Goal: Task Accomplishment & Management: Use online tool/utility

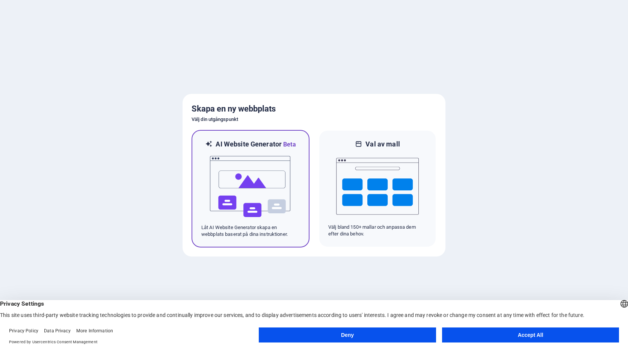
click at [259, 186] on img at bounding box center [250, 186] width 83 height 75
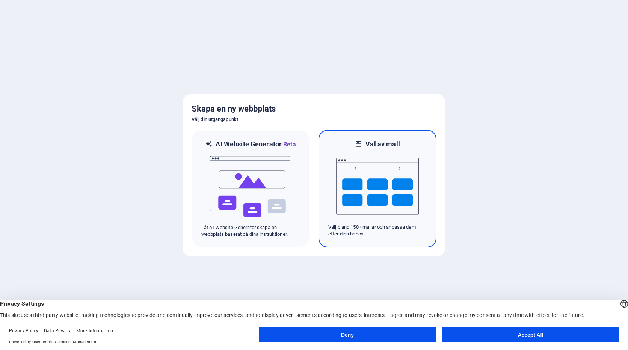
click at [384, 209] on img at bounding box center [377, 186] width 83 height 75
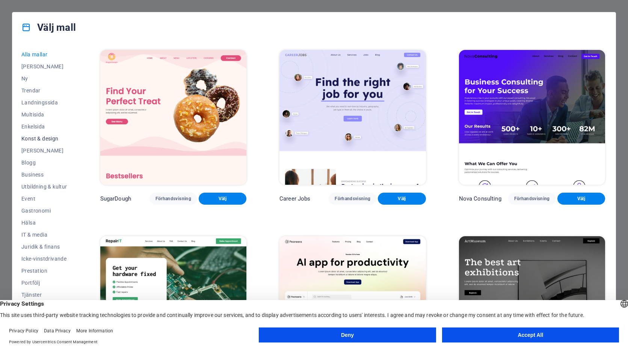
click at [39, 136] on span "Konst & design" at bounding box center [44, 139] width 46 height 6
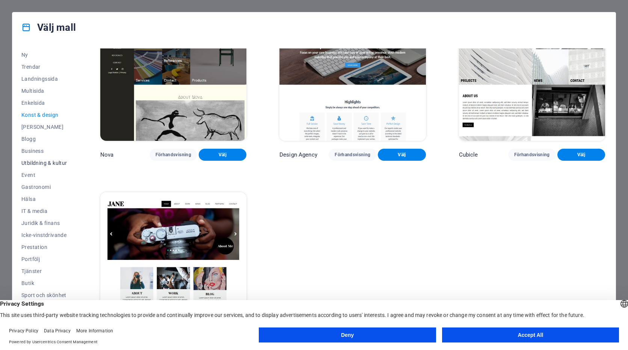
scroll to position [32, 0]
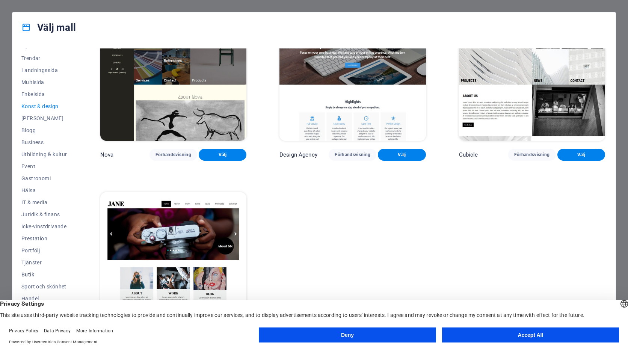
click at [30, 272] on span "Butik" at bounding box center [44, 275] width 46 height 6
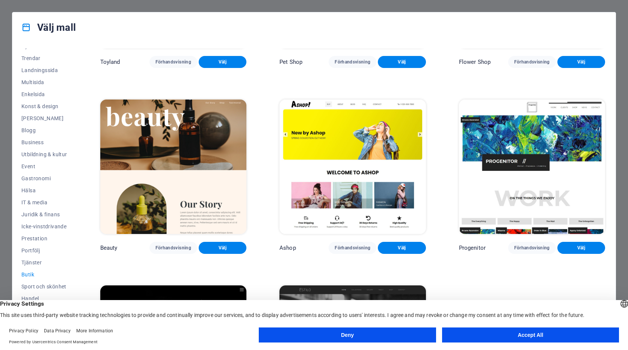
scroll to position [356, 0]
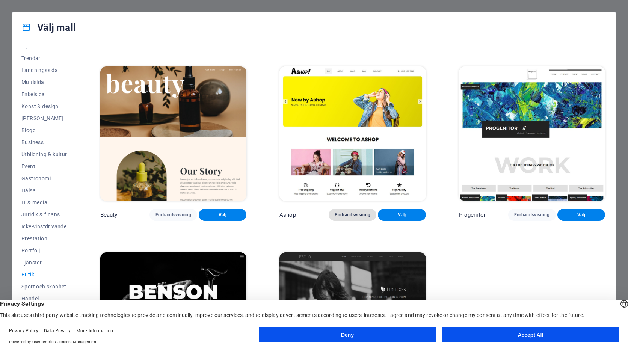
click at [342, 212] on span "Förhandsvisning" at bounding box center [353, 215] width 36 height 6
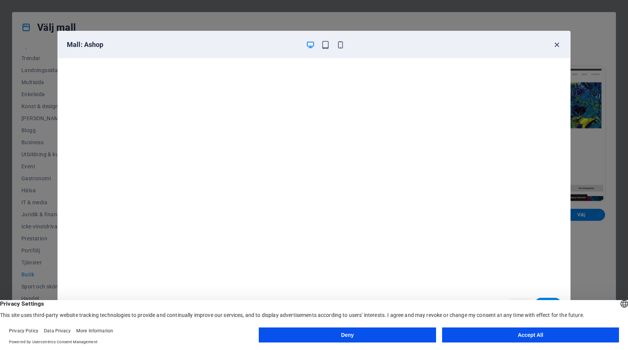
click at [557, 46] on icon "button" at bounding box center [557, 45] width 9 height 9
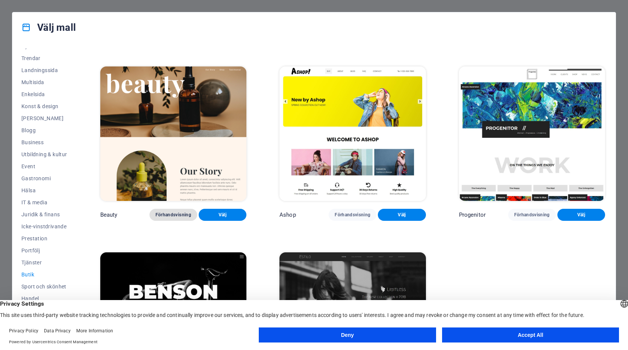
click at [171, 212] on span "Förhandsvisning" at bounding box center [174, 215] width 36 height 6
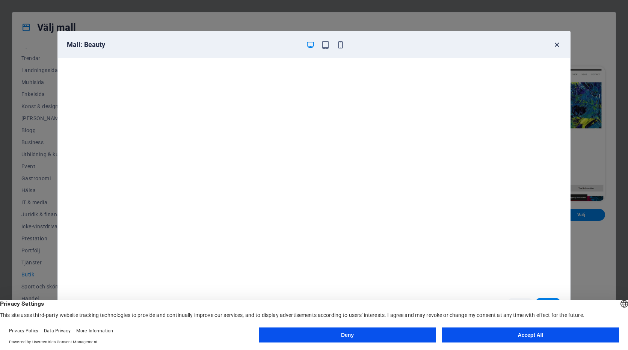
click at [556, 45] on icon "button" at bounding box center [557, 45] width 9 height 9
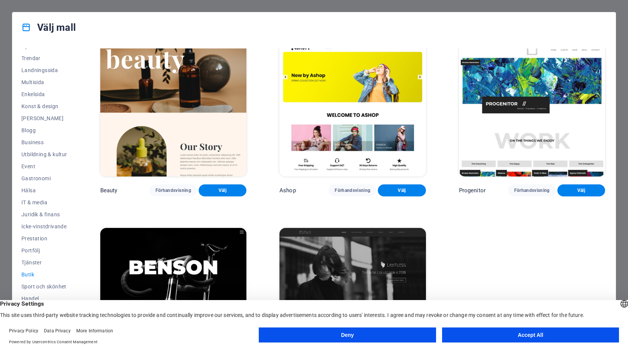
scroll to position [431, 0]
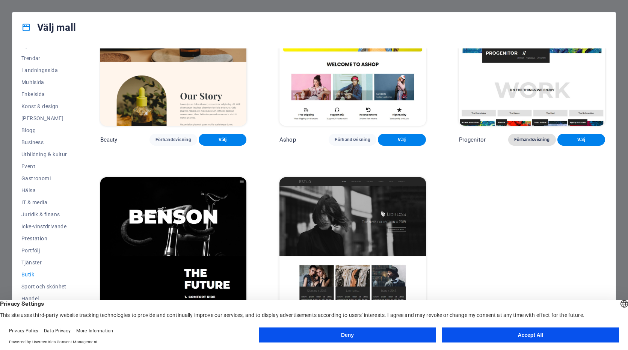
click at [524, 137] on span "Förhandsvisning" at bounding box center [533, 140] width 36 height 6
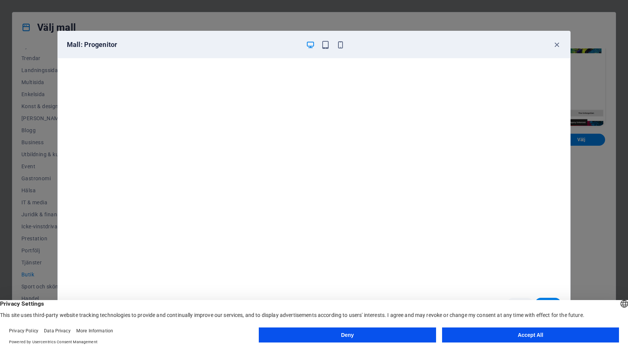
click at [545, 335] on button "Accept All" at bounding box center [530, 335] width 177 height 15
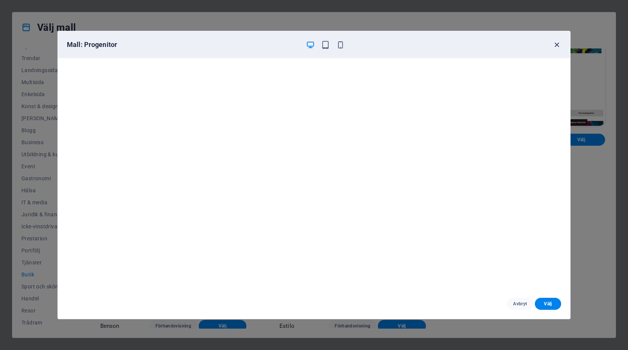
click at [559, 44] on icon "button" at bounding box center [557, 45] width 9 height 9
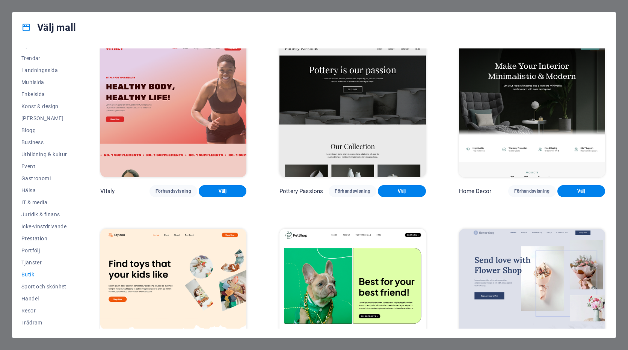
scroll to position [0, 0]
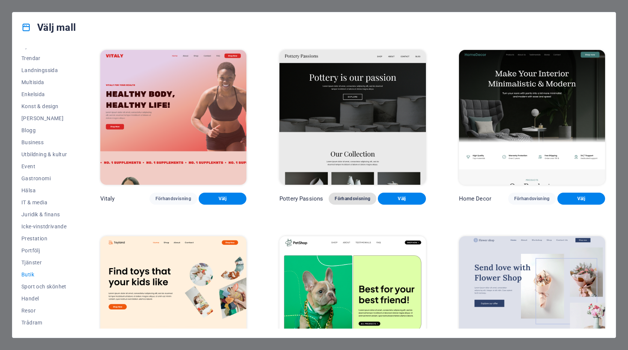
click at [355, 197] on span "Förhandsvisning" at bounding box center [353, 199] width 36 height 6
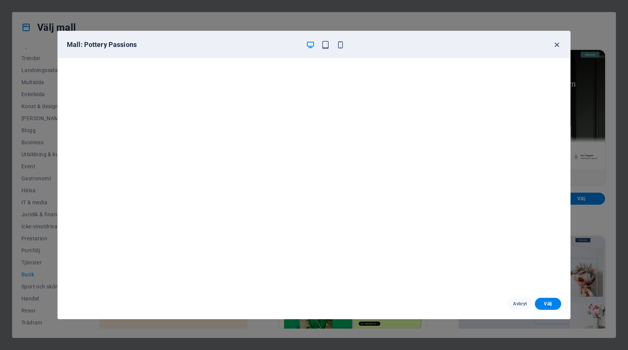
click at [557, 44] on icon "button" at bounding box center [557, 45] width 9 height 9
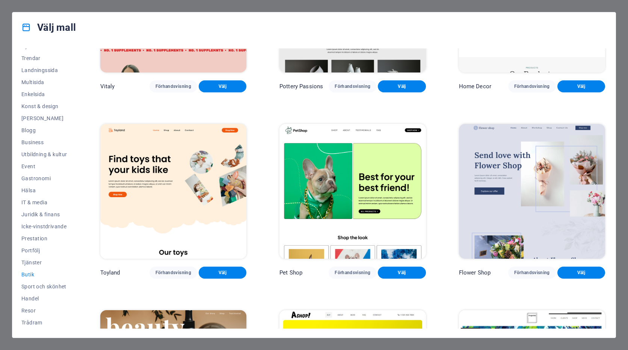
scroll to position [113, 0]
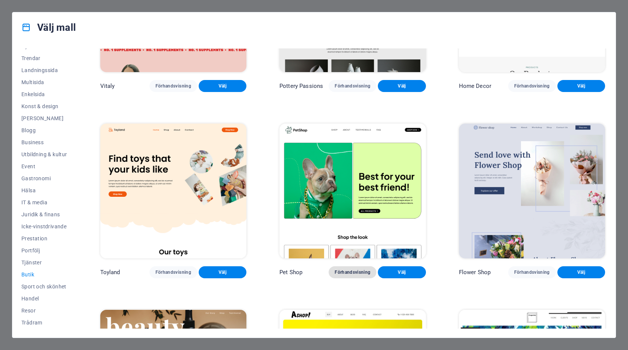
click at [343, 270] on span "Förhandsvisning" at bounding box center [353, 272] width 36 height 6
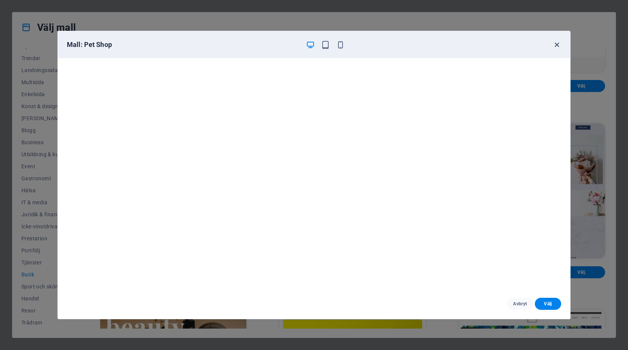
click at [556, 42] on icon "button" at bounding box center [557, 45] width 9 height 9
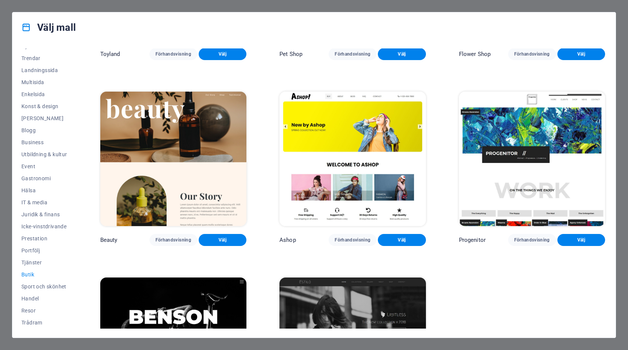
scroll to position [319, 0]
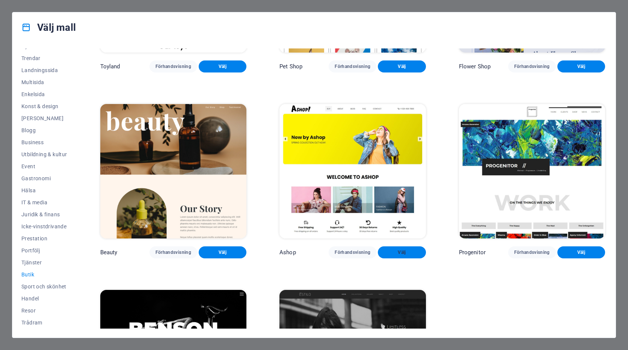
click at [395, 250] on span "Välj" at bounding box center [402, 253] width 36 height 6
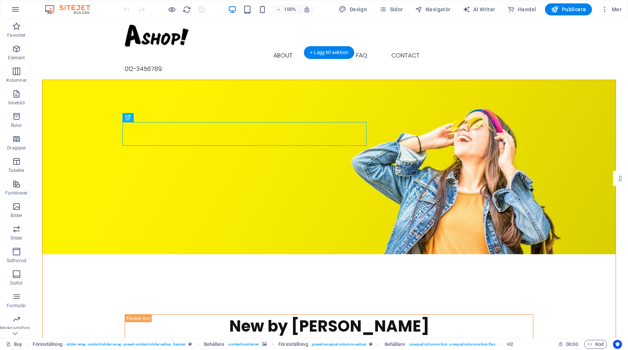
click at [497, 100] on figure at bounding box center [329, 167] width 574 height 174
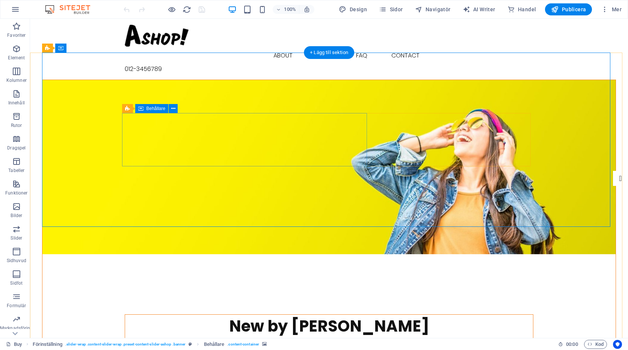
click at [350, 315] on div "New by Ashop Spring collection out now!" at bounding box center [329, 333] width 409 height 36
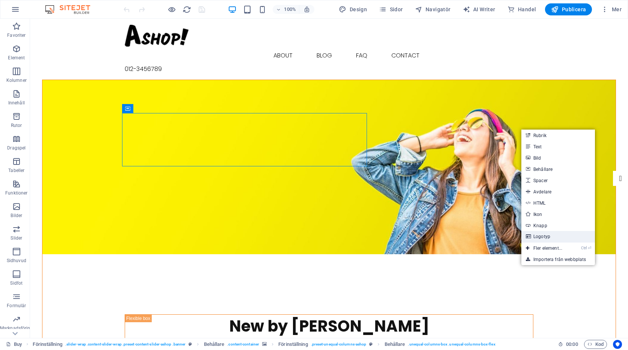
click at [545, 236] on link "Logotyp" at bounding box center [559, 236] width 74 height 11
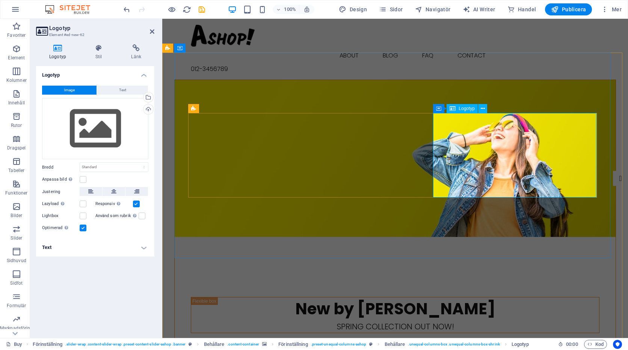
click at [554, 88] on figure at bounding box center [395, 158] width 441 height 157
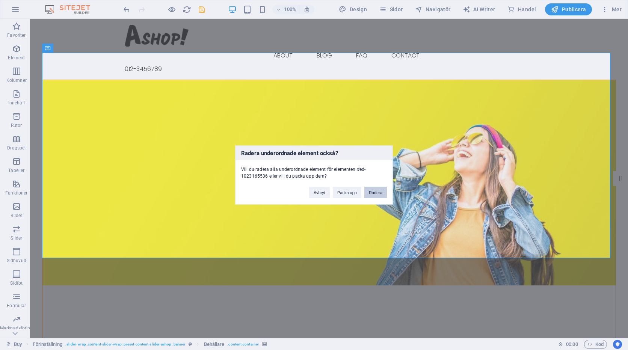
click at [375, 192] on button "Radera" at bounding box center [376, 192] width 23 height 11
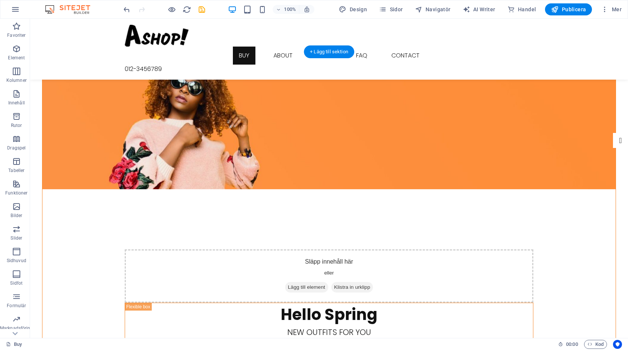
scroll to position [113, 0]
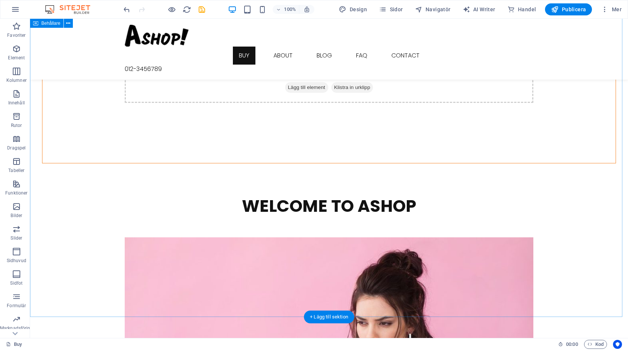
scroll to position [677, 0]
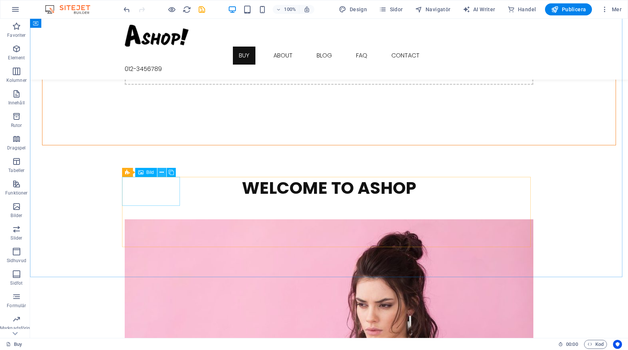
click at [162, 173] on icon at bounding box center [162, 173] width 4 height 8
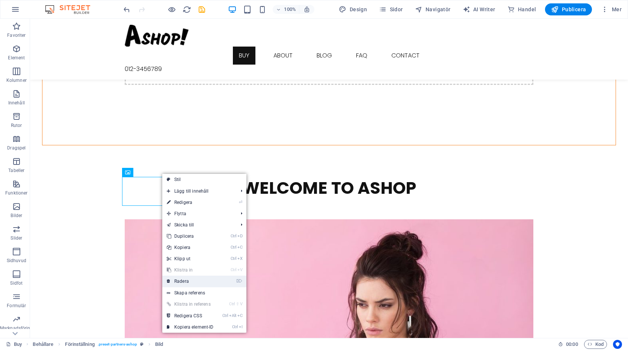
click at [188, 282] on link "⌦ Radera" at bounding box center [190, 281] width 56 height 11
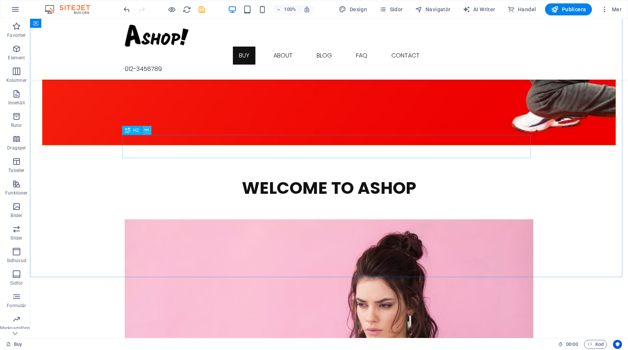
click at [146, 130] on icon at bounding box center [147, 130] width 4 height 8
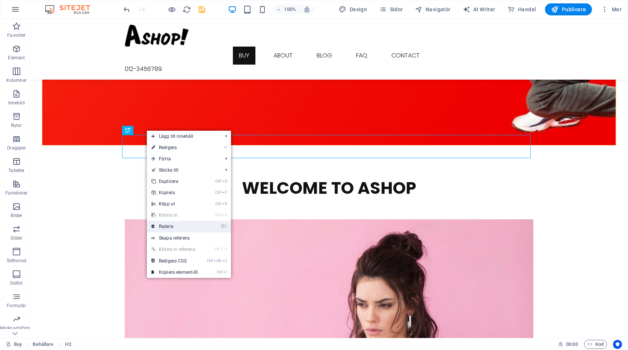
click at [168, 228] on link "⌦ Radera" at bounding box center [175, 226] width 56 height 11
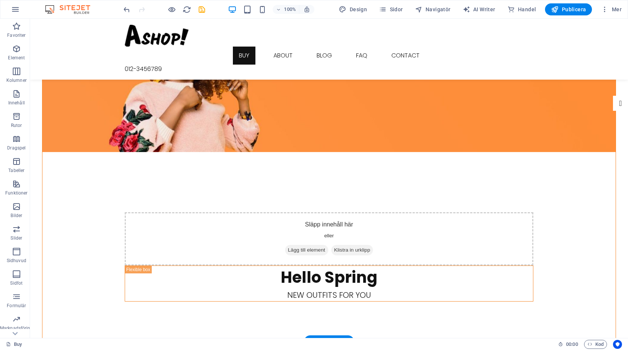
scroll to position [0, 0]
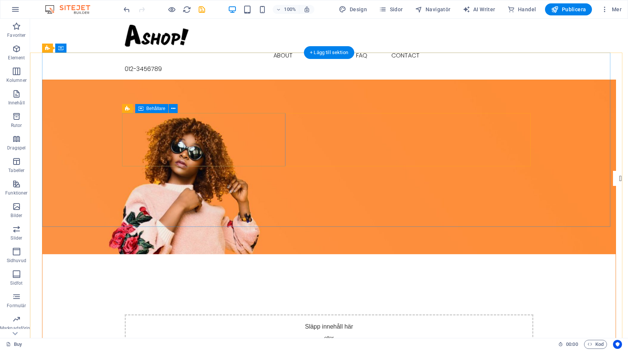
click at [285, 347] on span "Lägg till element" at bounding box center [306, 352] width 43 height 11
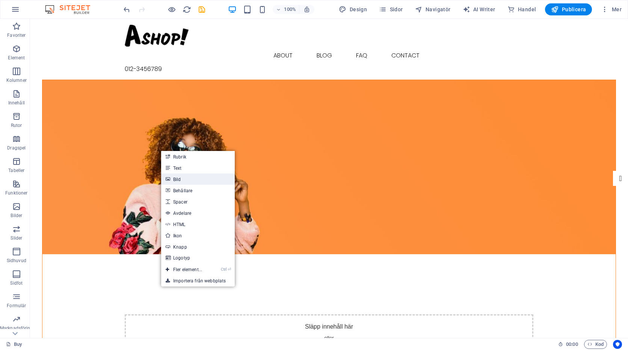
click at [182, 176] on link "Bild" at bounding box center [198, 179] width 74 height 11
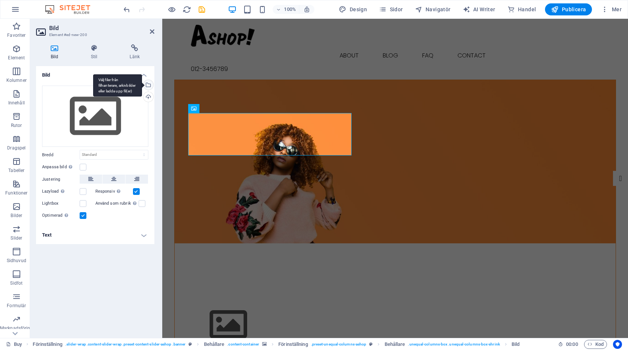
click at [150, 85] on div "Välj filer från filhanterare, arkivbilder eller ladda upp fil(er)" at bounding box center [147, 85] width 11 height 11
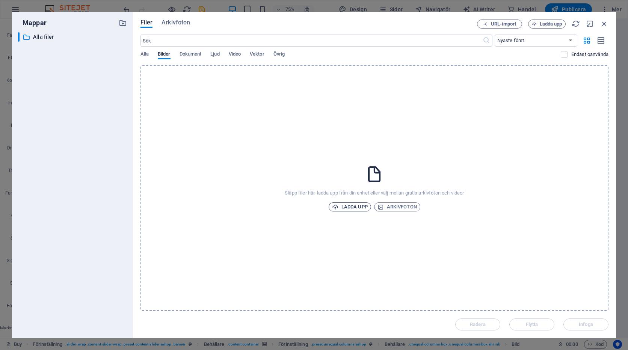
click at [354, 206] on span "Ladda upp" at bounding box center [350, 207] width 36 height 9
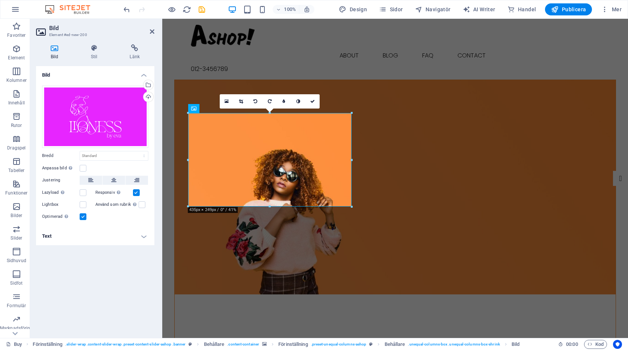
click at [375, 85] on figure at bounding box center [395, 187] width 441 height 215
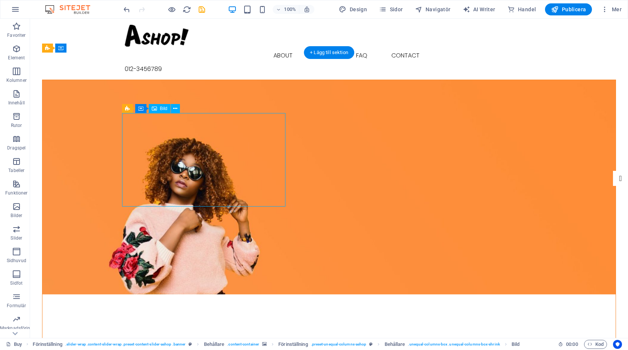
drag, startPoint x: 216, startPoint y: 155, endPoint x: 192, endPoint y: 150, distance: 24.9
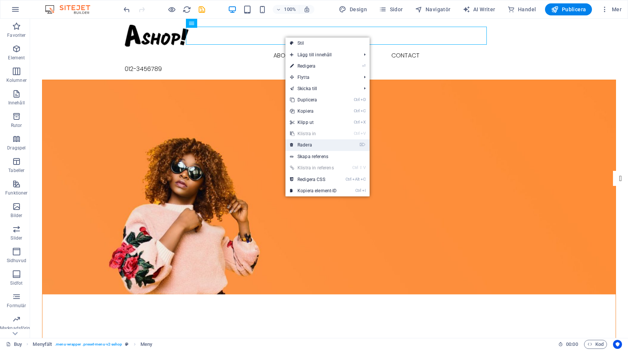
click at [305, 146] on link "⌦ Radera" at bounding box center [314, 144] width 56 height 11
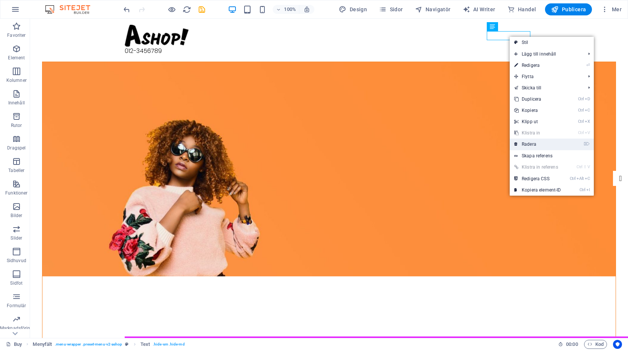
click at [527, 144] on link "⌦ Radera" at bounding box center [538, 144] width 56 height 11
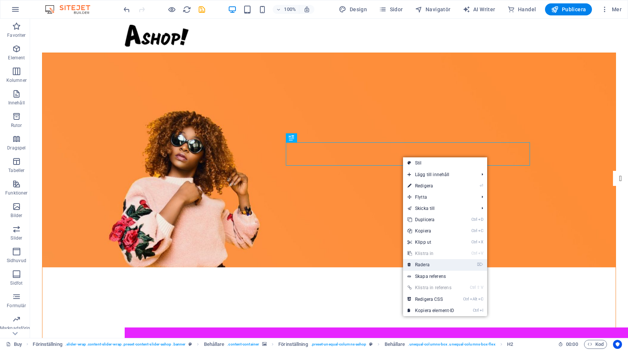
drag, startPoint x: 425, startPoint y: 266, endPoint x: 391, endPoint y: 226, distance: 52.2
click at [425, 266] on link "⌦ Radera" at bounding box center [431, 264] width 56 height 11
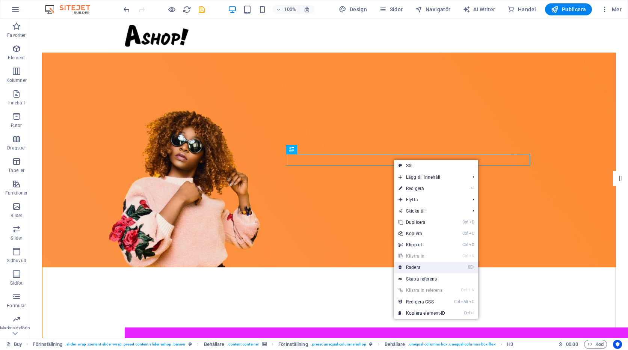
click at [421, 269] on link "⌦ Radera" at bounding box center [422, 267] width 56 height 11
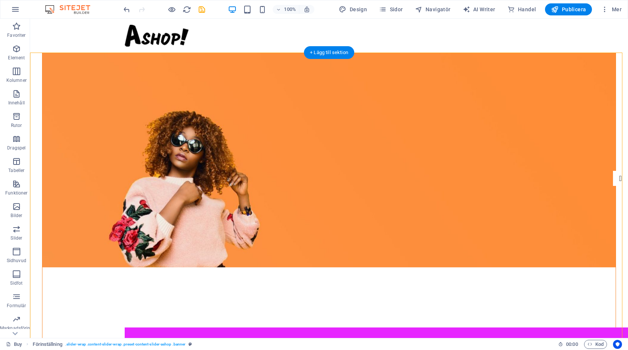
drag, startPoint x: 147, startPoint y: 132, endPoint x: 65, endPoint y: 73, distance: 100.2
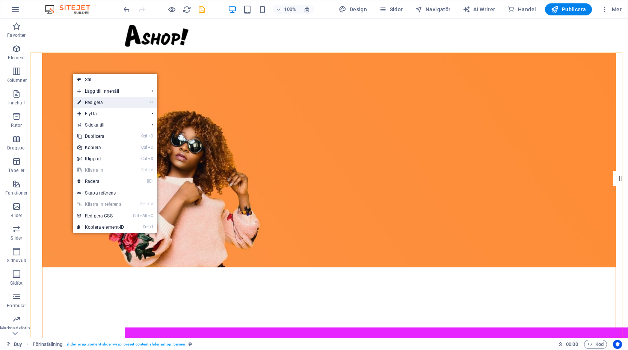
click at [96, 99] on link "⏎ Redigera" at bounding box center [101, 102] width 56 height 11
select select "banner"
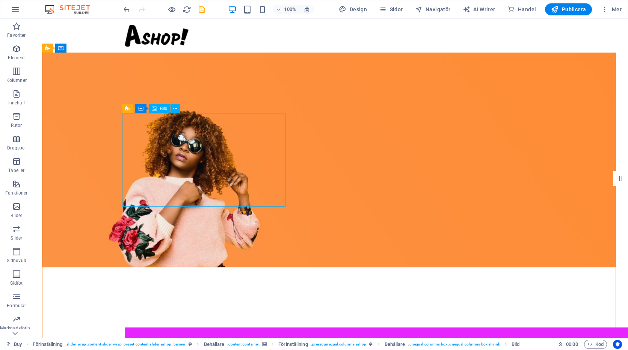
drag, startPoint x: 109, startPoint y: 132, endPoint x: 210, endPoint y: 115, distance: 103.2
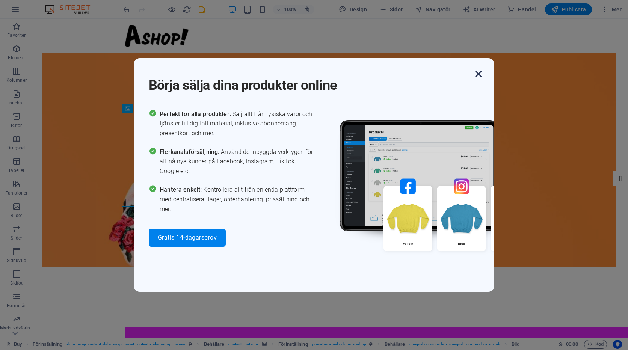
click at [480, 73] on icon "button" at bounding box center [479, 74] width 14 height 14
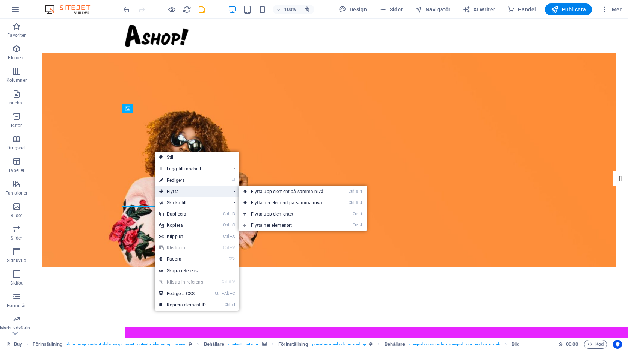
click at [171, 192] on span "Flytta" at bounding box center [191, 191] width 73 height 11
click at [267, 192] on link "Ctrl ⇧ ⬆ Flytta upp element på samma nivå" at bounding box center [289, 191] width 100 height 11
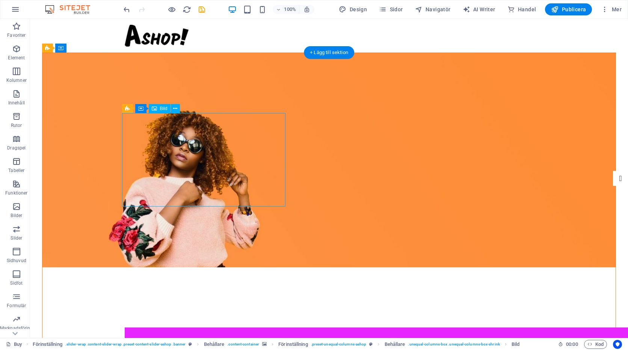
drag, startPoint x: 207, startPoint y: 151, endPoint x: 207, endPoint y: 114, distance: 37.2
drag, startPoint x: 201, startPoint y: 157, endPoint x: 202, endPoint y: 139, distance: 17.4
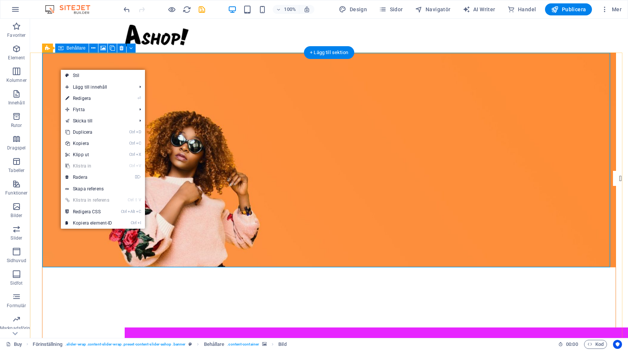
click at [47, 55] on figure at bounding box center [329, 160] width 574 height 215
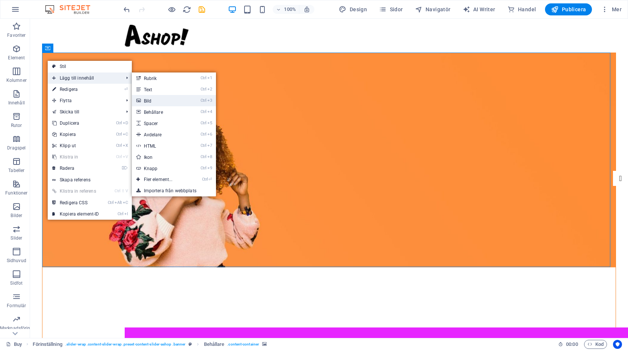
click at [164, 98] on link "Ctrl 3 Bild" at bounding box center [160, 100] width 56 height 11
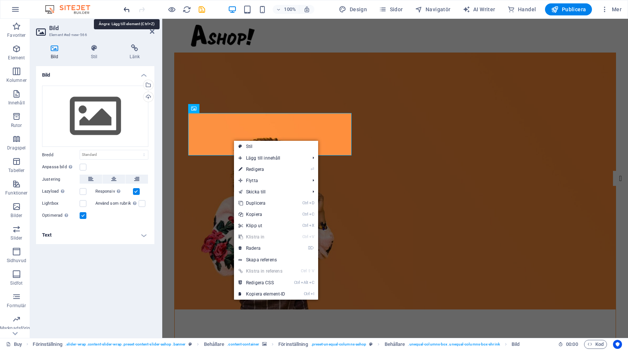
click at [125, 9] on icon "undo" at bounding box center [127, 9] width 9 height 9
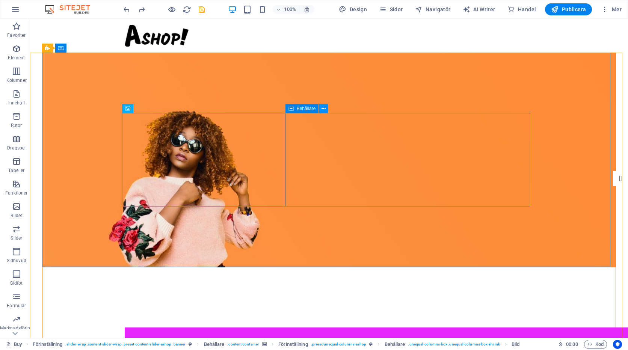
click at [325, 110] on icon at bounding box center [324, 109] width 4 height 8
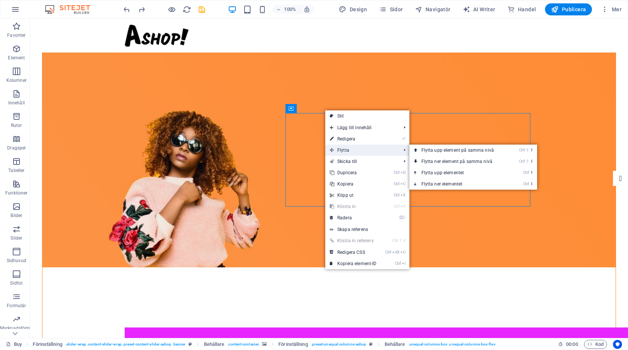
click at [332, 150] on icon at bounding box center [332, 150] width 4 height 11
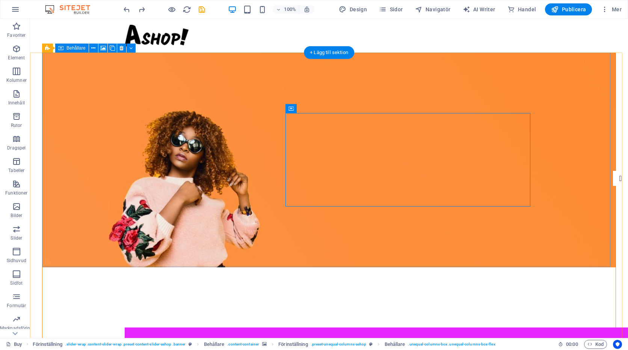
click at [59, 73] on figure at bounding box center [329, 160] width 574 height 215
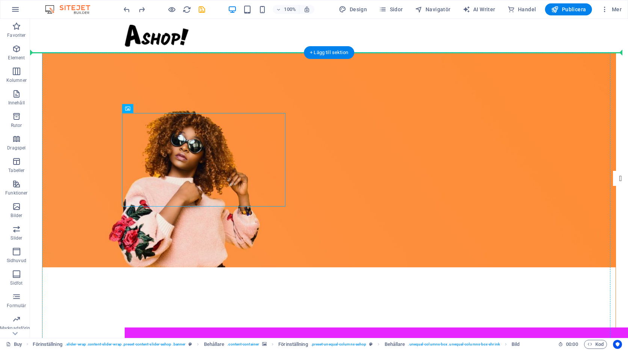
drag, startPoint x: 142, startPoint y: 140, endPoint x: 75, endPoint y: 101, distance: 77.3
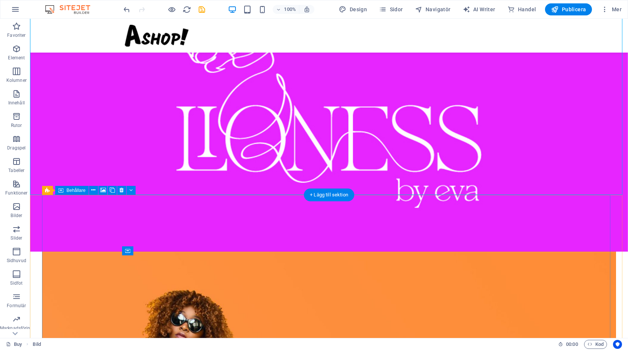
scroll to position [226, 0]
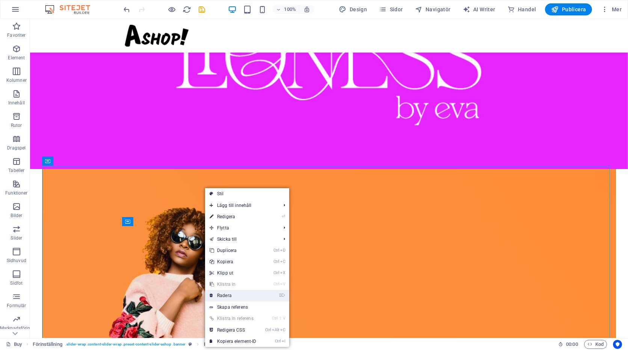
click at [219, 293] on link "⌦ Radera" at bounding box center [233, 295] width 56 height 11
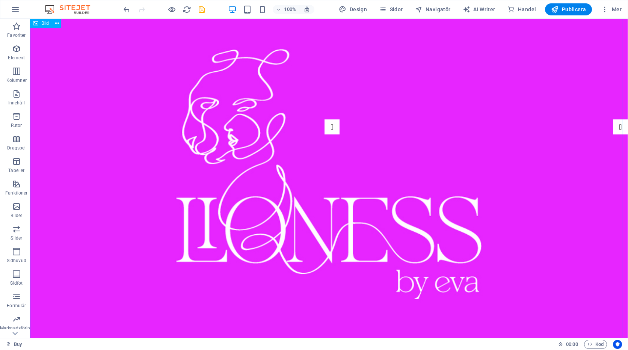
scroll to position [0, 0]
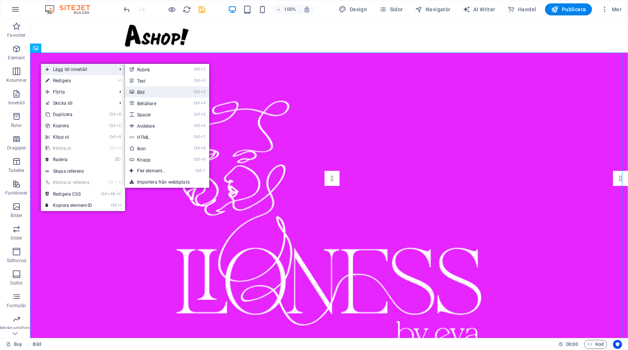
click at [149, 91] on link "Ctrl 3 Bild" at bounding box center [153, 91] width 56 height 11
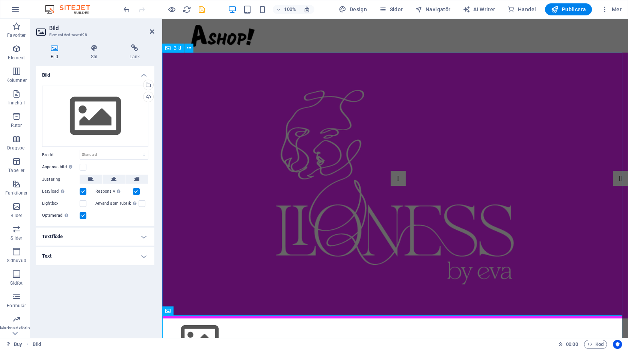
click at [251, 171] on figure at bounding box center [395, 186] width 466 height 266
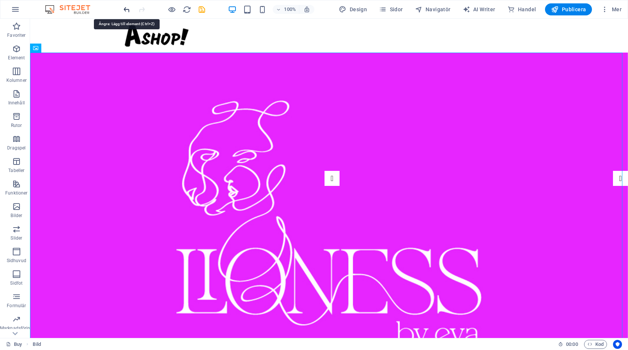
click at [126, 10] on icon "undo" at bounding box center [127, 9] width 9 height 9
click at [125, 10] on icon "undo" at bounding box center [127, 9] width 9 height 9
click at [129, 8] on icon "undo" at bounding box center [127, 9] width 9 height 9
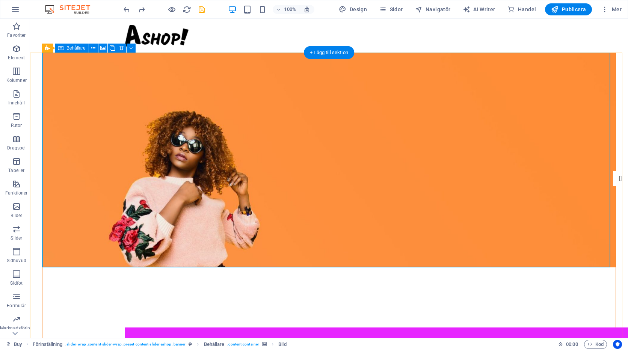
click at [350, 76] on figure at bounding box center [329, 160] width 574 height 215
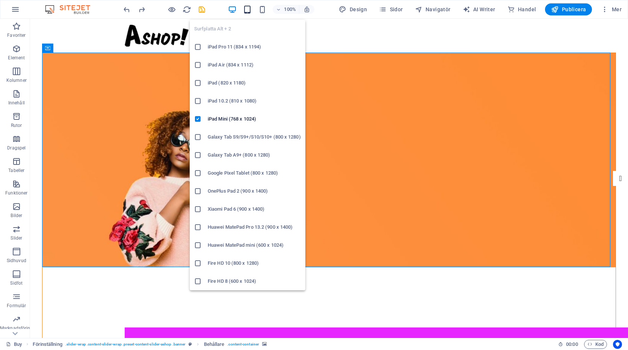
click at [250, 11] on icon "button" at bounding box center [247, 9] width 9 height 9
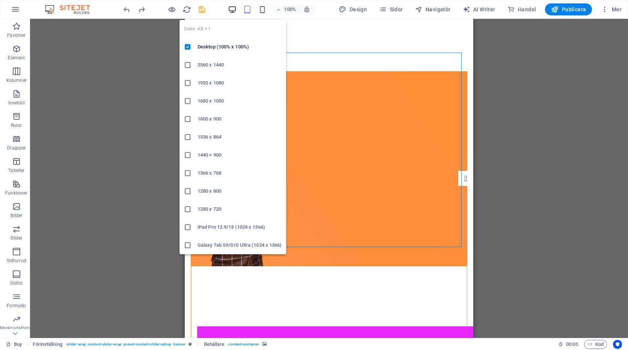
click at [233, 9] on icon "button" at bounding box center [232, 9] width 9 height 9
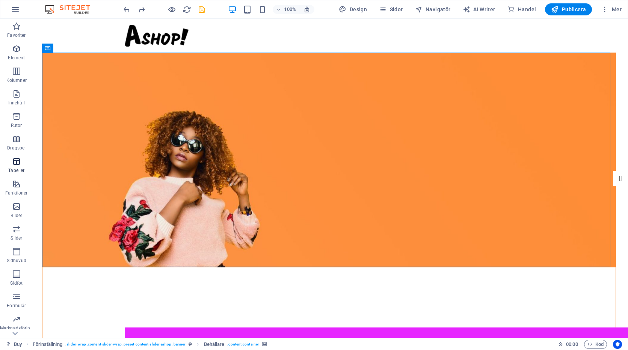
click at [13, 162] on icon "button" at bounding box center [16, 161] width 9 height 9
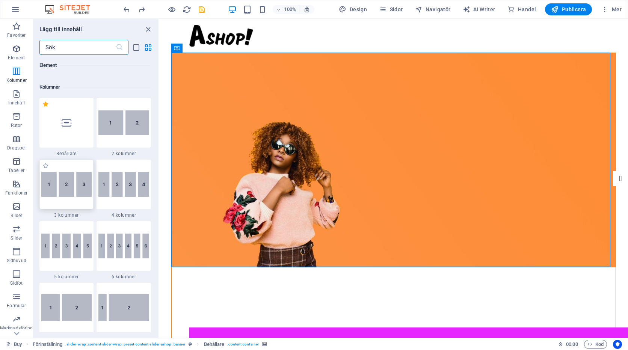
scroll to position [348, 0]
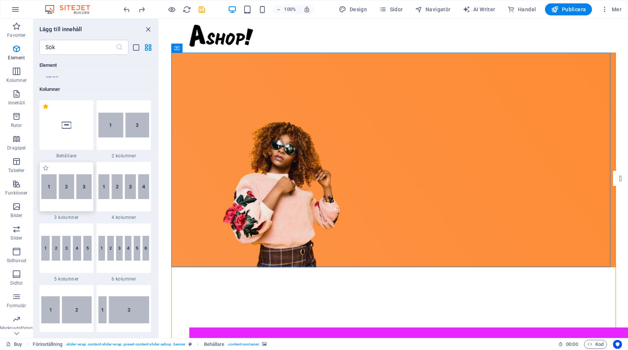
drag, startPoint x: 55, startPoint y: 188, endPoint x: 22, endPoint y: 81, distance: 112.5
click at [55, 188] on img at bounding box center [66, 186] width 51 height 25
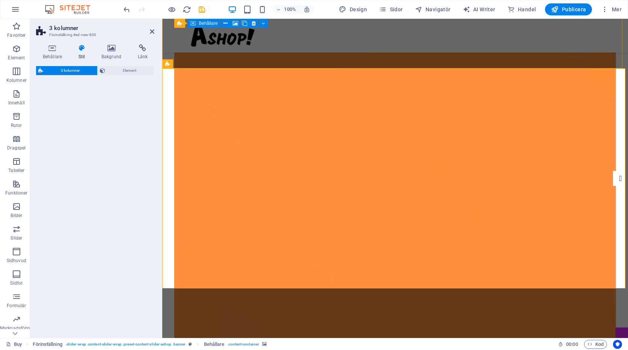
select select "rem"
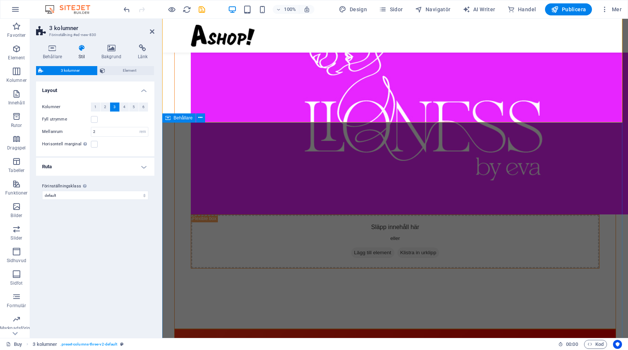
scroll to position [298, 0]
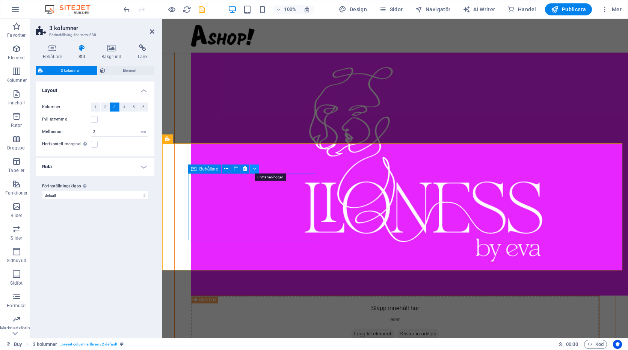
click at [256, 169] on button at bounding box center [254, 169] width 9 height 9
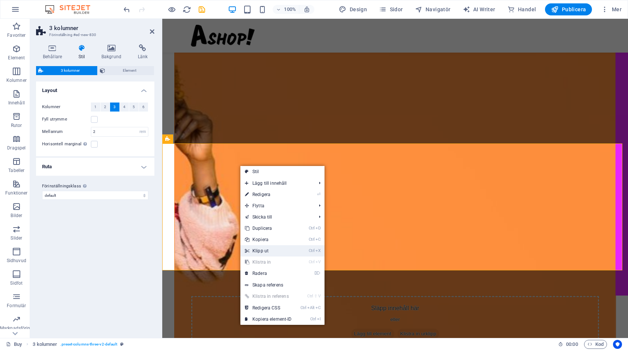
click at [253, 249] on link "Ctrl X Klipp ut" at bounding box center [269, 250] width 56 height 11
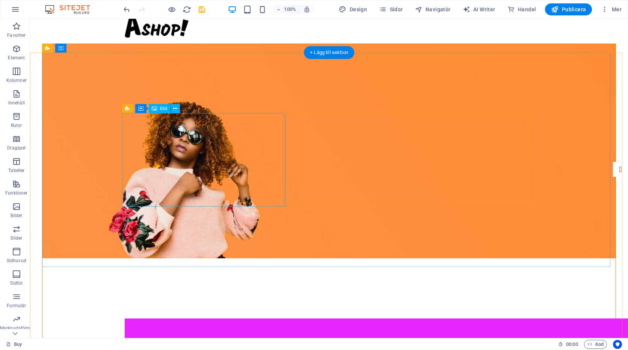
scroll to position [0, 0]
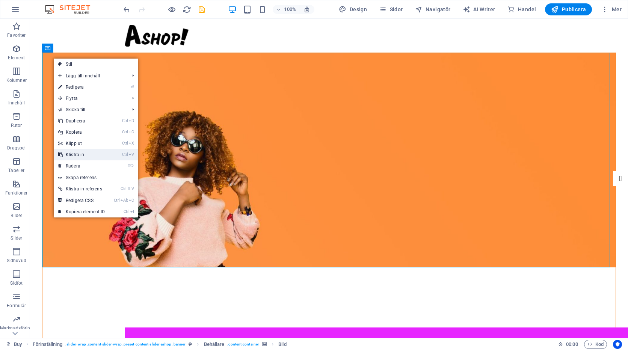
click at [73, 155] on link "Ctrl V Klistra in" at bounding box center [82, 154] width 56 height 11
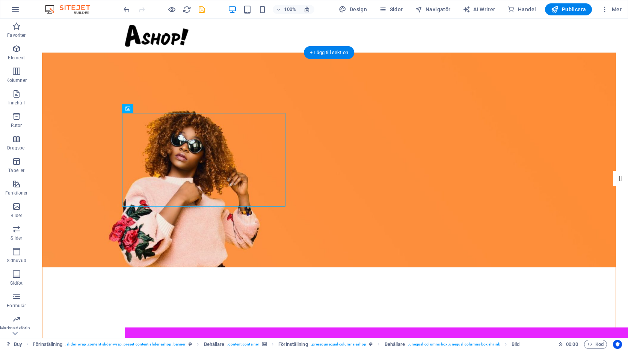
drag, startPoint x: 187, startPoint y: 154, endPoint x: 165, endPoint y: 153, distance: 22.2
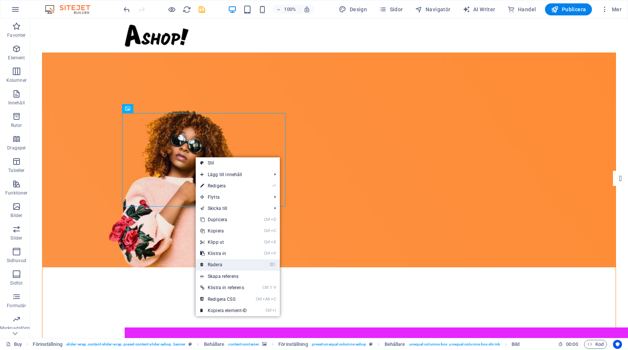
click at [213, 265] on link "⌦ Radera" at bounding box center [224, 264] width 56 height 11
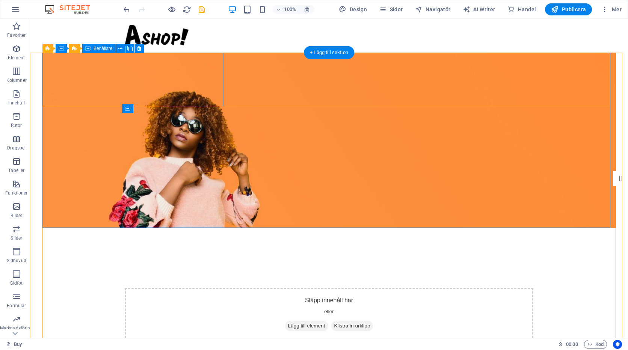
click at [102, 89] on span "Lägg till element" at bounding box center [111, 91] width 43 height 11
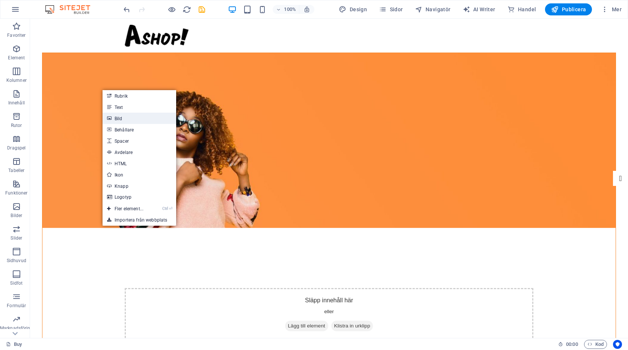
drag, startPoint x: 114, startPoint y: 119, endPoint x: 38, endPoint y: 185, distance: 100.7
click at [114, 119] on link "Bild" at bounding box center [140, 118] width 74 height 11
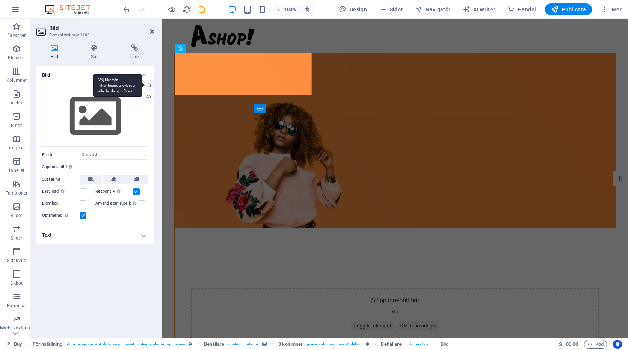
click at [148, 85] on div "Välj filer från filhanterare, arkivbilder eller ladda upp fil(er)" at bounding box center [147, 85] width 11 height 11
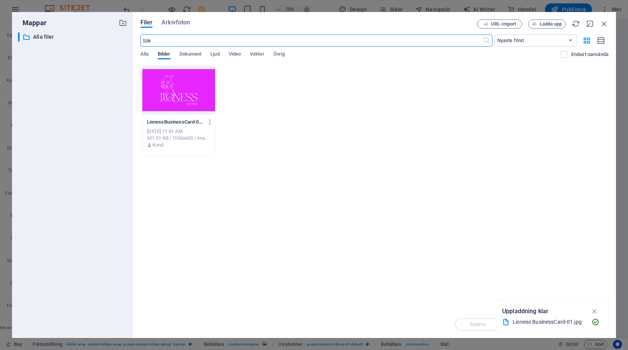
click at [178, 92] on div at bounding box center [178, 90] width 73 height 49
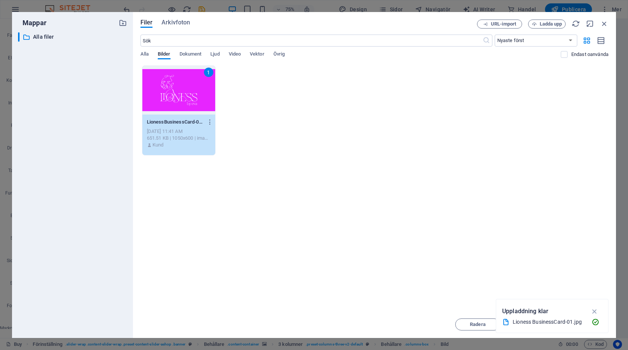
click at [182, 96] on div "1" at bounding box center [178, 90] width 73 height 49
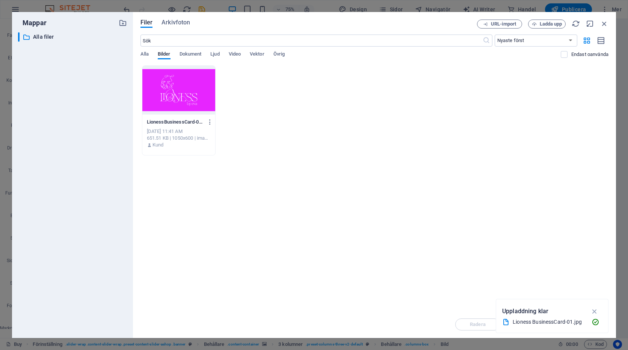
click at [182, 95] on div at bounding box center [178, 90] width 73 height 49
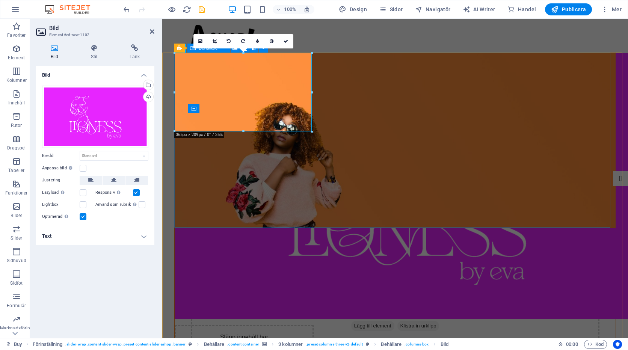
click at [220, 191] on figure at bounding box center [395, 140] width 441 height 175
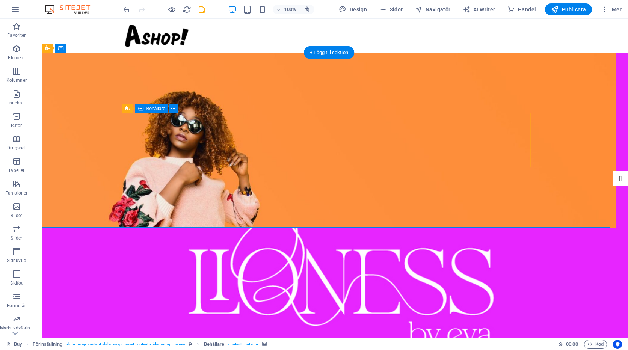
click at [214, 288] on div "Släpp innehåll här eller Lägg till element Klistra in urklipp" at bounding box center [329, 314] width 409 height 53
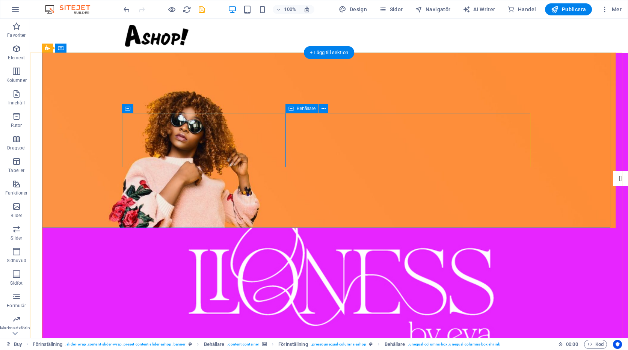
click at [247, 288] on div "Släpp innehåll här eller Lägg till element Klistra in urklipp" at bounding box center [329, 314] width 409 height 53
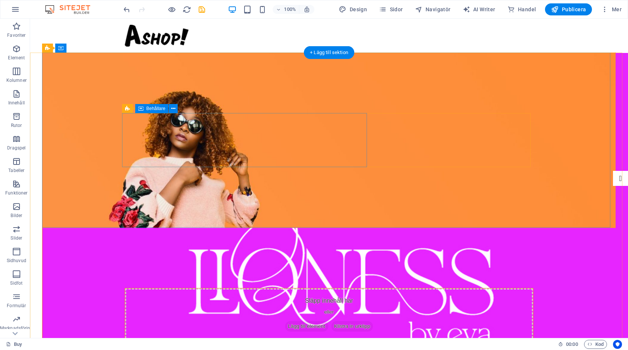
click at [247, 289] on div "Släpp innehåll här eller Lägg till element Klistra in urklipp" at bounding box center [329, 315] width 408 height 53
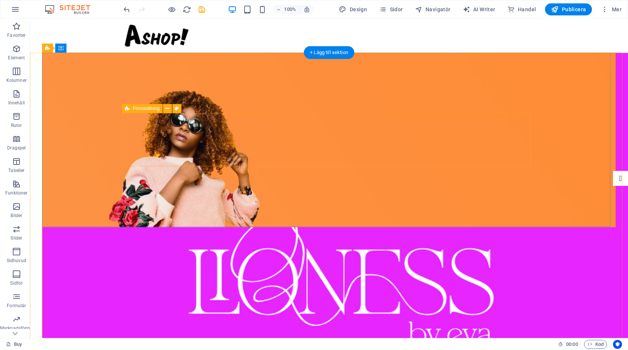
click at [259, 288] on div "Släpp innehåll här eller Lägg till element Klistra in urklipp" at bounding box center [329, 314] width 409 height 53
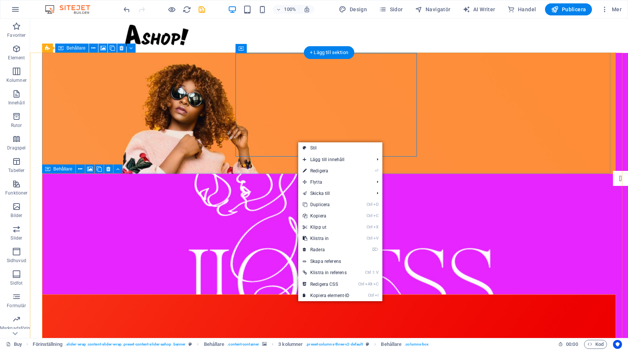
click at [235, 164] on figure at bounding box center [329, 113] width 574 height 121
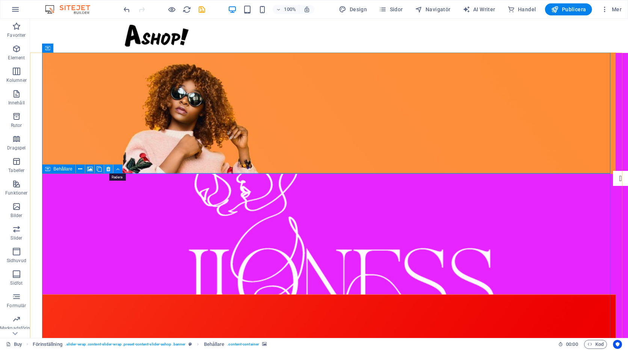
click at [108, 170] on icon at bounding box center [108, 169] width 4 height 8
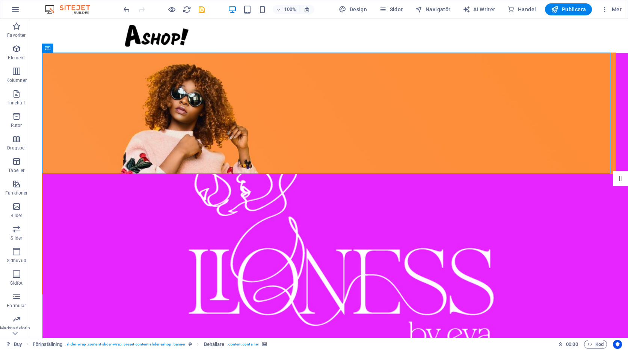
click at [126, 15] on div at bounding box center [164, 9] width 84 height 12
click at [126, 9] on icon "undo" at bounding box center [127, 9] width 9 height 9
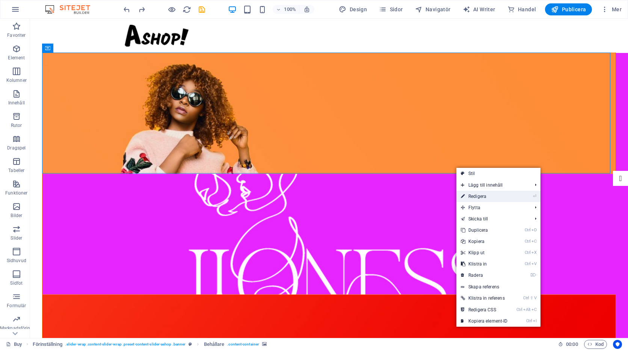
click at [519, 197] on li "⏎ Redigera" at bounding box center [499, 196] width 84 height 11
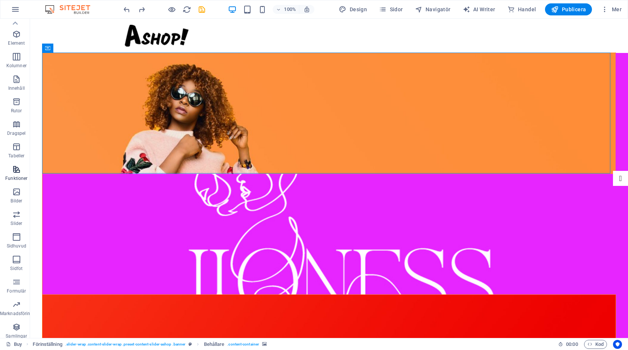
scroll to position [4, 0]
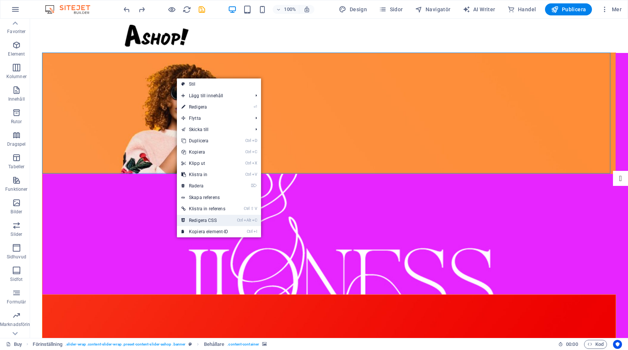
click at [202, 220] on link "Ctrl Alt C Redigera CSS" at bounding box center [205, 220] width 56 height 11
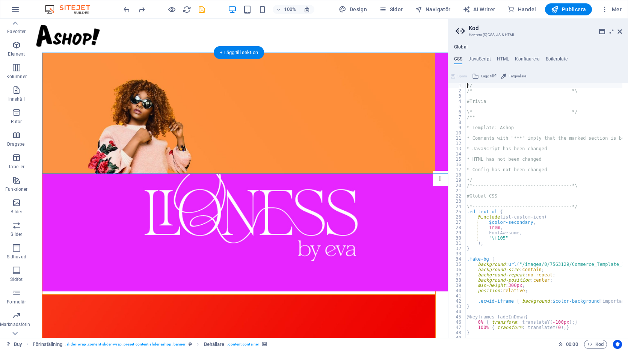
type textarea ">.inner {"
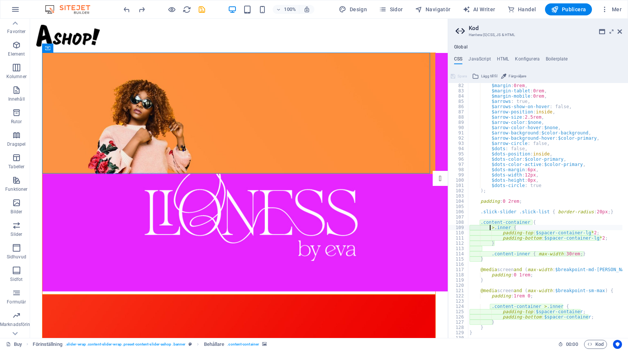
scroll to position [347, 0]
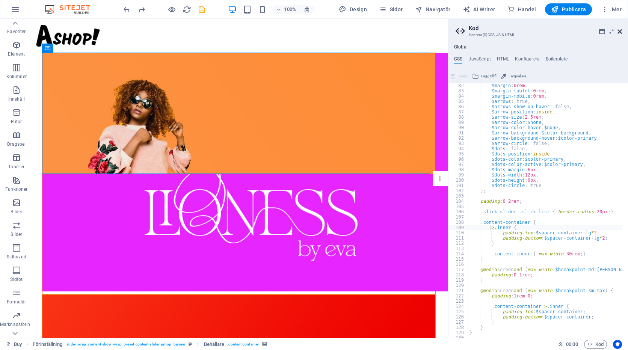
click at [621, 31] on icon at bounding box center [620, 32] width 5 height 6
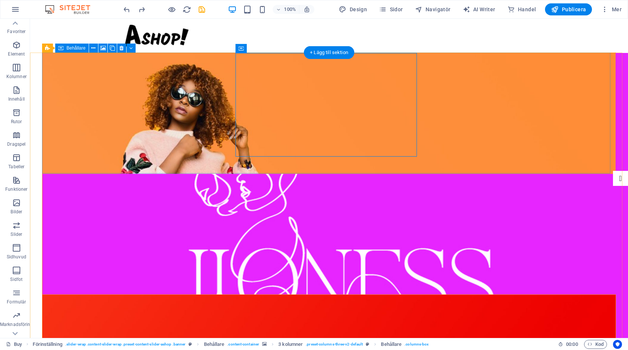
click at [239, 161] on figure at bounding box center [329, 113] width 574 height 121
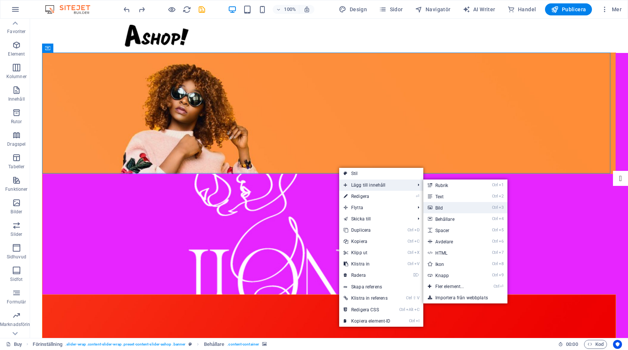
click at [443, 206] on link "Ctrl 3 Bild" at bounding box center [452, 207] width 56 height 11
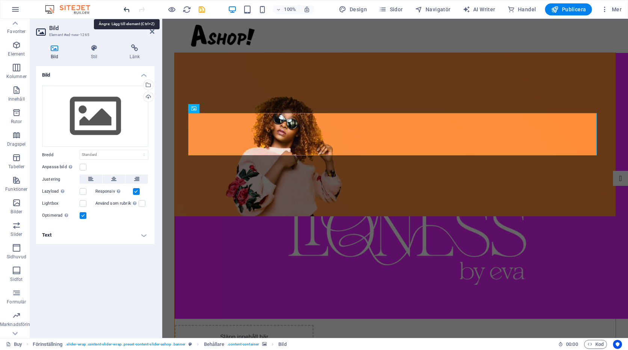
click at [125, 9] on icon "undo" at bounding box center [127, 9] width 9 height 9
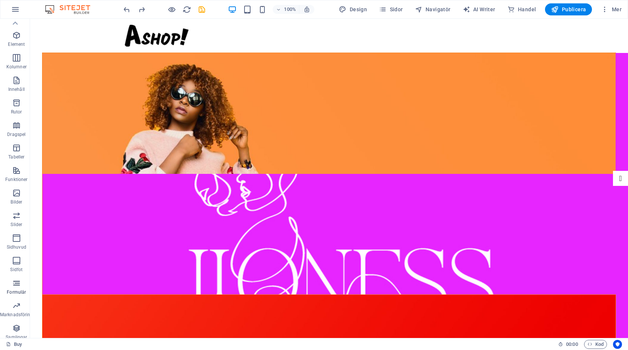
scroll to position [0, 0]
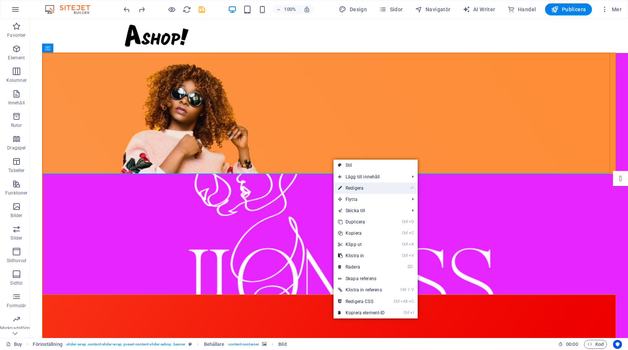
click at [351, 188] on link "⏎ Redigera" at bounding box center [362, 188] width 56 height 11
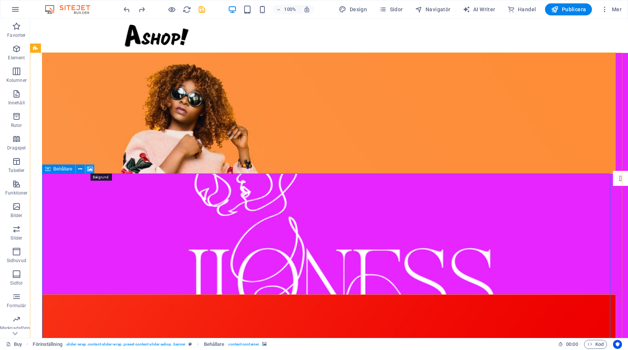
click at [91, 169] on icon at bounding box center [90, 169] width 6 height 8
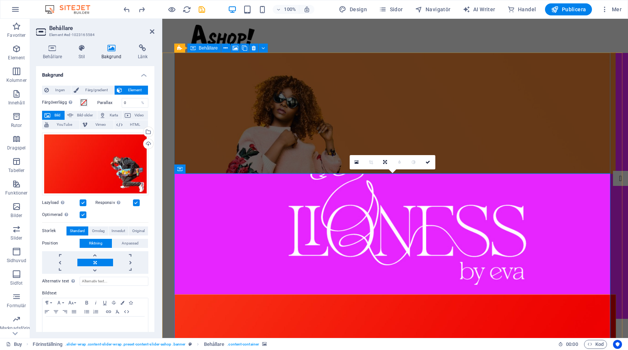
click at [288, 151] on figure at bounding box center [395, 113] width 441 height 121
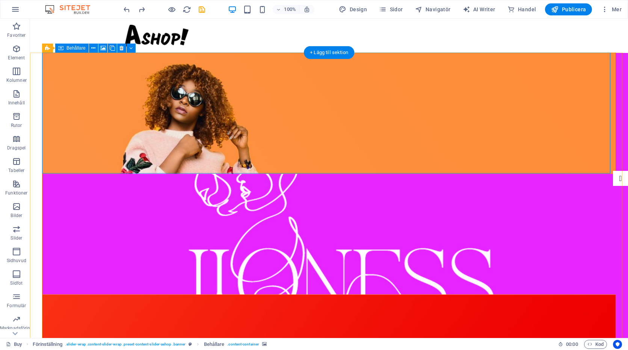
click at [266, 160] on figure at bounding box center [329, 113] width 574 height 121
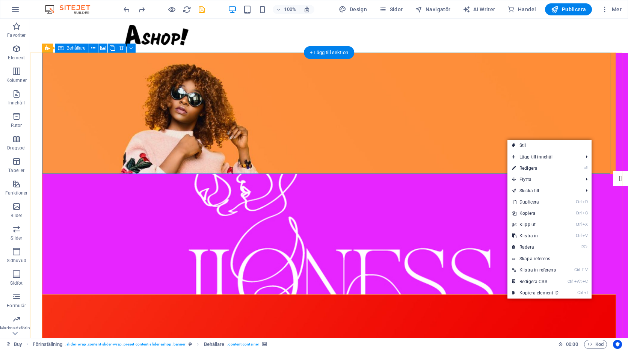
click at [449, 160] on figure at bounding box center [329, 113] width 574 height 121
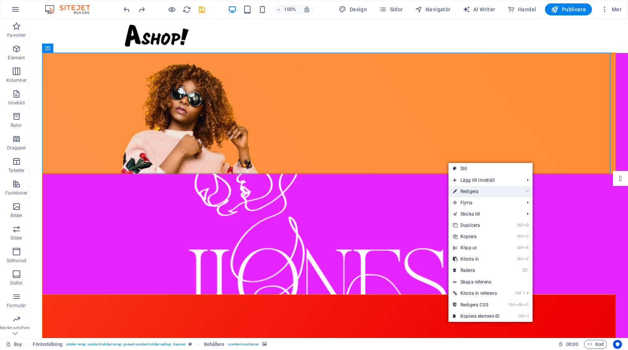
click at [462, 191] on link "⏎ Redigera" at bounding box center [477, 191] width 56 height 11
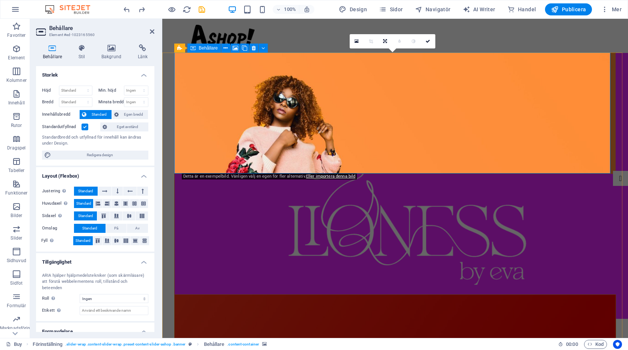
click at [280, 154] on figure at bounding box center [395, 113] width 441 height 121
click at [208, 47] on icon at bounding box center [208, 48] width 4 height 8
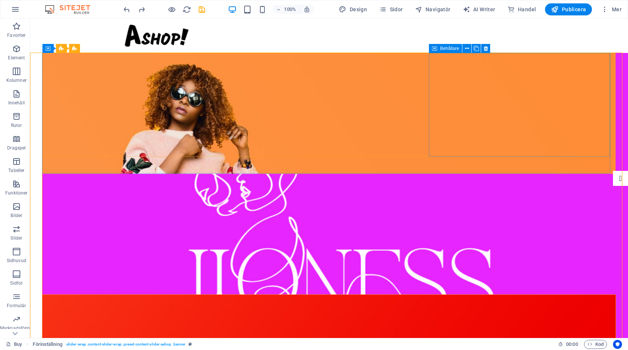
click at [447, 48] on span "Behållare" at bounding box center [450, 48] width 19 height 5
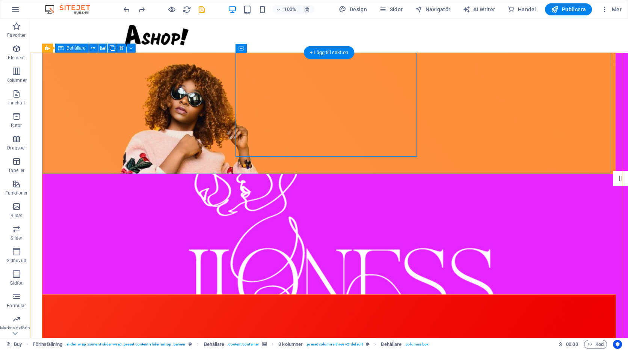
click at [141, 162] on figure at bounding box center [329, 113] width 574 height 121
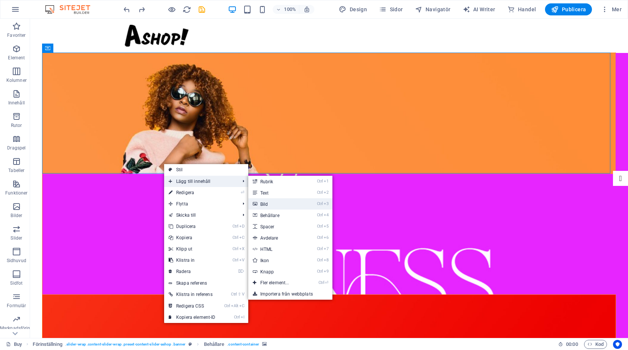
click at [270, 205] on link "Ctrl 3 Bild" at bounding box center [276, 203] width 56 height 11
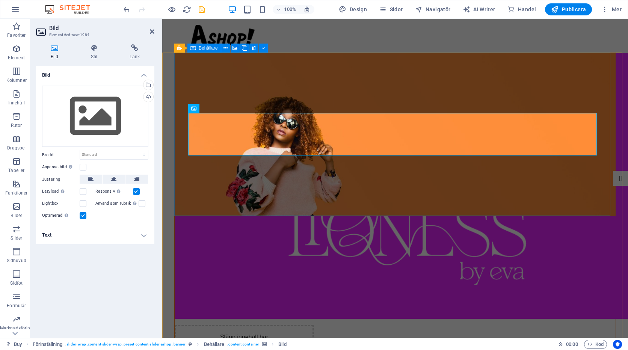
click at [288, 186] on figure at bounding box center [395, 135] width 441 height 164
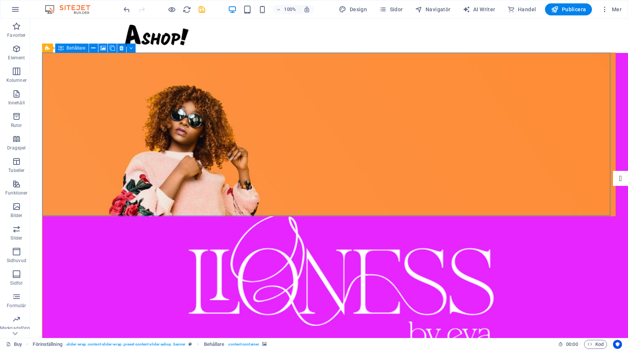
click at [289, 189] on figure at bounding box center [329, 135] width 574 height 164
click at [241, 172] on figure at bounding box center [329, 135] width 574 height 164
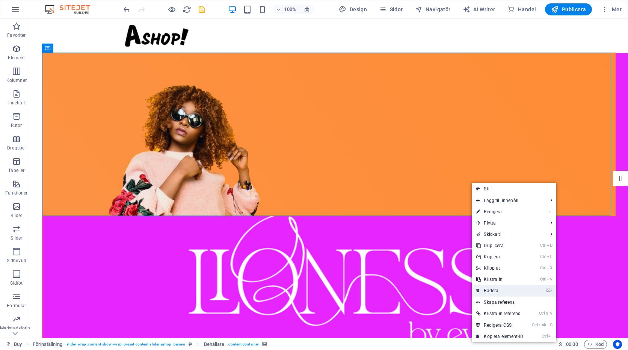
click at [493, 292] on link "⌦ Radera" at bounding box center [500, 290] width 56 height 11
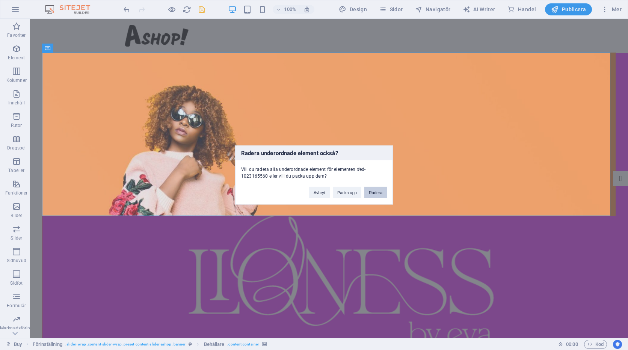
click at [377, 195] on button "Radera" at bounding box center [376, 192] width 23 height 11
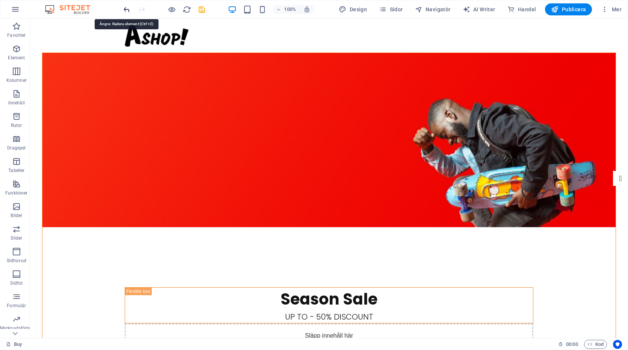
click at [127, 9] on icon "undo" at bounding box center [127, 9] width 9 height 9
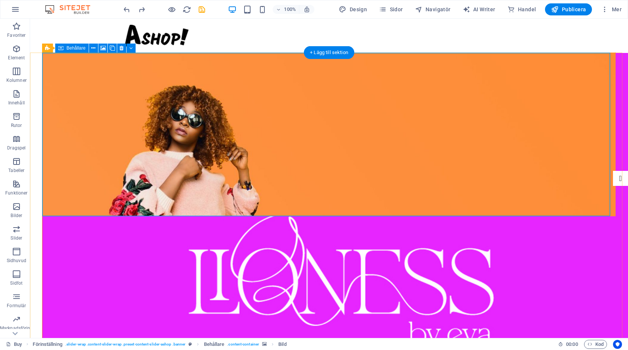
click at [313, 186] on figure at bounding box center [329, 135] width 574 height 164
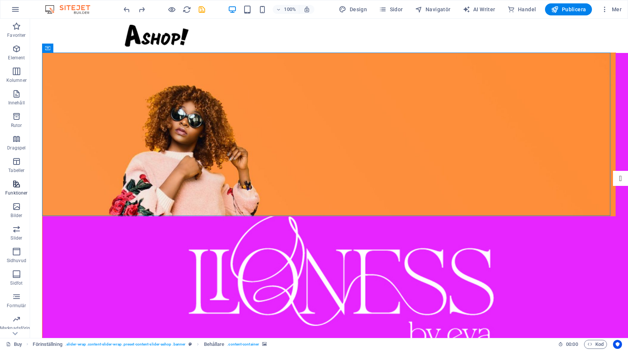
click at [18, 186] on icon "button" at bounding box center [16, 184] width 9 height 9
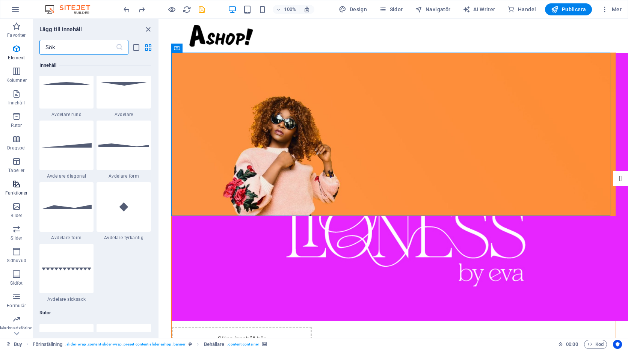
scroll to position [2930, 0]
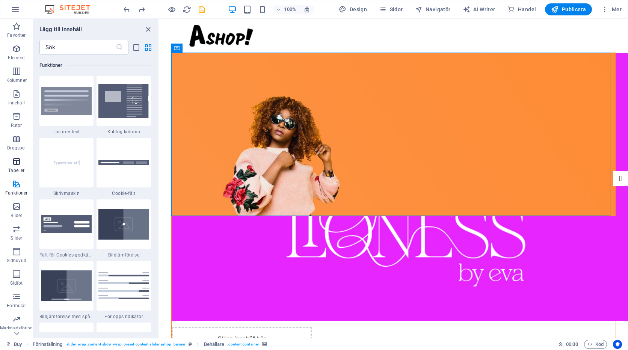
click at [19, 164] on icon "button" at bounding box center [16, 161] width 9 height 9
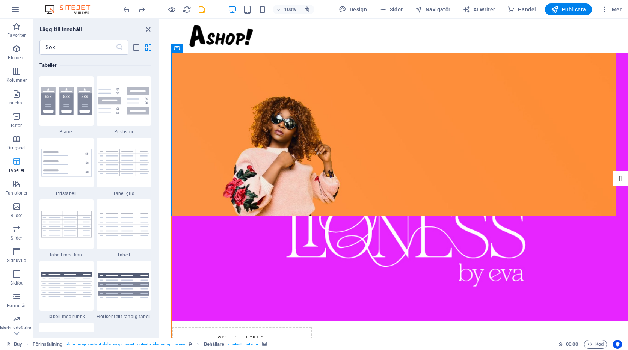
scroll to position [2603, 0]
click at [16, 46] on icon "button" at bounding box center [16, 48] width 9 height 9
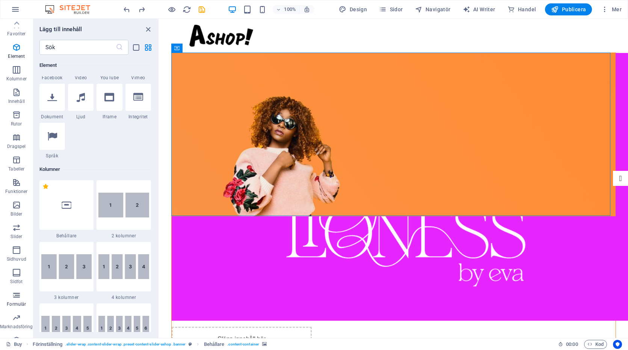
scroll to position [0, 0]
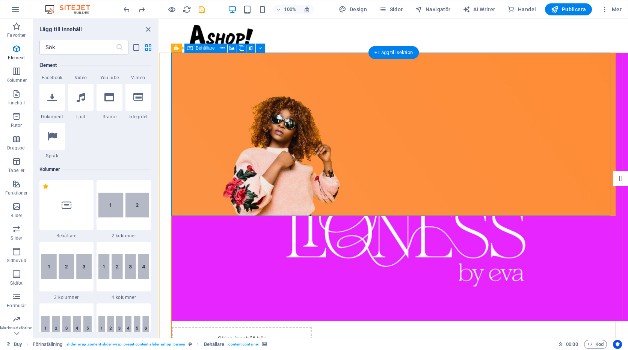
click at [221, 186] on figure at bounding box center [394, 135] width 444 height 164
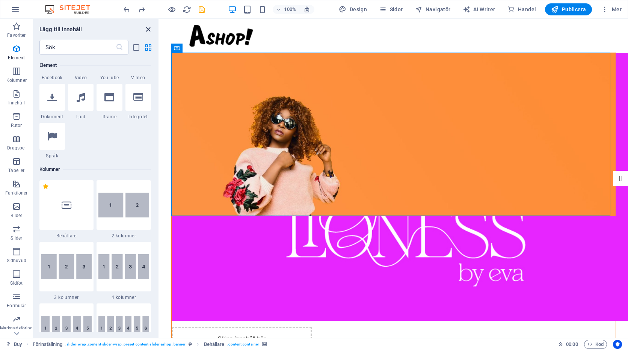
click at [148, 27] on icon "close panel" at bounding box center [148, 29] width 9 height 9
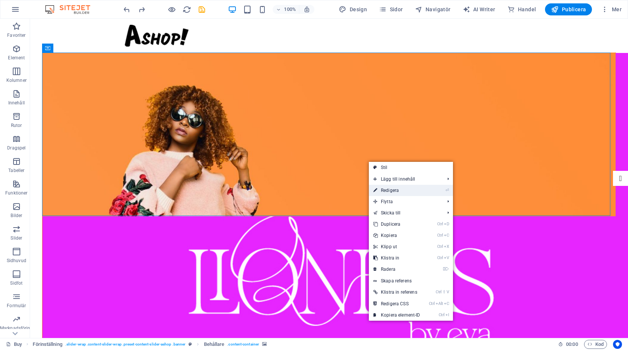
click at [382, 191] on link "⏎ Redigera" at bounding box center [397, 190] width 56 height 11
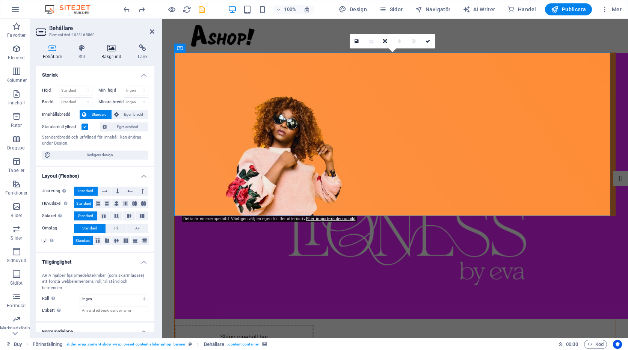
click at [114, 47] on icon at bounding box center [111, 48] width 33 height 8
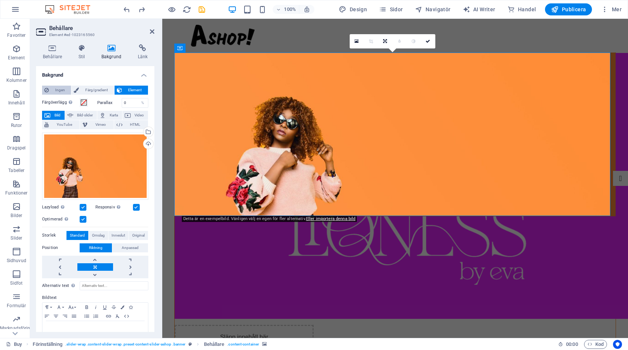
click at [58, 90] on span "Ingen" at bounding box center [60, 90] width 18 height 9
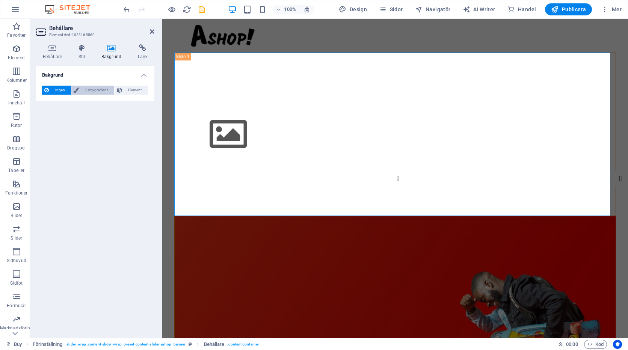
click at [95, 91] on span "Färg/gradient" at bounding box center [96, 90] width 30 height 9
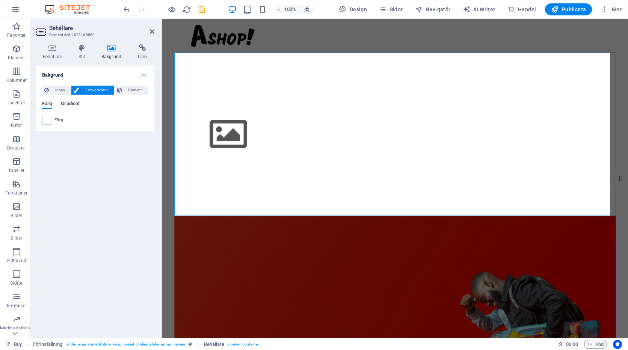
click at [73, 104] on span "Gradient" at bounding box center [70, 104] width 19 height 11
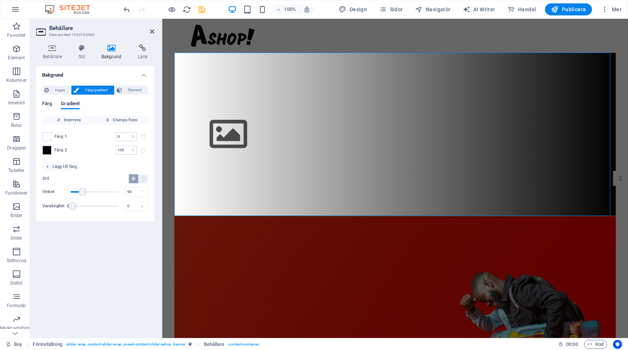
click at [49, 104] on span "Färg" at bounding box center [47, 104] width 10 height 11
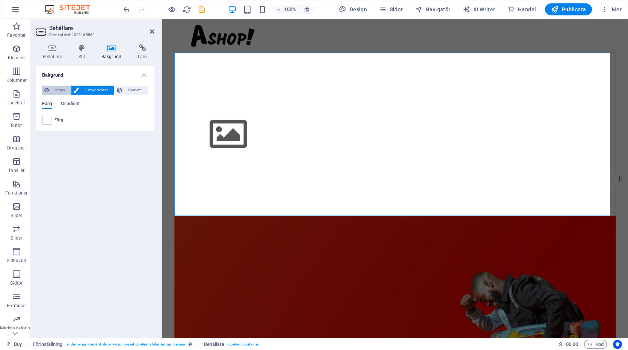
click at [51, 89] on span "Ingen" at bounding box center [60, 90] width 18 height 9
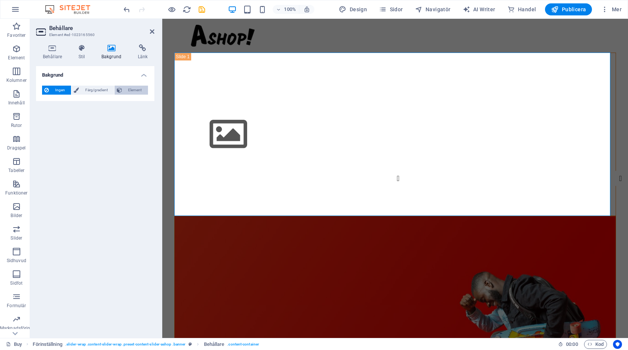
click at [129, 88] on span "Element" at bounding box center [134, 90] width 21 height 9
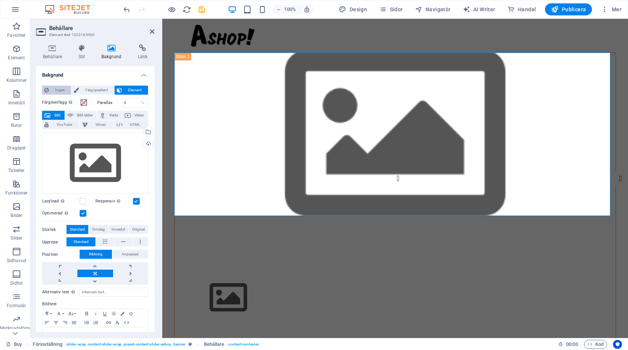
click at [56, 88] on span "Ingen" at bounding box center [60, 90] width 18 height 9
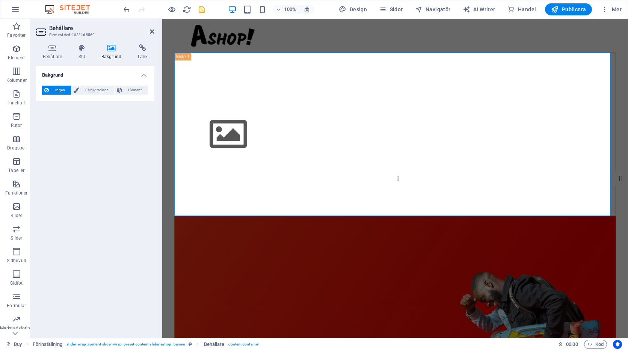
click at [232, 245] on figure at bounding box center [395, 303] width 441 height 174
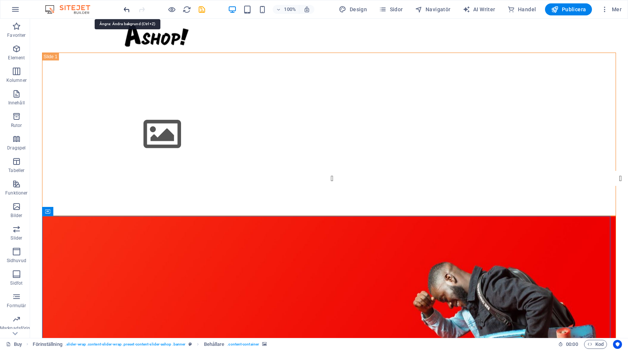
click at [124, 8] on icon "undo" at bounding box center [127, 9] width 9 height 9
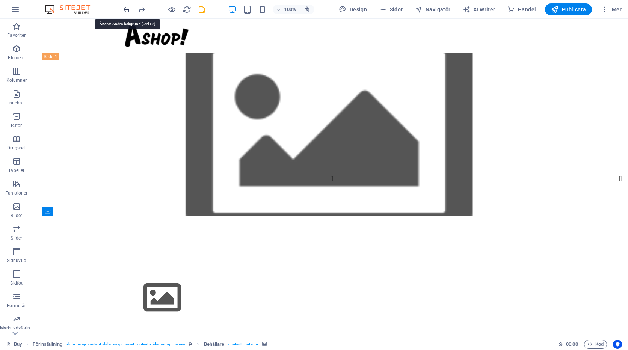
click at [124, 8] on icon "undo" at bounding box center [127, 9] width 9 height 9
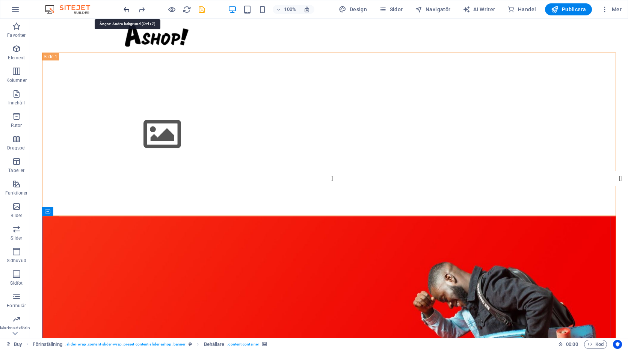
click at [124, 8] on icon "undo" at bounding box center [127, 9] width 9 height 9
click at [127, 9] on icon "undo" at bounding box center [127, 9] width 9 height 9
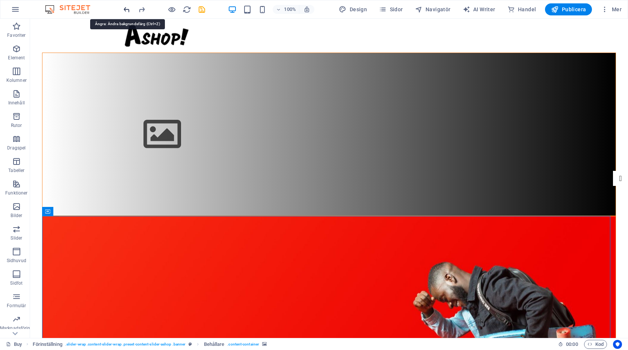
click at [127, 9] on icon "undo" at bounding box center [127, 9] width 9 height 9
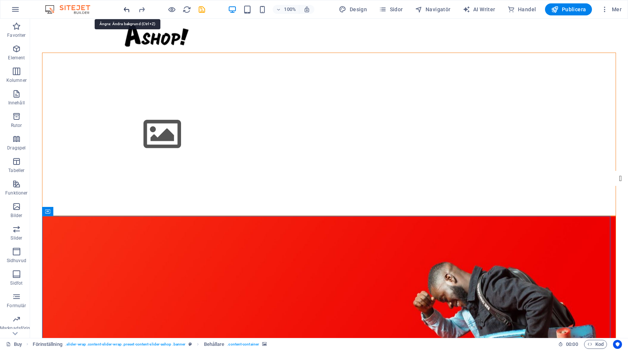
click at [127, 9] on icon "undo" at bounding box center [127, 9] width 9 height 9
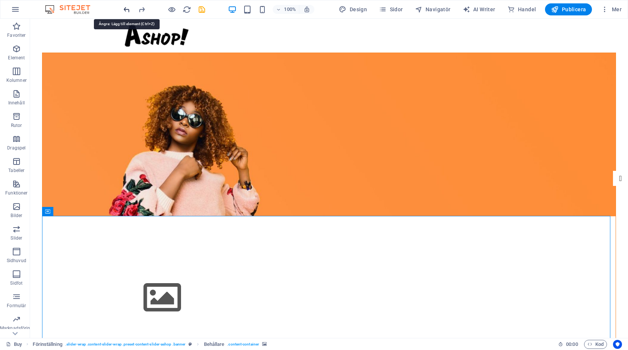
click at [127, 9] on icon "undo" at bounding box center [127, 9] width 9 height 9
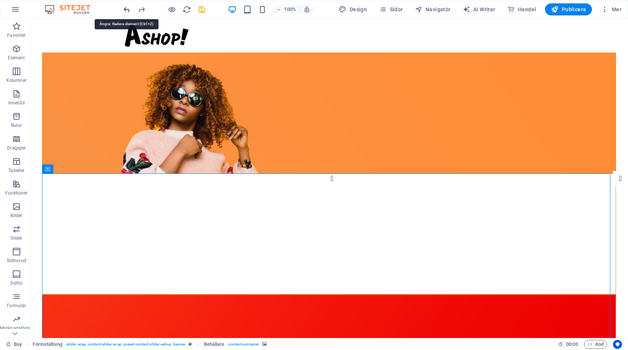
click at [127, 9] on icon "undo" at bounding box center [127, 9] width 9 height 9
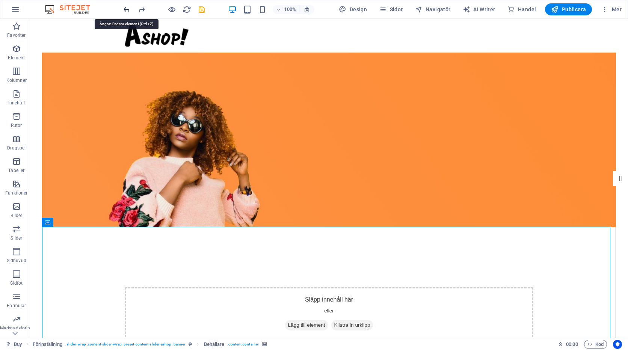
click at [127, 9] on icon "undo" at bounding box center [127, 9] width 9 height 9
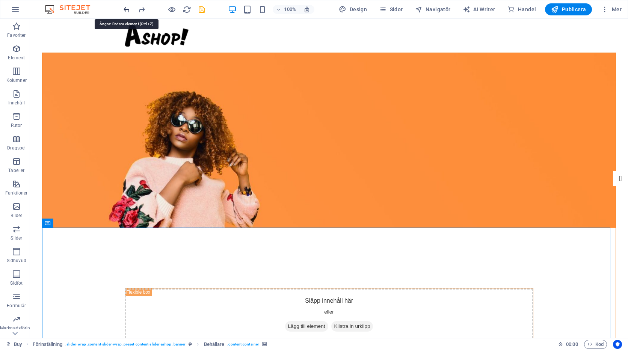
click at [127, 9] on icon "undo" at bounding box center [127, 9] width 9 height 9
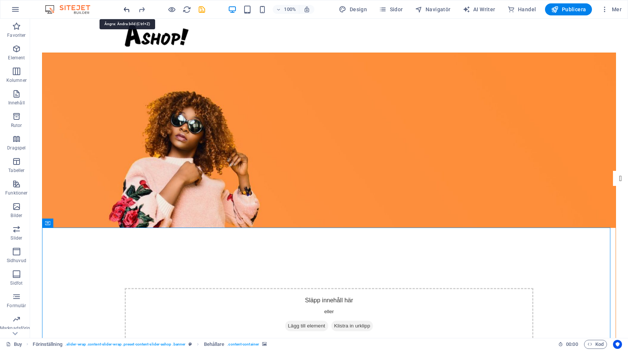
click at [127, 9] on icon "undo" at bounding box center [127, 9] width 9 height 9
click at [125, 9] on icon "undo" at bounding box center [127, 9] width 9 height 9
click at [142, 9] on icon "redo" at bounding box center [142, 9] width 9 height 9
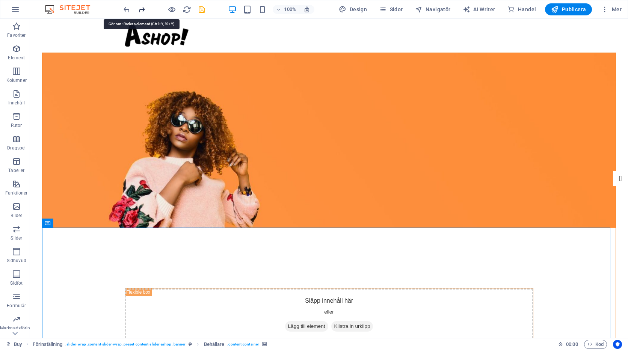
click at [141, 8] on icon "redo" at bounding box center [142, 9] width 9 height 9
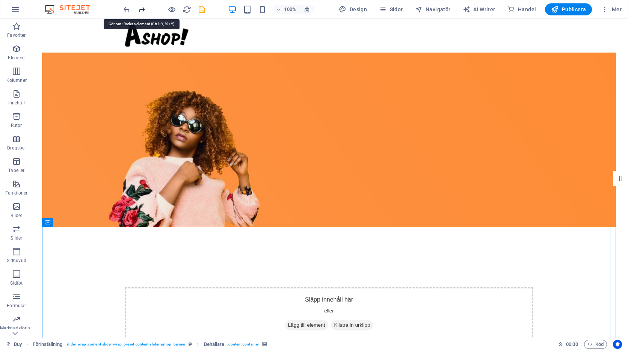
click at [141, 8] on icon "redo" at bounding box center [142, 9] width 9 height 9
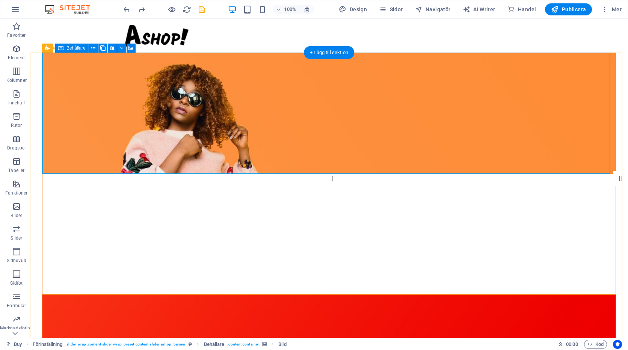
click at [116, 98] on figure at bounding box center [329, 113] width 574 height 121
click at [115, 113] on figure at bounding box center [329, 113] width 574 height 121
click at [96, 48] on button at bounding box center [93, 48] width 9 height 9
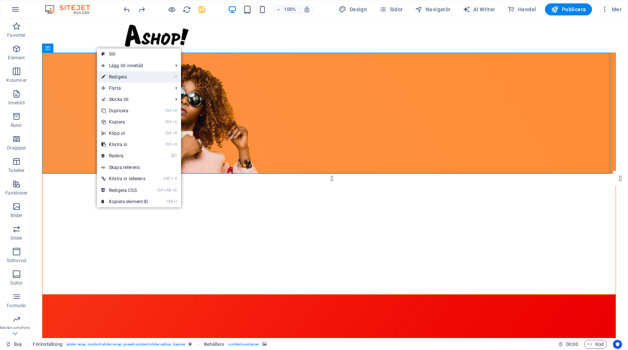
click at [125, 77] on link "⏎ Redigera" at bounding box center [125, 76] width 56 height 11
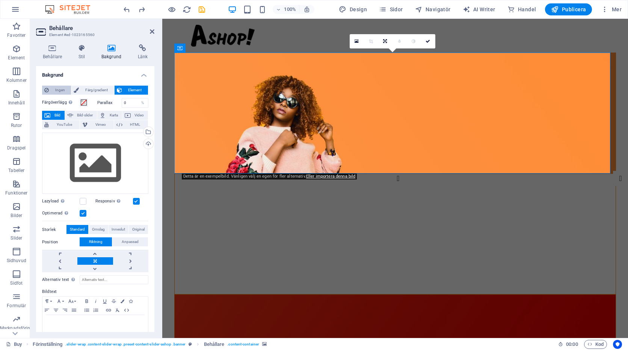
click at [59, 90] on span "Ingen" at bounding box center [60, 90] width 18 height 9
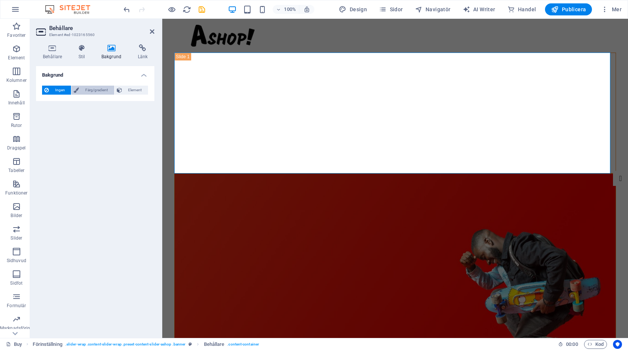
click at [91, 91] on span "Färg/gradient" at bounding box center [96, 90] width 30 height 9
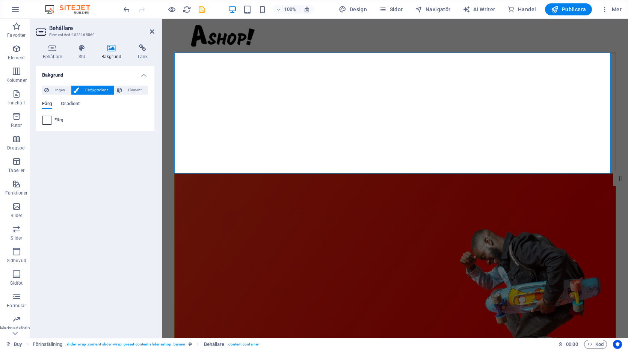
click at [47, 120] on span at bounding box center [47, 120] width 8 height 8
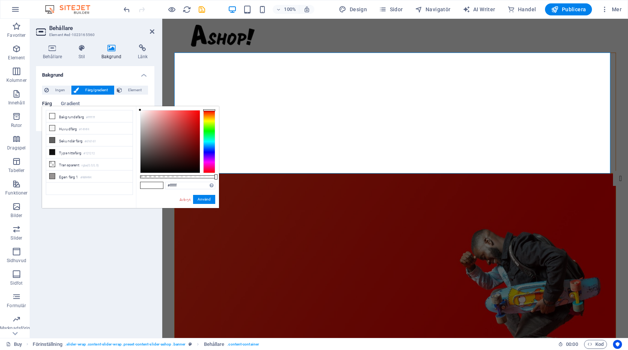
click at [148, 186] on span at bounding box center [146, 185] width 11 height 6
drag, startPoint x: 188, startPoint y: 186, endPoint x: 162, endPoint y: 185, distance: 26.7
click at [162, 185] on div "#ffffff Format som stöds #0852ed rgb(8, 82, 237) rgba(8, 82, 237, 90%) hsv(221,…" at bounding box center [177, 211] width 83 height 211
paste input "D74B9B"
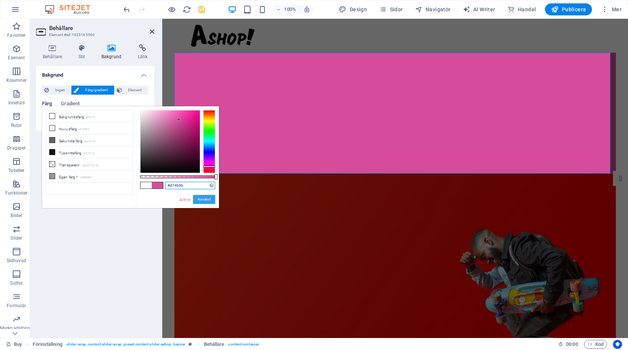
type input "#d74b9b"
click at [203, 199] on button "Använd" at bounding box center [204, 199] width 22 height 9
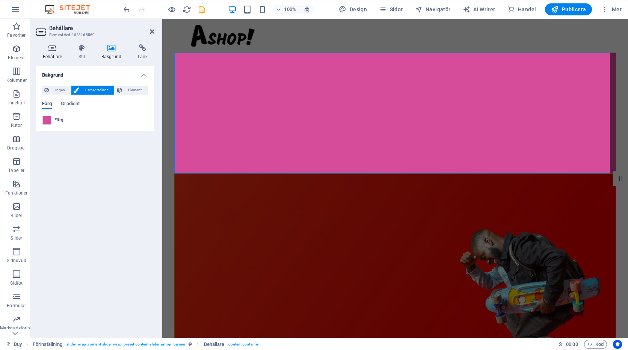
click at [52, 50] on icon at bounding box center [52, 48] width 33 height 8
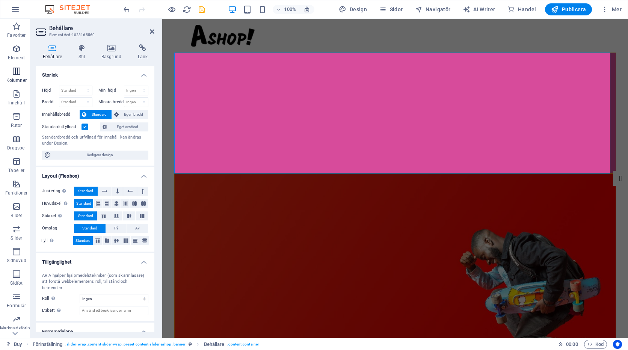
click at [15, 71] on icon "button" at bounding box center [16, 71] width 9 height 9
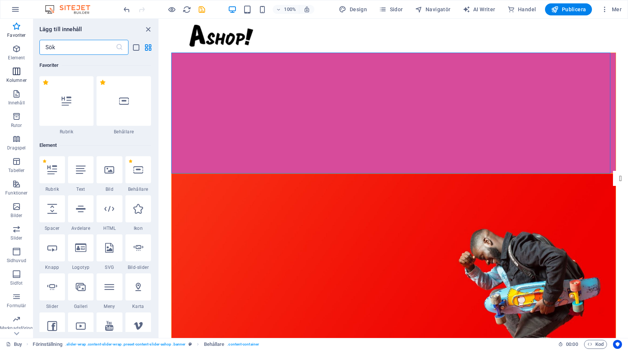
click at [14, 67] on icon "button" at bounding box center [16, 71] width 9 height 9
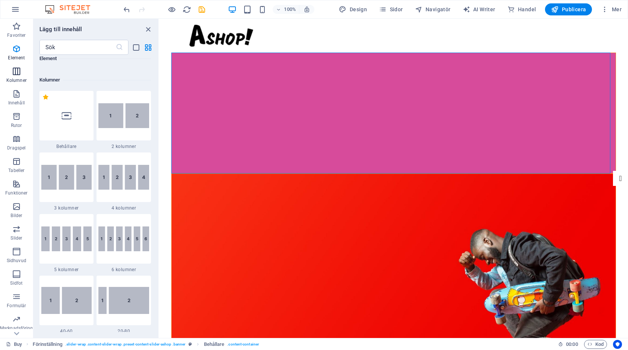
scroll to position [372, 0]
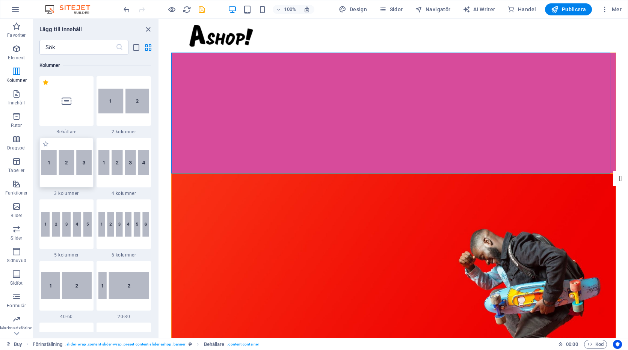
drag, startPoint x: 59, startPoint y: 165, endPoint x: 36, endPoint y: 74, distance: 93.9
click at [59, 165] on img at bounding box center [66, 162] width 51 height 25
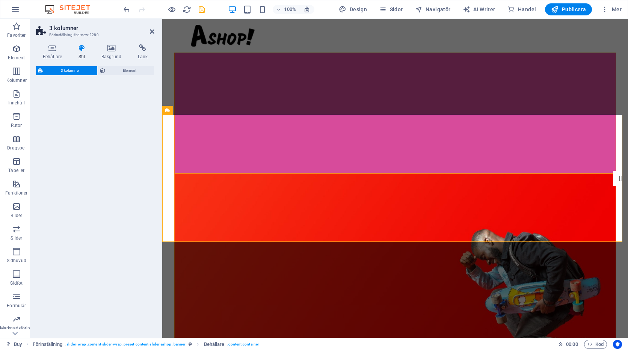
scroll to position [233, 0]
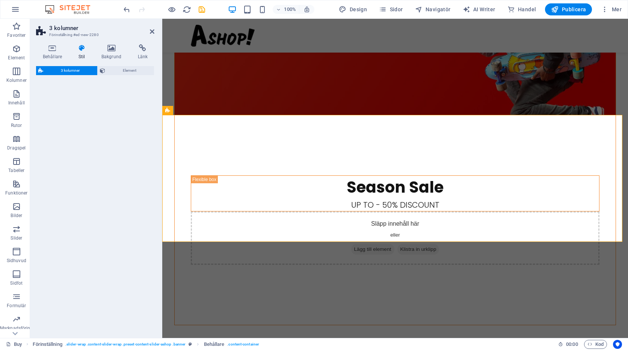
select select "rem"
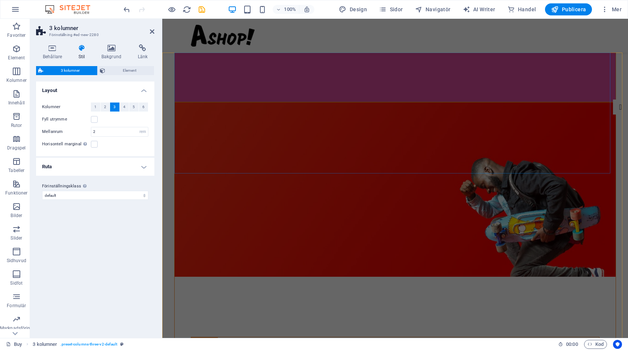
scroll to position [226, 0]
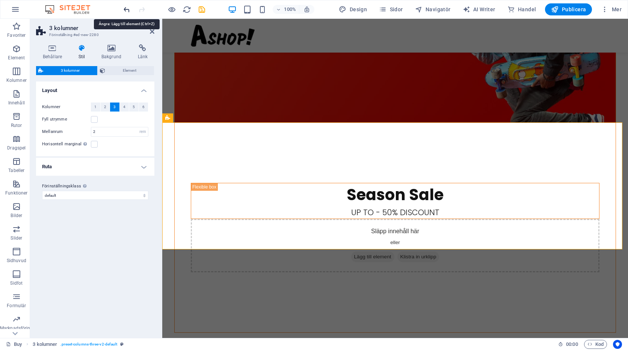
click at [126, 7] on icon "undo" at bounding box center [127, 9] width 9 height 9
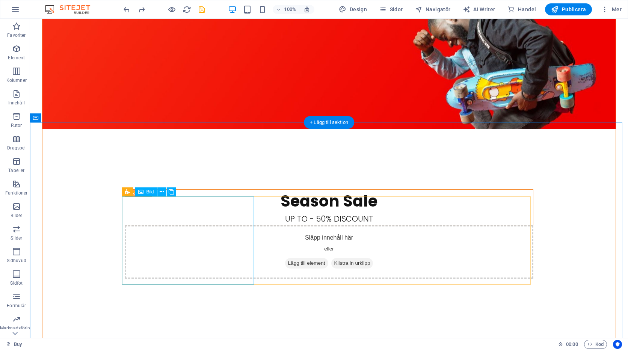
scroll to position [0, 0]
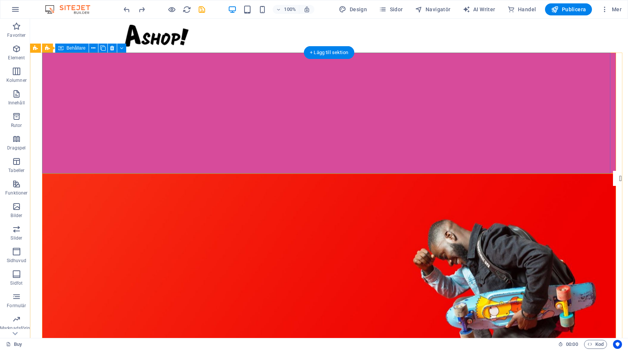
click at [114, 96] on div at bounding box center [329, 113] width 574 height 121
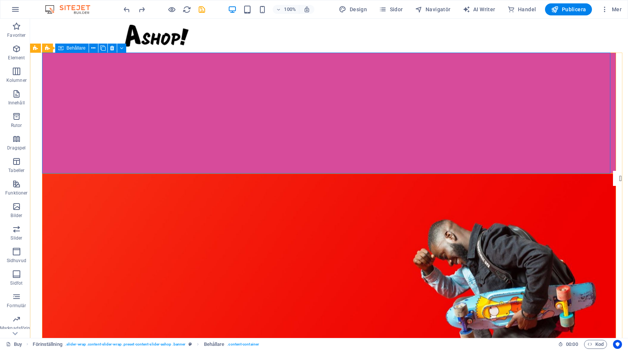
click at [72, 47] on span "Behållare" at bounding box center [76, 48] width 19 height 5
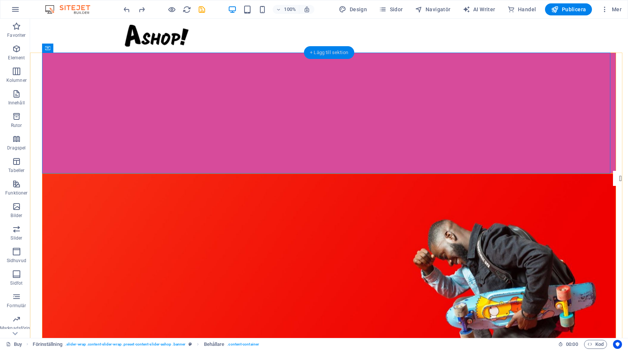
click at [312, 51] on div "+ Lägg till sektion" at bounding box center [329, 52] width 50 height 13
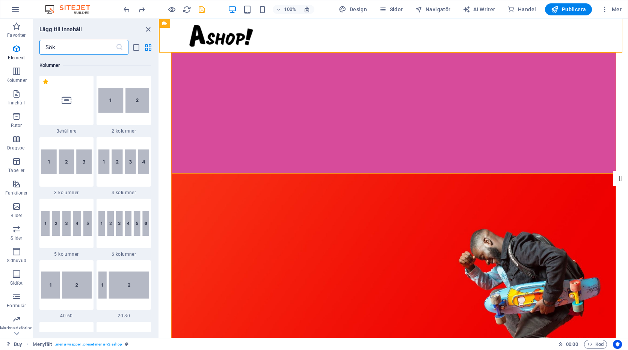
scroll to position [375, 0]
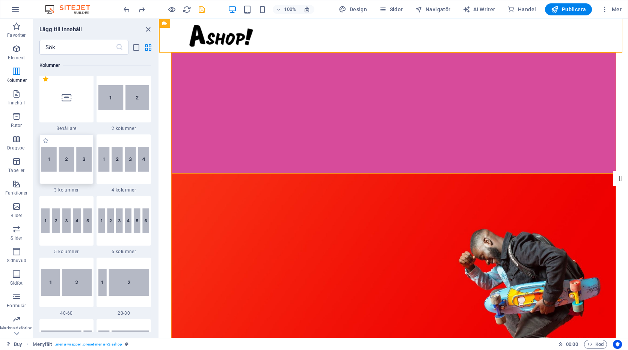
click at [68, 164] on img at bounding box center [66, 159] width 51 height 25
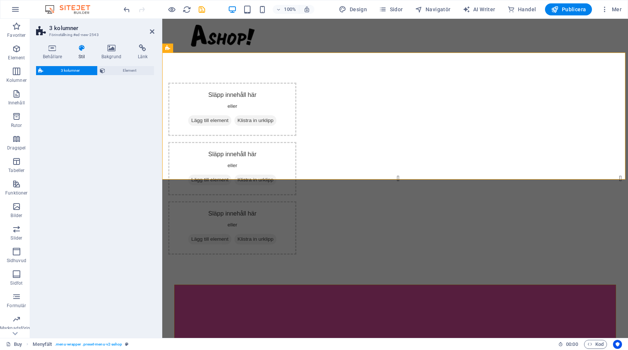
select select "rem"
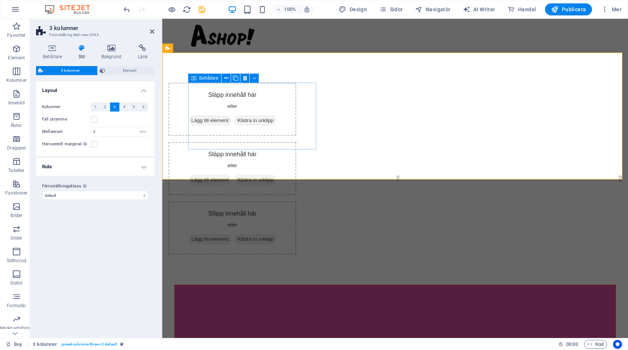
click at [191, 121] on icon at bounding box center [191, 121] width 0 height 0
click at [236, 77] on icon at bounding box center [235, 78] width 5 height 8
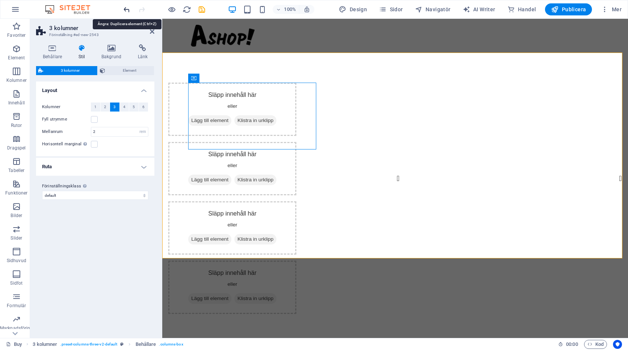
click at [129, 10] on icon "undo" at bounding box center [127, 9] width 9 height 9
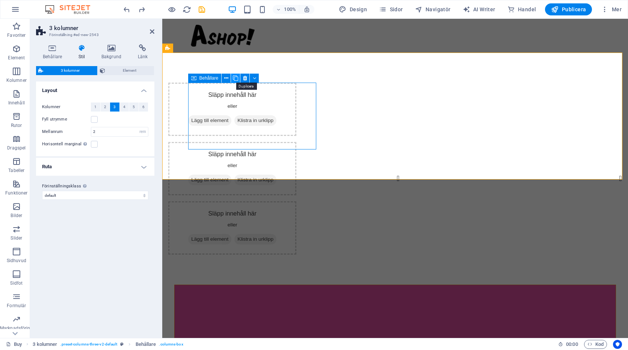
click at [237, 79] on icon at bounding box center [235, 78] width 5 height 8
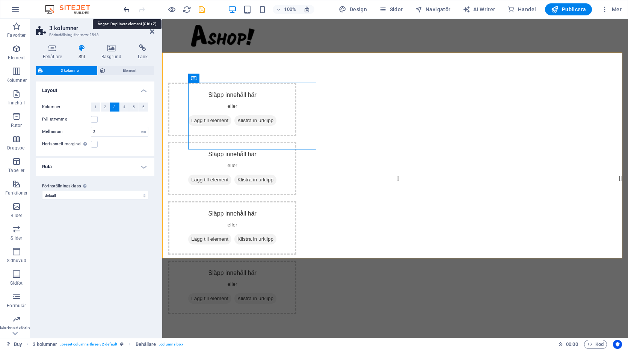
click at [127, 10] on icon "undo" at bounding box center [127, 9] width 9 height 9
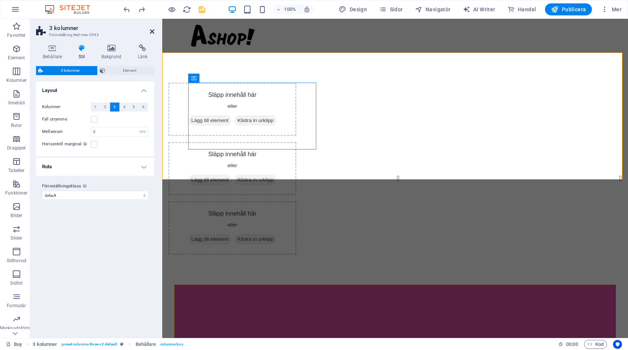
click at [153, 29] on icon at bounding box center [152, 32] width 5 height 6
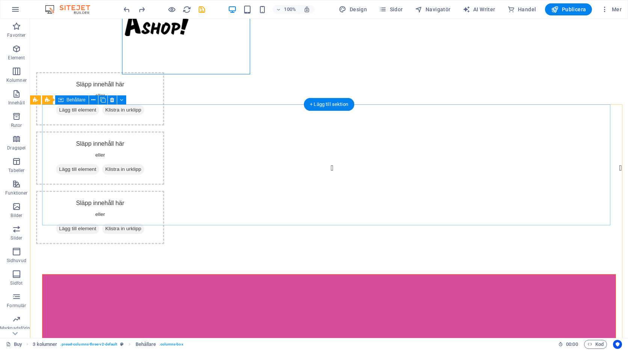
scroll to position [0, 0]
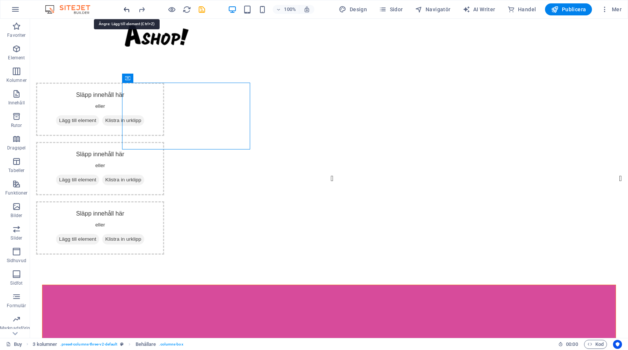
click at [127, 9] on icon "undo" at bounding box center [127, 9] width 9 height 9
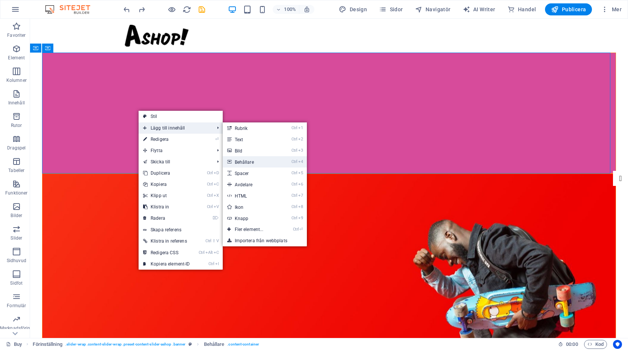
click at [244, 163] on link "Ctrl 4 Behållare" at bounding box center [251, 161] width 56 height 11
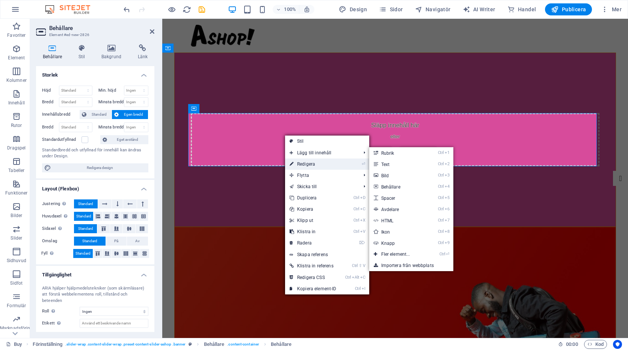
click at [295, 162] on link "⏎ Redigera" at bounding box center [313, 164] width 56 height 11
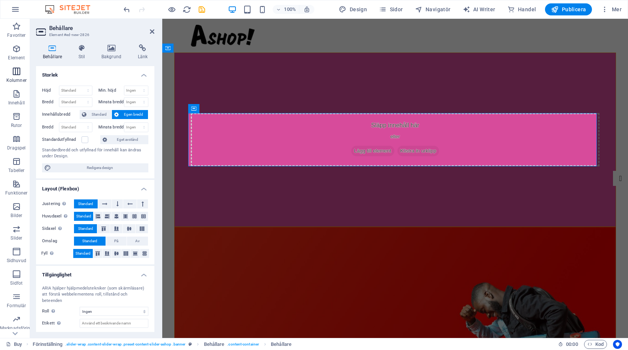
click at [16, 70] on icon "button" at bounding box center [16, 71] width 9 height 9
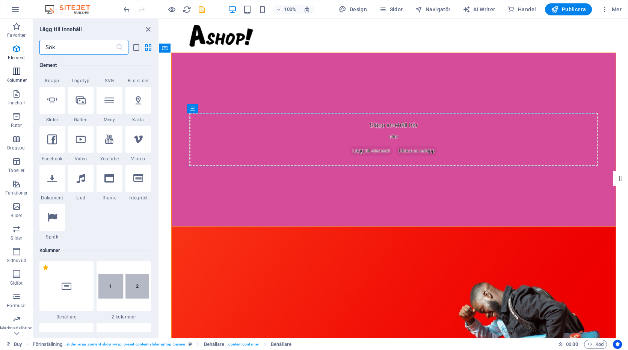
scroll to position [372, 0]
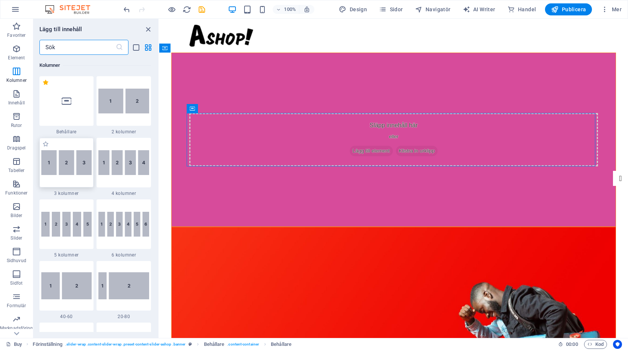
click at [70, 168] on img at bounding box center [66, 162] width 51 height 25
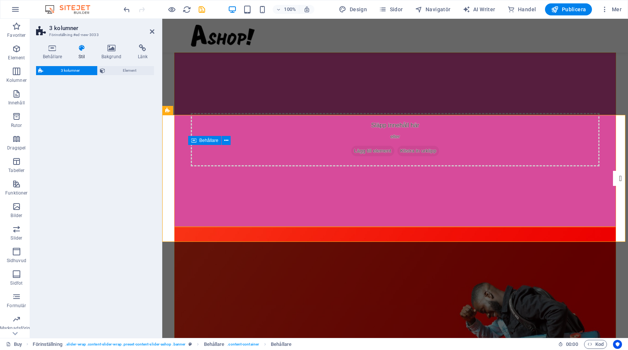
select select "rem"
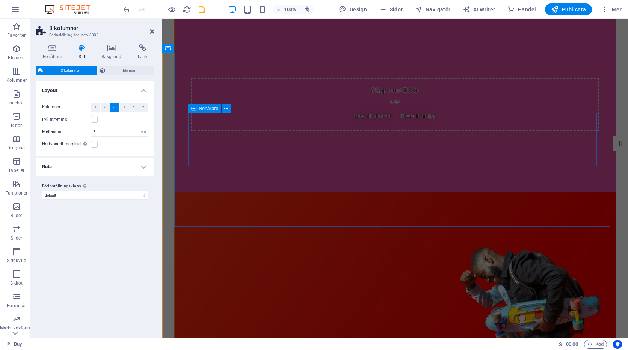
scroll to position [0, 0]
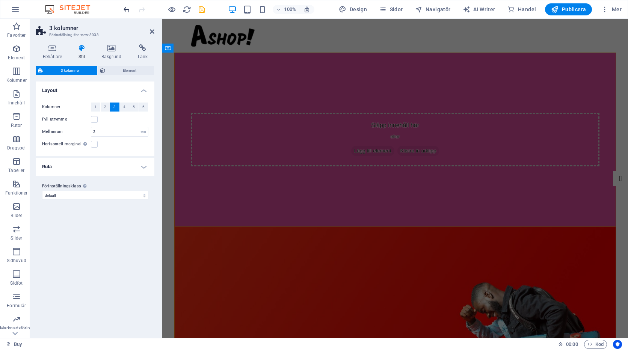
click at [127, 9] on icon "undo" at bounding box center [127, 9] width 9 height 9
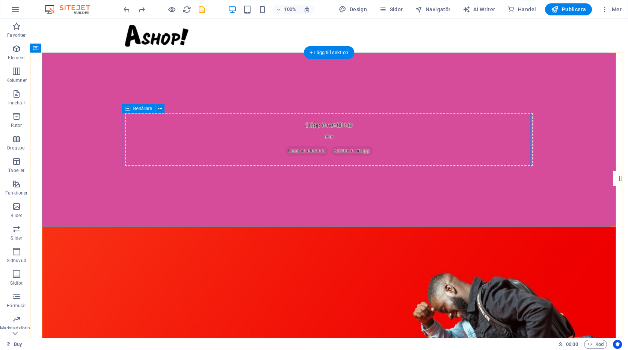
click at [288, 151] on icon at bounding box center [288, 151] width 0 height 0
click at [241, 139] on div "Släpp innehåll här eller Lägg till element Klistra in urklipp" at bounding box center [329, 139] width 409 height 53
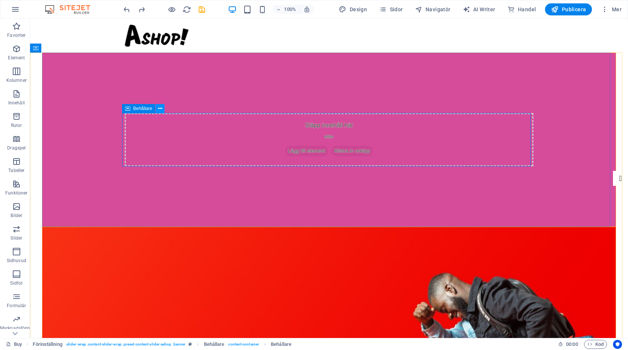
click at [162, 108] on icon at bounding box center [160, 109] width 4 height 8
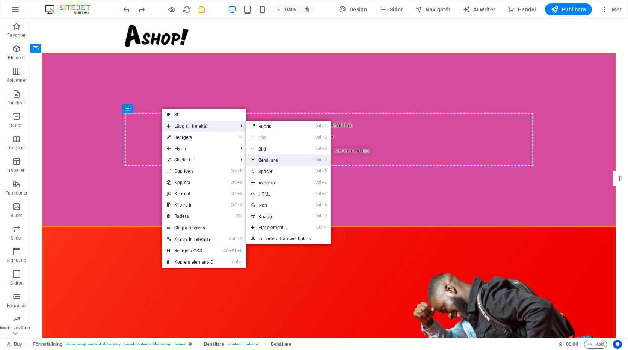
click at [277, 160] on link "Ctrl 4 Behållare" at bounding box center [275, 159] width 56 height 11
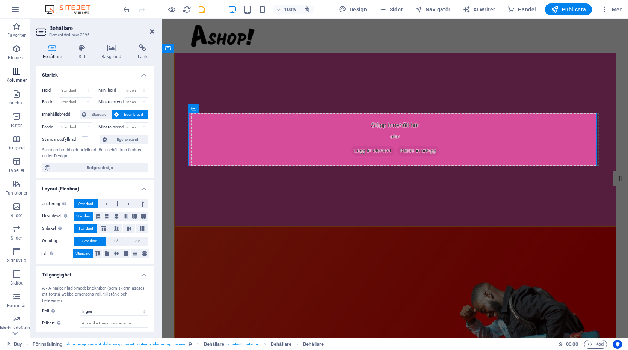
click at [15, 73] on icon "button" at bounding box center [16, 71] width 9 height 9
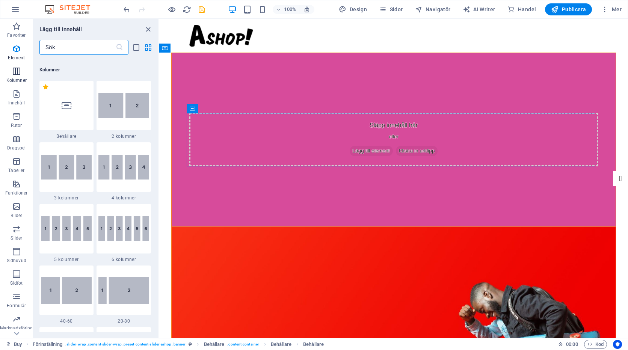
scroll to position [372, 0]
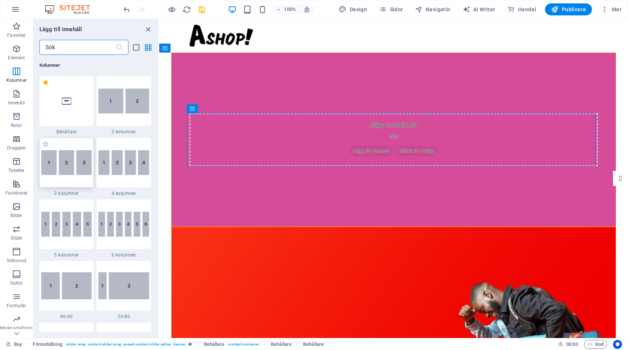
click at [55, 162] on img at bounding box center [66, 162] width 51 height 25
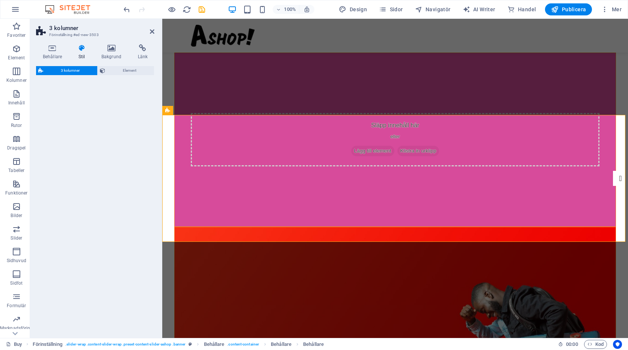
select select "rem"
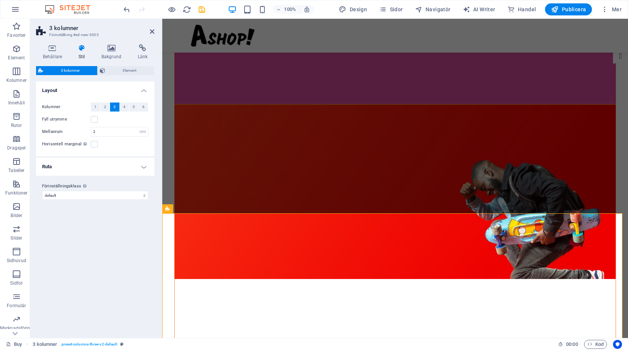
scroll to position [188, 0]
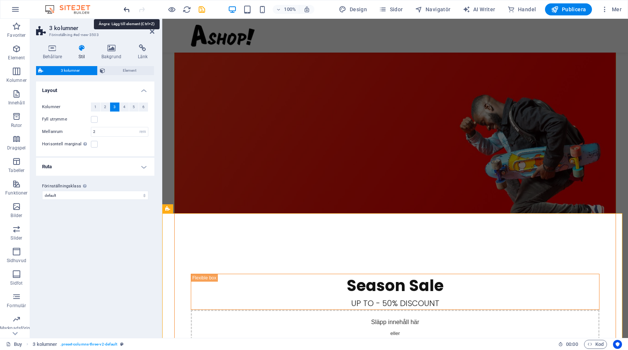
click at [126, 8] on icon "undo" at bounding box center [127, 9] width 9 height 9
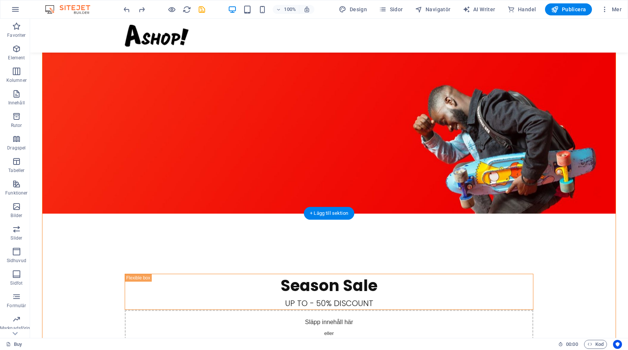
scroll to position [0, 0]
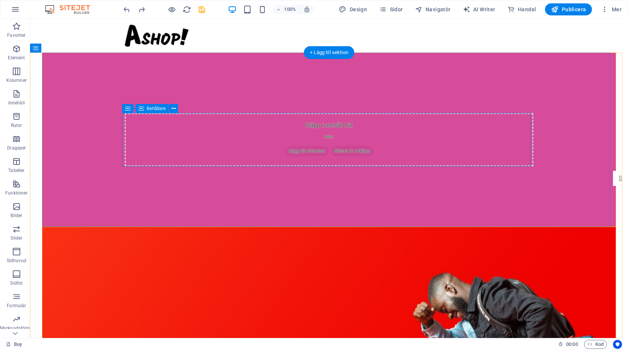
click at [263, 133] on div "Släpp innehåll här eller Lägg till element Klistra in urklipp" at bounding box center [329, 139] width 409 height 53
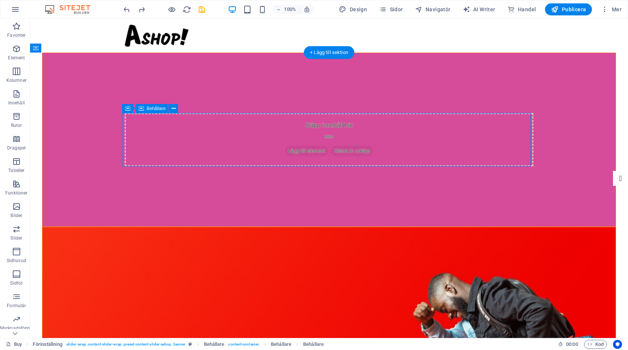
click at [288, 151] on icon at bounding box center [288, 151] width 0 height 0
drag, startPoint x: 177, startPoint y: 141, endPoint x: 148, endPoint y: 126, distance: 33.0
click at [170, 136] on div "Släpp innehåll här eller Lägg till element Klistra in urklipp" at bounding box center [329, 139] width 409 height 53
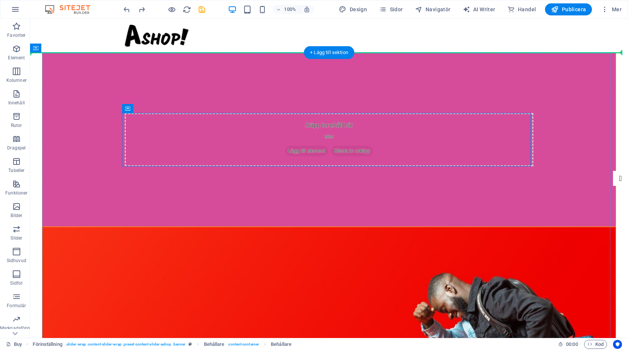
drag, startPoint x: 157, startPoint y: 127, endPoint x: 106, endPoint y: 96, distance: 59.6
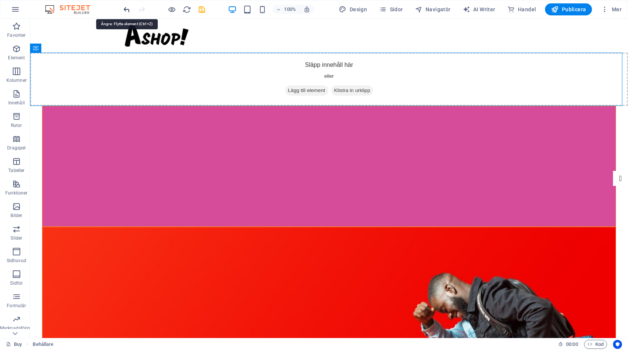
click at [124, 7] on icon "undo" at bounding box center [127, 9] width 9 height 9
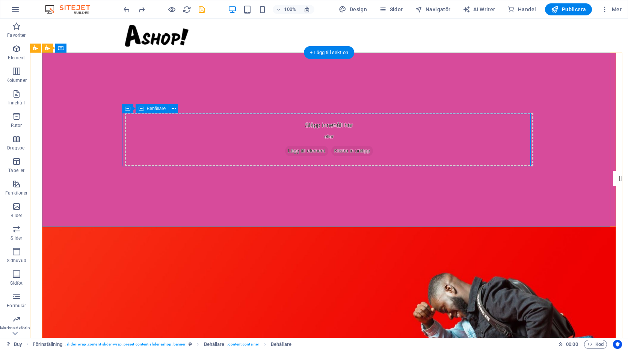
click at [230, 142] on div "Släpp innehåll här eller Lägg till element Klistra in urklipp" at bounding box center [329, 139] width 409 height 53
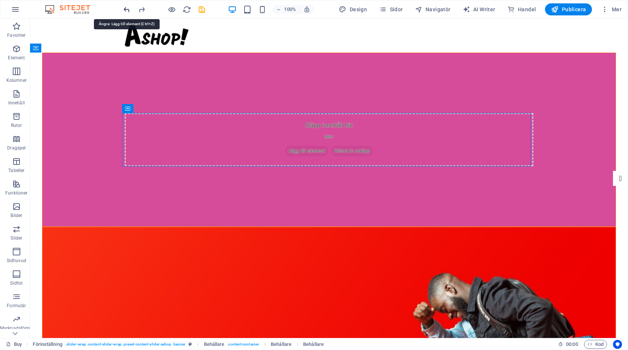
click at [128, 8] on icon "undo" at bounding box center [127, 9] width 9 height 9
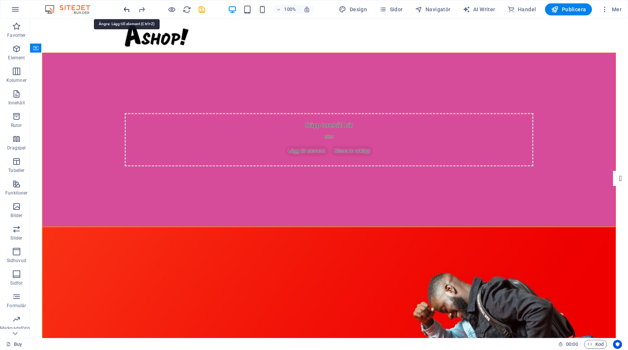
click at [128, 6] on icon "undo" at bounding box center [127, 9] width 9 height 9
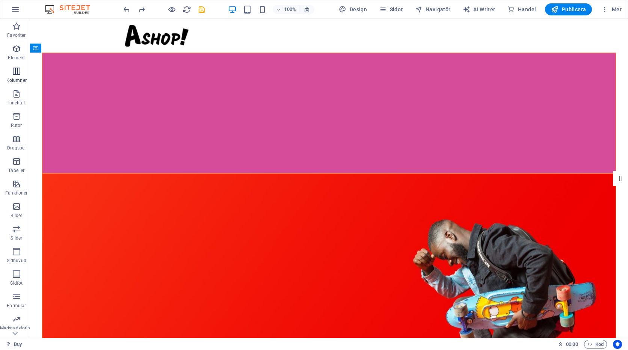
click at [14, 70] on icon "button" at bounding box center [16, 71] width 9 height 9
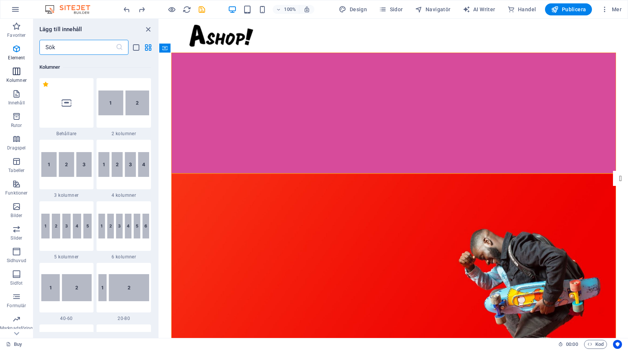
scroll to position [372, 0]
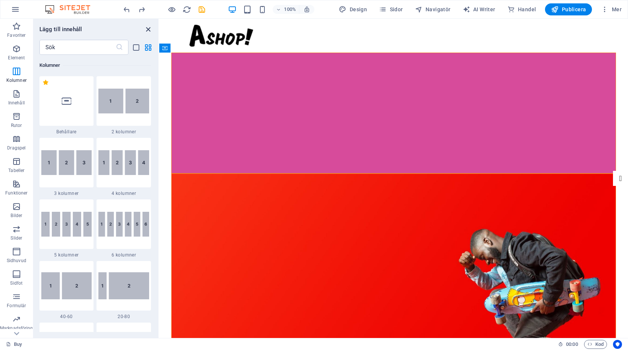
drag, startPoint x: 146, startPoint y: 29, endPoint x: 125, endPoint y: 30, distance: 21.4
click at [146, 29] on icon "close panel" at bounding box center [148, 29] width 9 height 9
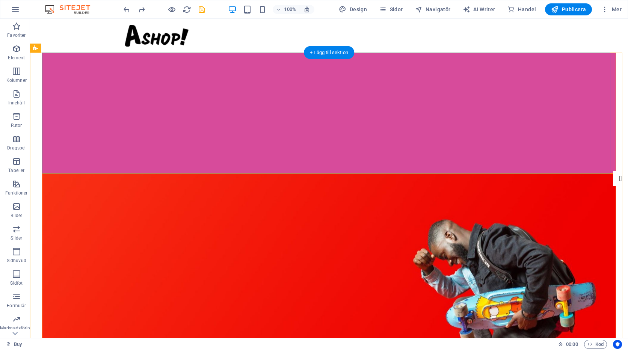
click at [211, 79] on div at bounding box center [329, 113] width 574 height 121
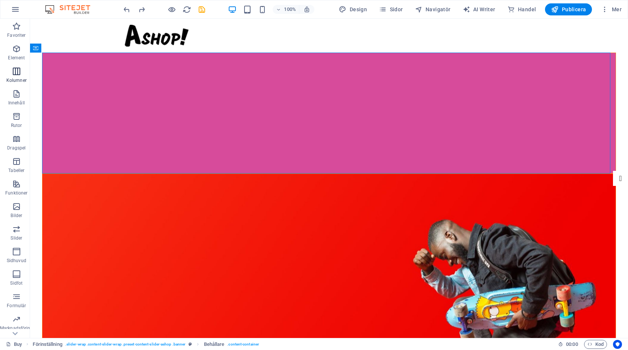
click at [17, 73] on icon "button" at bounding box center [16, 71] width 9 height 9
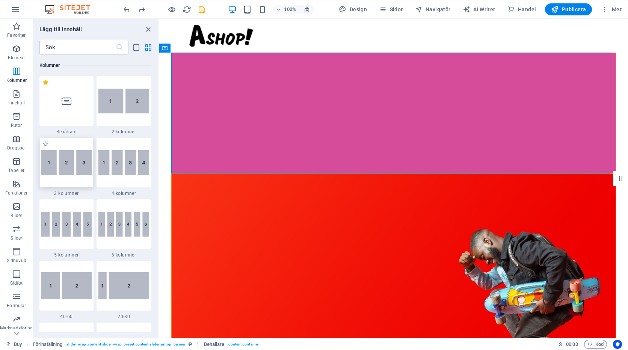
click at [72, 154] on img at bounding box center [66, 162] width 51 height 25
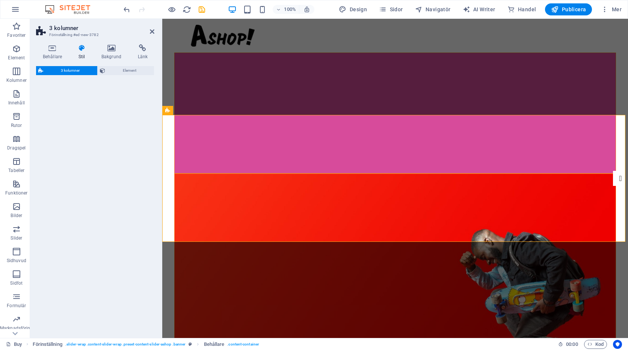
select select "rem"
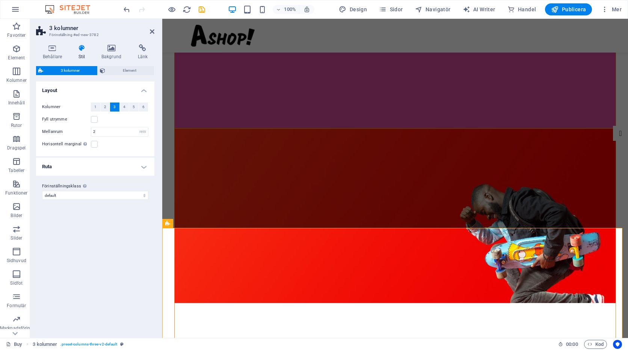
scroll to position [195, 0]
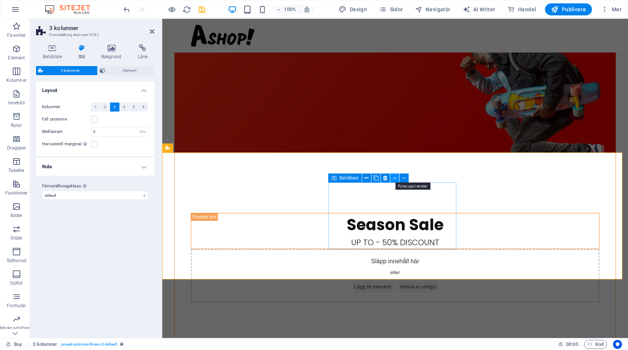
click at [395, 179] on icon at bounding box center [394, 178] width 3 height 8
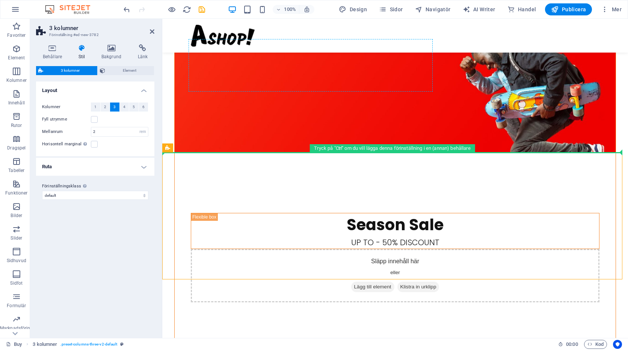
drag, startPoint x: 339, startPoint y: 172, endPoint x: 337, endPoint y: 133, distance: 38.7
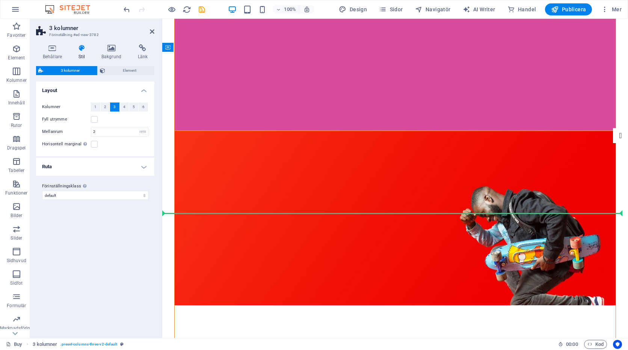
scroll to position [0, 0]
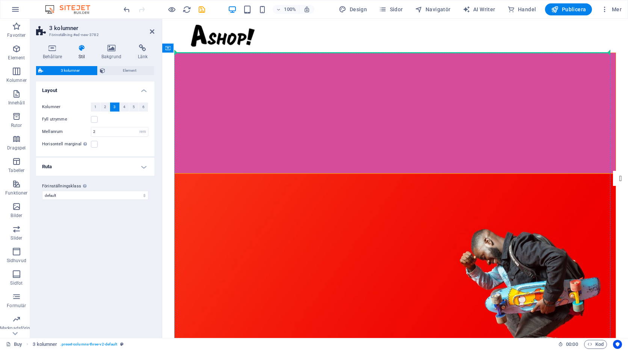
drag, startPoint x: 338, startPoint y: 167, endPoint x: 311, endPoint y: 78, distance: 92.5
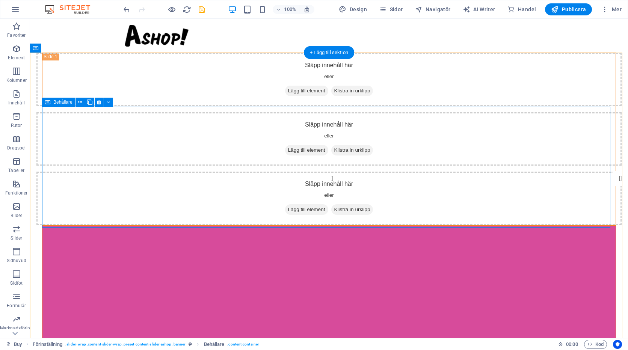
click at [191, 226] on div at bounding box center [329, 286] width 574 height 121
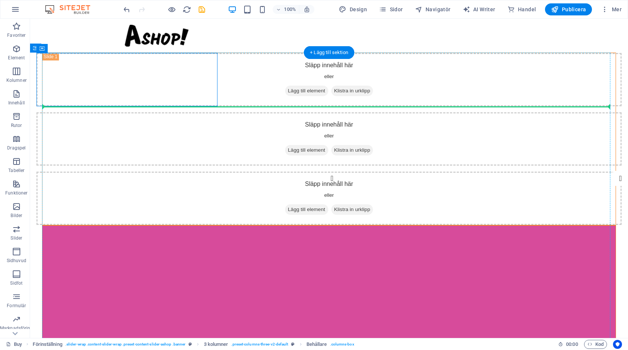
drag, startPoint x: 193, startPoint y: 76, endPoint x: 195, endPoint y: 147, distance: 70.7
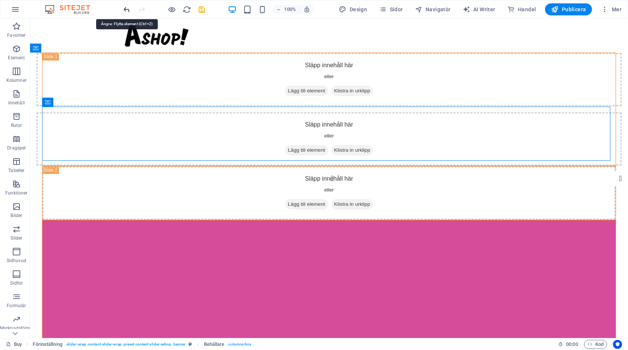
click at [126, 9] on icon "undo" at bounding box center [127, 9] width 9 height 9
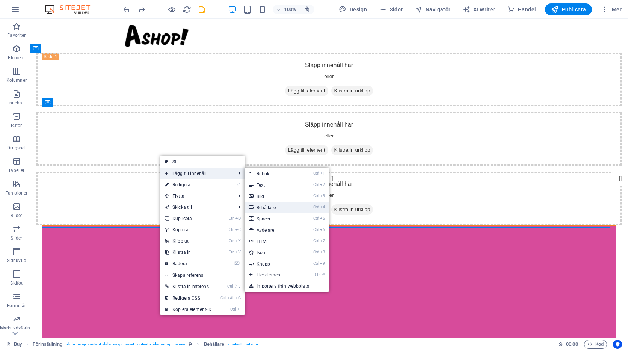
click at [262, 208] on link "Ctrl 4 Behållare" at bounding box center [273, 207] width 56 height 11
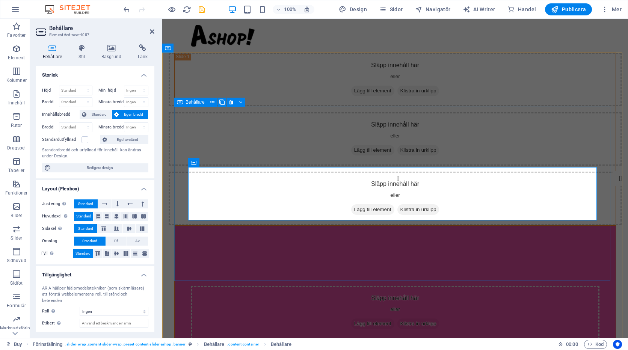
click at [309, 226] on div "Släpp innehåll här eller Lägg till element Klistra in urklipp" at bounding box center [395, 313] width 442 height 174
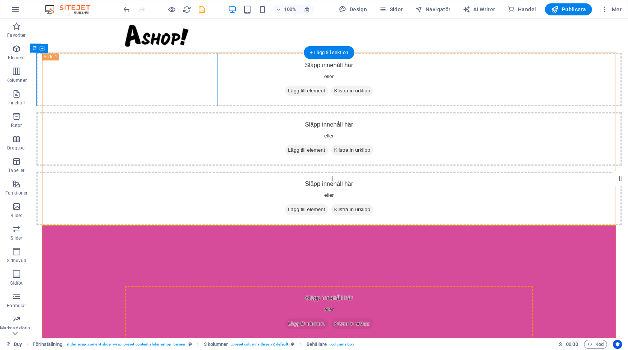
drag, startPoint x: 196, startPoint y: 77, endPoint x: 230, endPoint y: 200, distance: 127.9
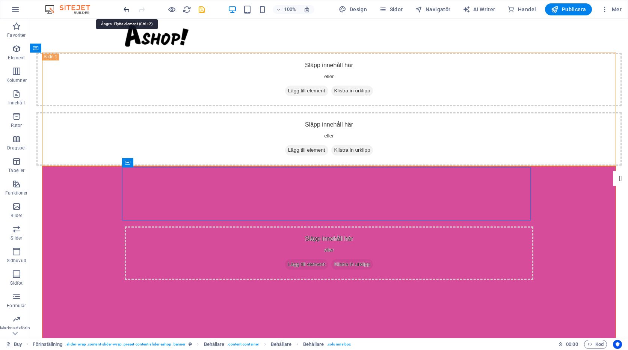
click at [129, 7] on icon "undo" at bounding box center [127, 9] width 9 height 9
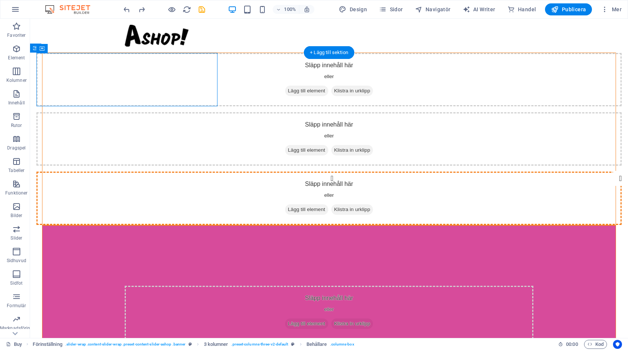
drag, startPoint x: 62, startPoint y: 71, endPoint x: 448, endPoint y: 89, distance: 386.4
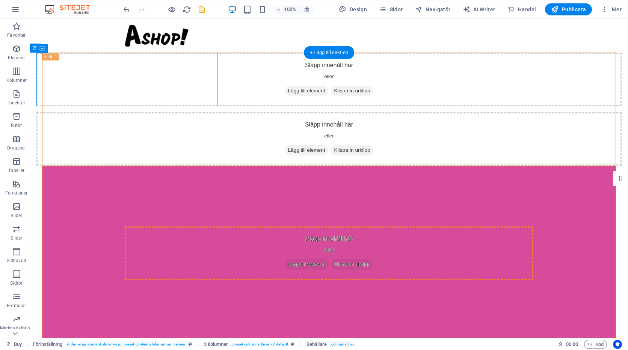
drag, startPoint x: 194, startPoint y: 67, endPoint x: 252, endPoint y: 206, distance: 150.5
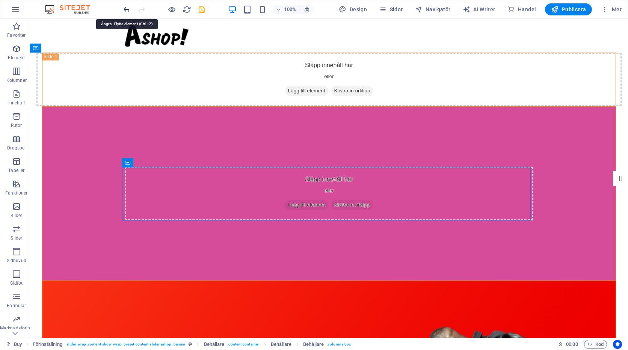
click at [127, 9] on icon "undo" at bounding box center [127, 9] width 9 height 9
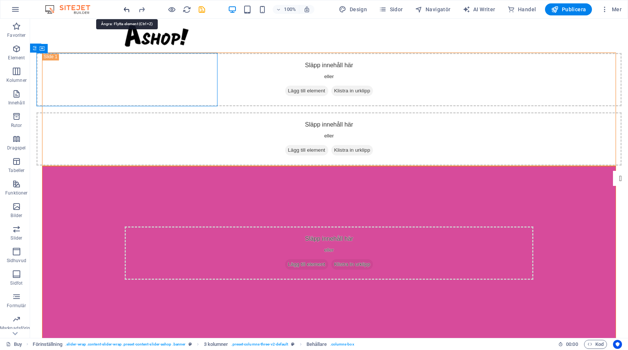
click at [127, 9] on icon "undo" at bounding box center [127, 9] width 9 height 9
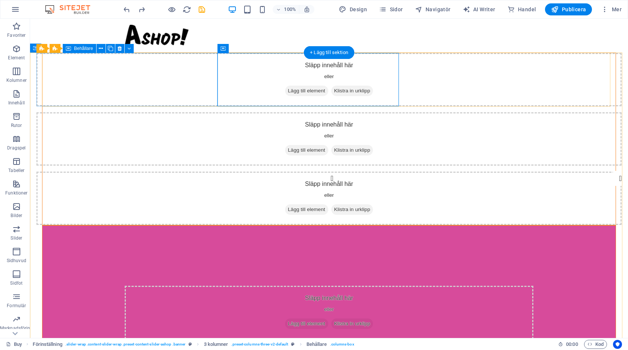
click at [53, 74] on div "Släpp innehåll här eller Lägg till element Klistra in urklipp" at bounding box center [329, 79] width 586 height 53
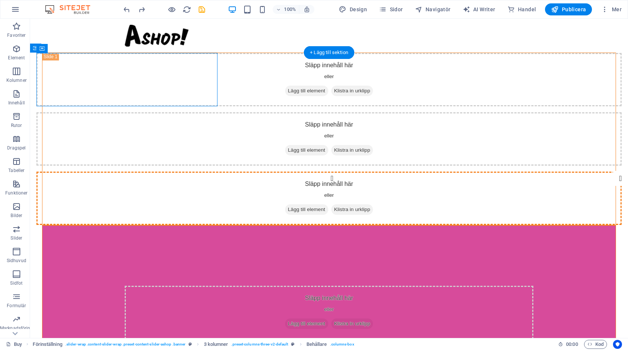
drag, startPoint x: 51, startPoint y: 70, endPoint x: 462, endPoint y: 84, distance: 411.8
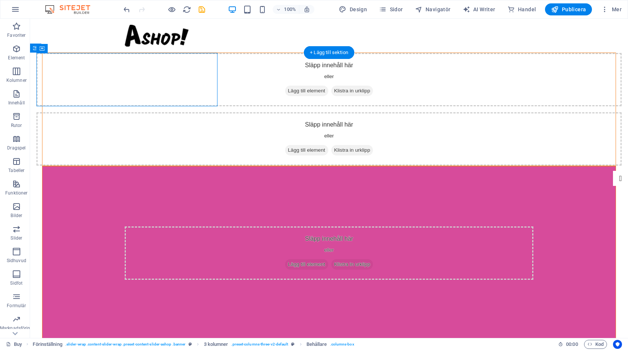
drag, startPoint x: 190, startPoint y: 74, endPoint x: 198, endPoint y: 73, distance: 8.1
click at [198, 73] on div "Släpp innehåll här eller Lägg till element Klistra in urklipp" at bounding box center [329, 79] width 586 height 53
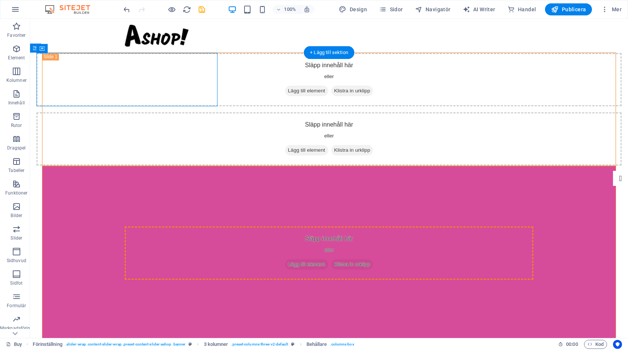
drag, startPoint x: 195, startPoint y: 76, endPoint x: 235, endPoint y: 200, distance: 130.8
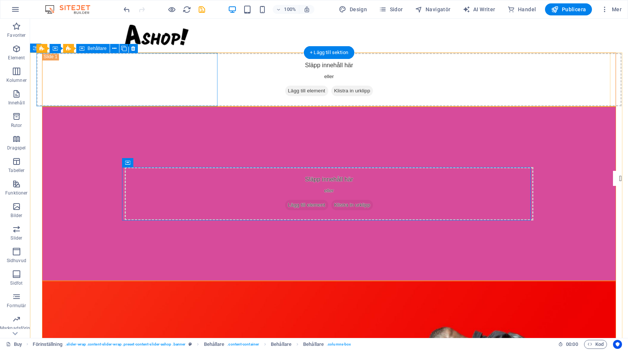
click at [188, 76] on div "Släpp innehåll här eller Lägg till element Klistra in urklipp" at bounding box center [329, 79] width 586 height 53
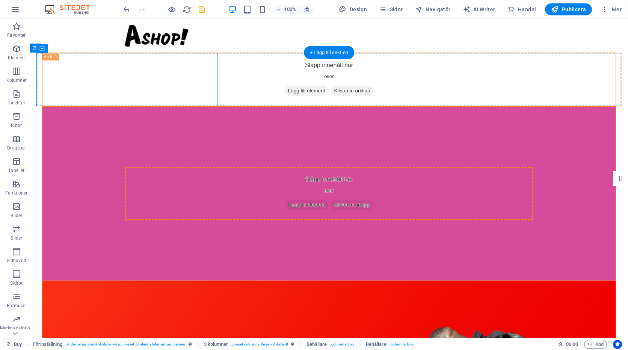
drag, startPoint x: 197, startPoint y: 93, endPoint x: 253, endPoint y: 220, distance: 139.0
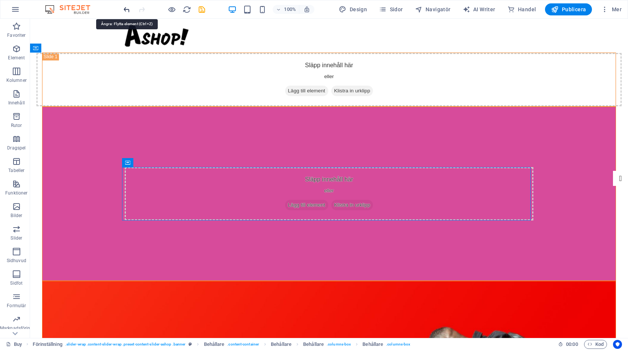
click at [128, 10] on icon "undo" at bounding box center [127, 9] width 9 height 9
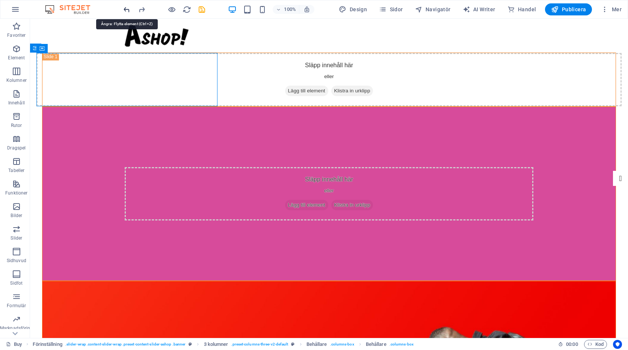
click at [126, 9] on icon "undo" at bounding box center [127, 9] width 9 height 9
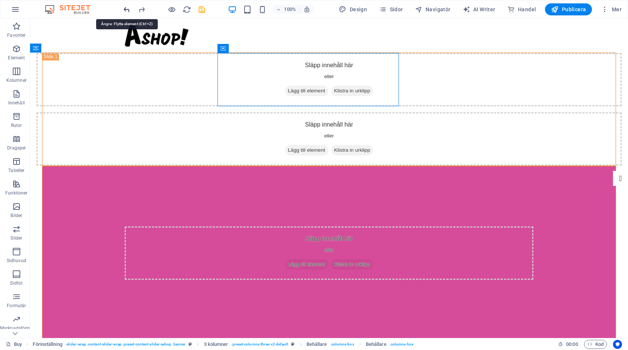
click at [126, 9] on icon "undo" at bounding box center [127, 9] width 9 height 9
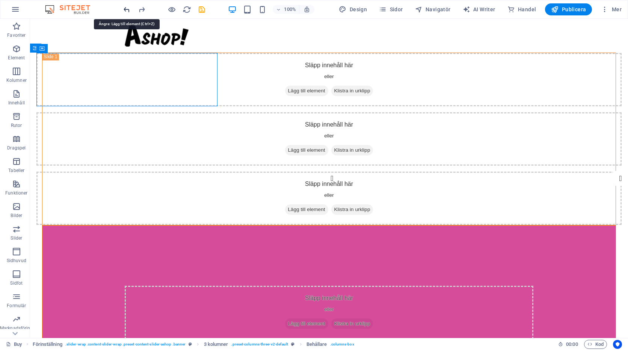
click at [126, 9] on icon "undo" at bounding box center [127, 9] width 9 height 9
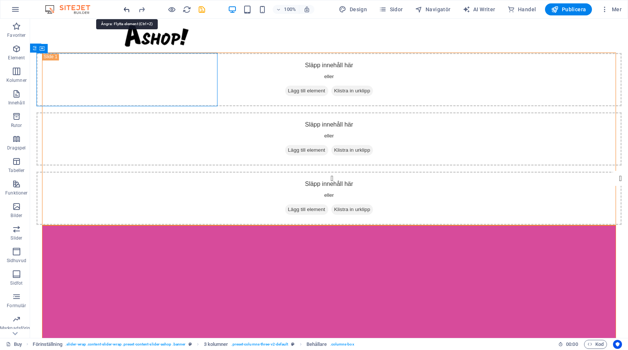
click at [126, 9] on icon "undo" at bounding box center [127, 9] width 9 height 9
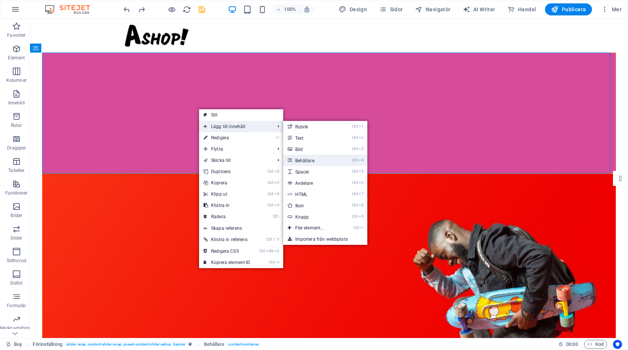
click at [308, 161] on link "Ctrl 4 Behållare" at bounding box center [311, 160] width 56 height 11
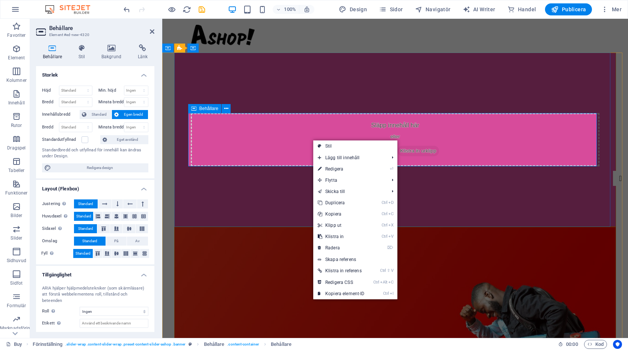
click at [284, 146] on div "Släpp innehåll här eller Lägg till element Klistra in urklipp" at bounding box center [395, 139] width 409 height 53
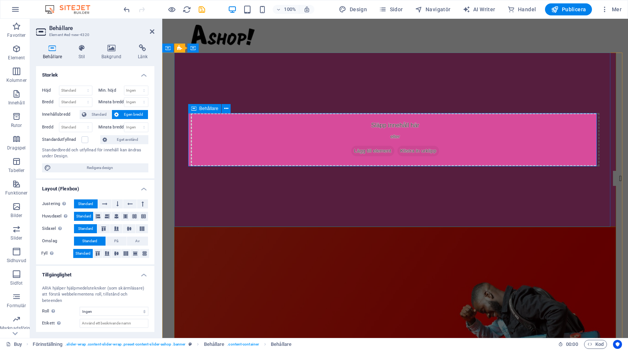
click at [354, 151] on icon at bounding box center [354, 151] width 0 height 0
click at [19, 70] on icon "button" at bounding box center [16, 71] width 9 height 9
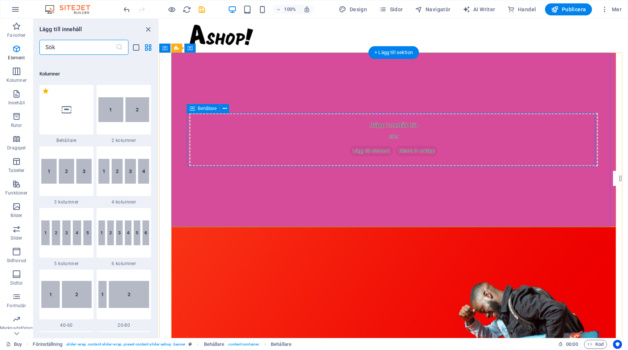
scroll to position [372, 0]
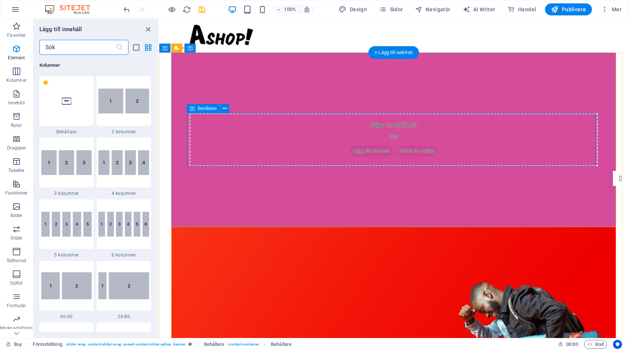
click at [297, 133] on div "Släpp innehåll här eller Lägg till element Klistra in urklipp" at bounding box center [393, 139] width 409 height 53
click at [350, 147] on span "Lägg till element" at bounding box center [371, 151] width 43 height 11
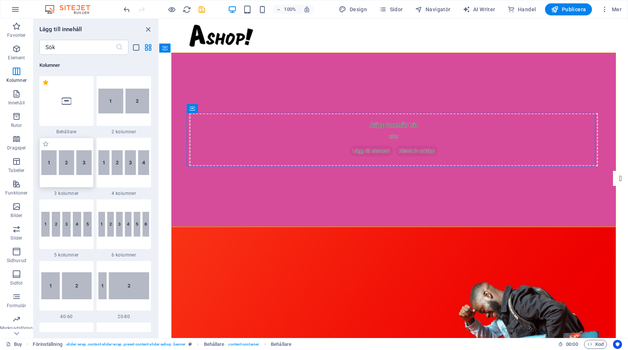
click at [71, 159] on img at bounding box center [66, 162] width 51 height 25
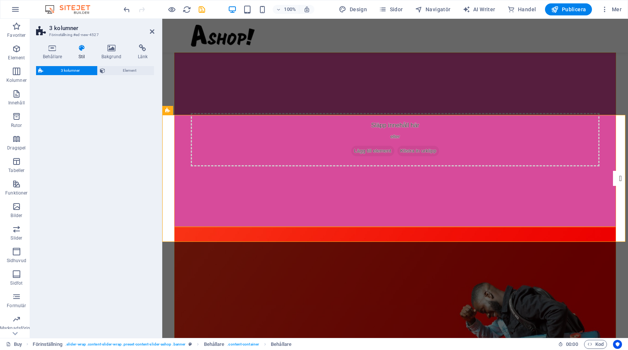
select select "rem"
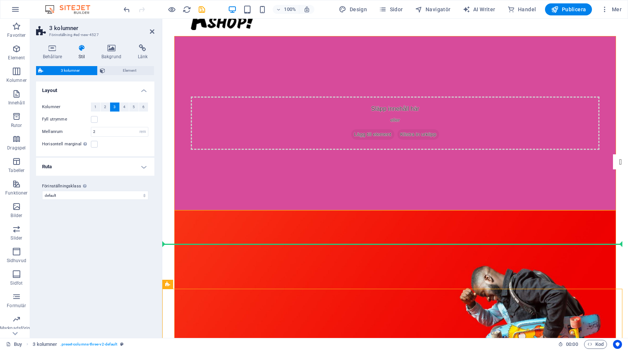
scroll to position [11, 0]
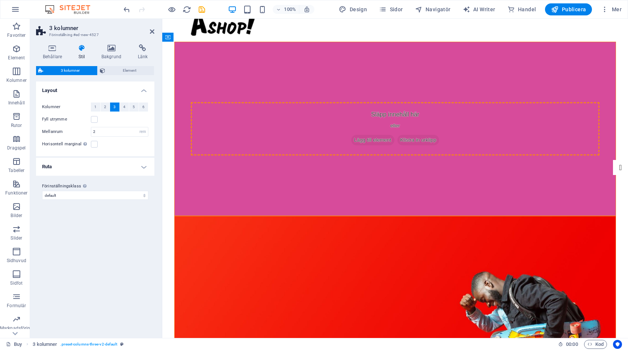
drag, startPoint x: 302, startPoint y: 77, endPoint x: 333, endPoint y: 117, distance: 50.6
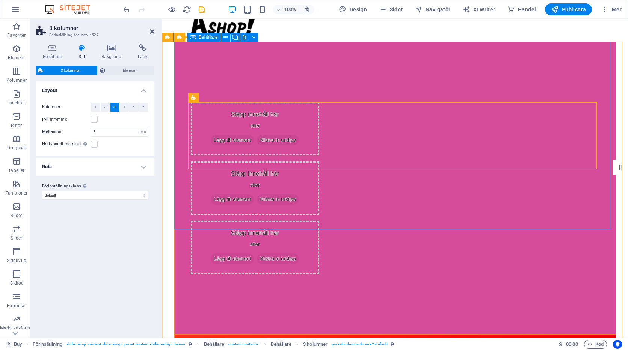
click at [362, 64] on div "Släpp innehåll här eller Lägg till element Klistra in urklipp Släpp innehåll hä…" at bounding box center [395, 188] width 442 height 293
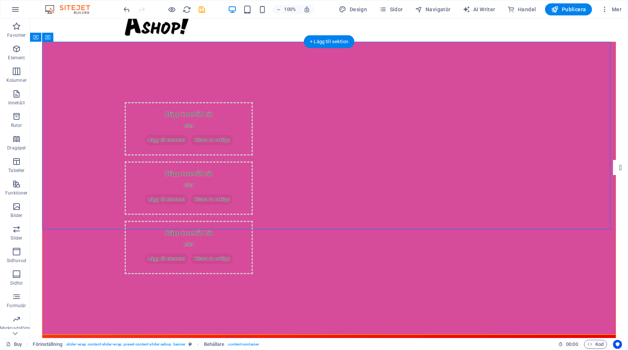
drag, startPoint x: 544, startPoint y: 180, endPoint x: 308, endPoint y: 137, distance: 239.9
click at [308, 137] on div "Släpp innehåll här eller Lägg till element Klistra in urklipp Släpp innehåll hä…" at bounding box center [329, 188] width 574 height 293
click at [150, 120] on div "Släpp innehåll här eller Lägg till element Klistra in urklipp" at bounding box center [189, 128] width 128 height 53
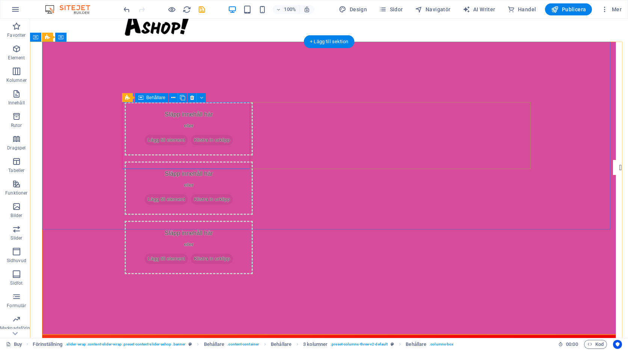
click at [148, 140] on icon at bounding box center [148, 140] width 0 height 0
click at [80, 139] on div "Släpp innehåll här eller Lägg till element Klistra in urklipp Släpp innehåll hä…" at bounding box center [329, 188] width 574 height 293
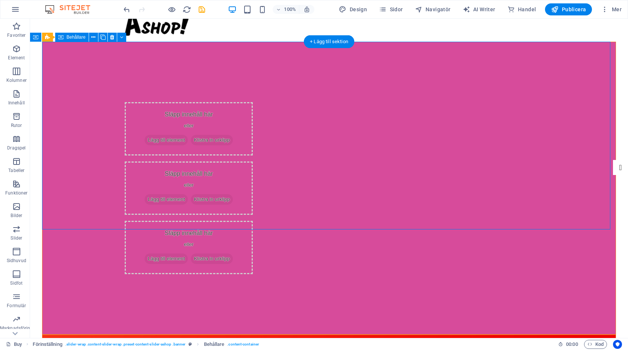
click at [405, 207] on div "Släpp innehåll här eller Lägg till element Klistra in urklipp Släpp innehåll hä…" at bounding box center [329, 188] width 574 height 293
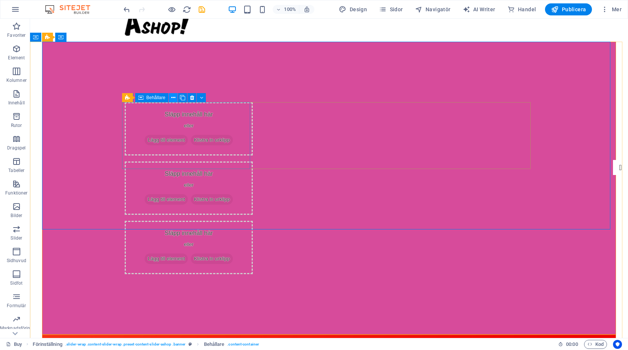
click at [173, 97] on icon at bounding box center [173, 98] width 4 height 8
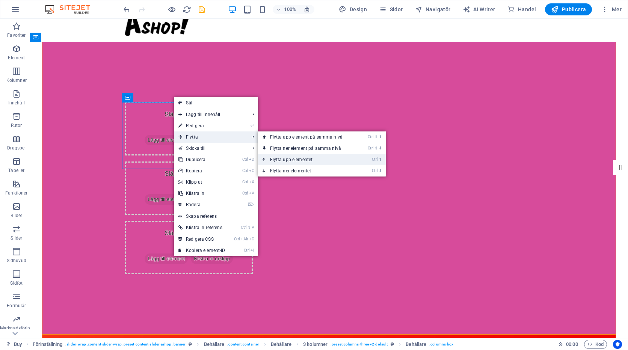
click at [283, 161] on link "Ctrl ⬆ Flytta upp elementet" at bounding box center [308, 159] width 100 height 11
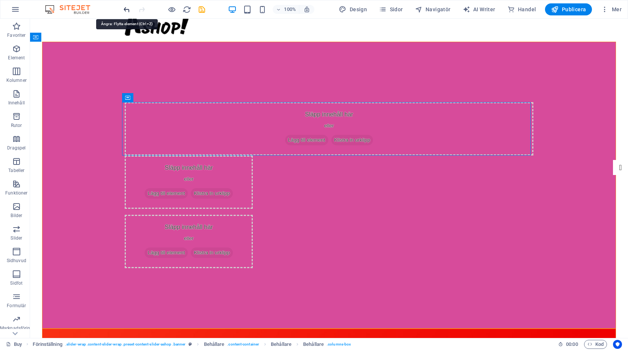
click at [125, 9] on icon "undo" at bounding box center [127, 9] width 9 height 9
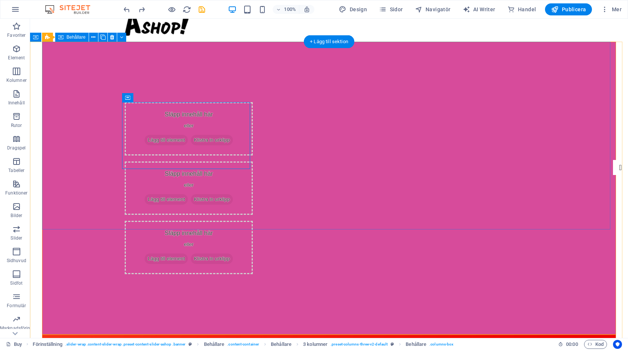
click at [577, 163] on div "Släpp innehåll här eller Lägg till element Klistra in urklipp Släpp innehåll hä…" at bounding box center [329, 188] width 574 height 293
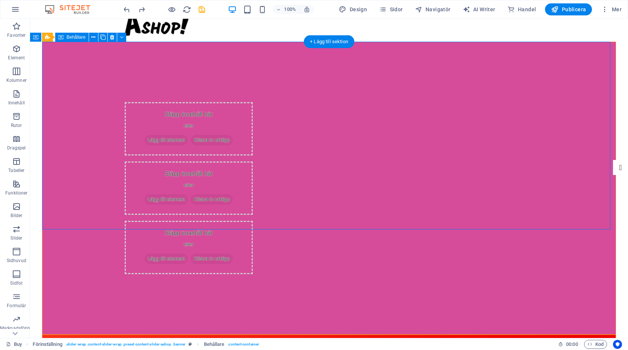
click at [104, 141] on div "Släpp innehåll här eller Lägg till element Klistra in urklipp Släpp innehåll hä…" at bounding box center [329, 188] width 574 height 293
drag, startPoint x: 100, startPoint y: 112, endPoint x: 355, endPoint y: 141, distance: 257.2
click at [355, 141] on div "Släpp innehåll här eller Lägg till element Klistra in urklipp Släpp innehåll hä…" at bounding box center [329, 188] width 574 height 293
click at [253, 221] on div "Släpp innehåll här eller Lägg till element Klistra in urklipp" at bounding box center [189, 247] width 128 height 53
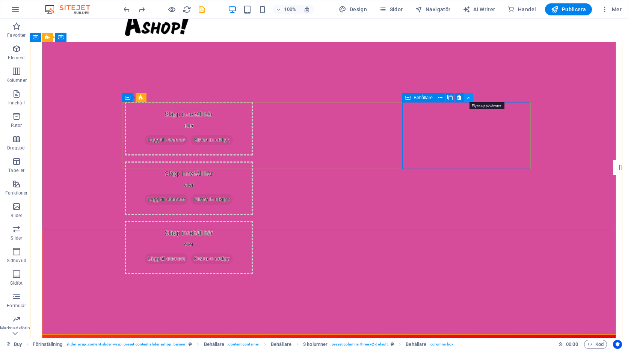
click at [471, 98] on icon at bounding box center [468, 98] width 3 height 8
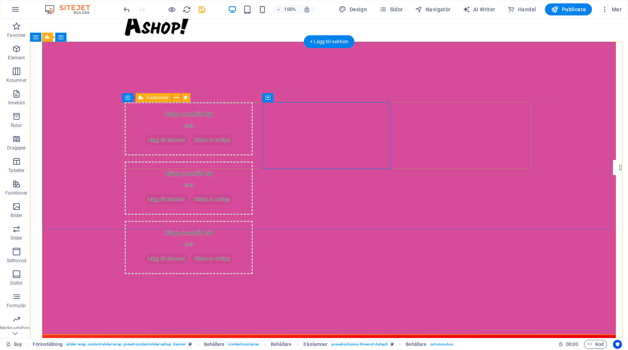
click at [256, 103] on div "Släpp innehåll här eller Lägg till element Klistra in urklipp Släpp innehåll hä…" at bounding box center [329, 188] width 409 height 172
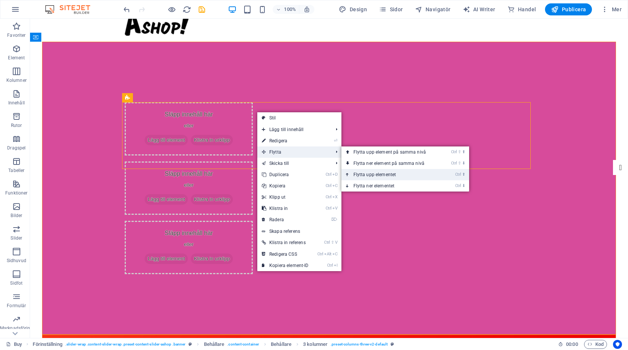
click at [374, 174] on link "Ctrl ⬆ Flytta upp elementet" at bounding box center [392, 174] width 100 height 11
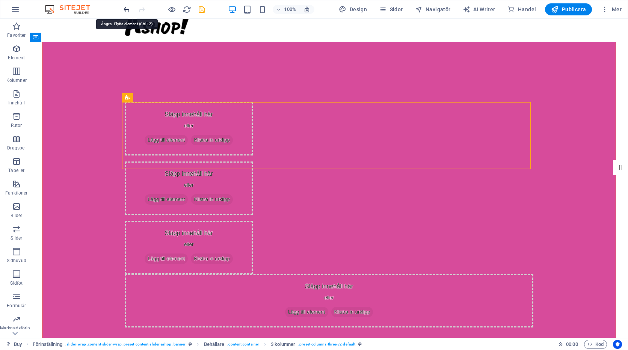
click at [126, 8] on icon "undo" at bounding box center [127, 9] width 9 height 9
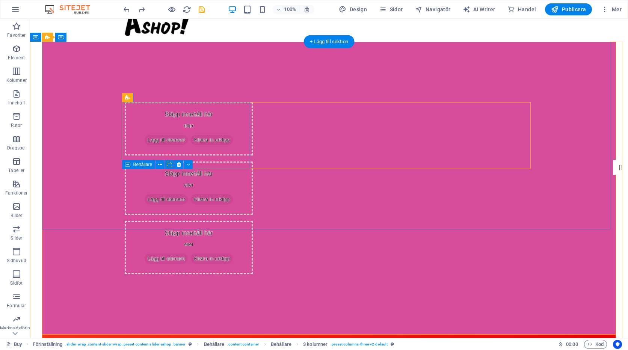
click at [125, 104] on div "Släpp innehåll här eller Lägg till element Klistra in urklipp" at bounding box center [189, 128] width 128 height 53
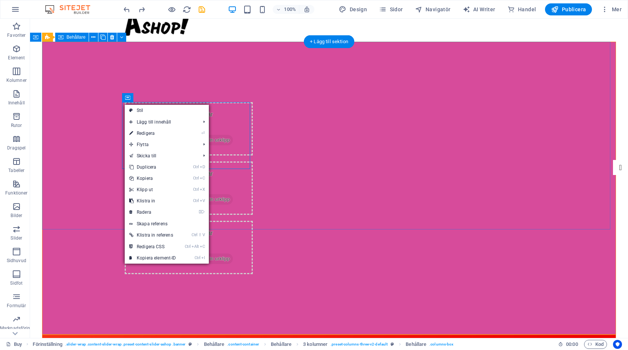
click at [92, 115] on div "Släpp innehåll här eller Lägg till element Klistra in urklipp Släpp innehåll hä…" at bounding box center [329, 188] width 574 height 293
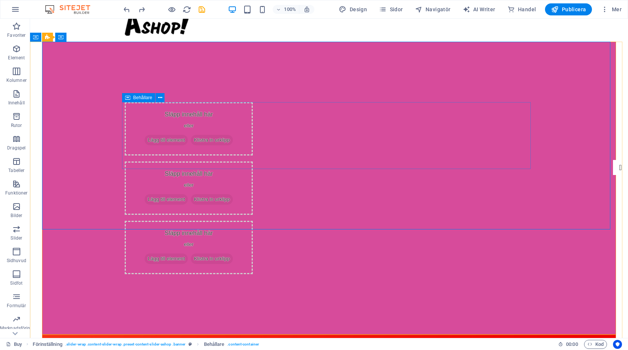
click at [126, 97] on icon at bounding box center [127, 97] width 5 height 9
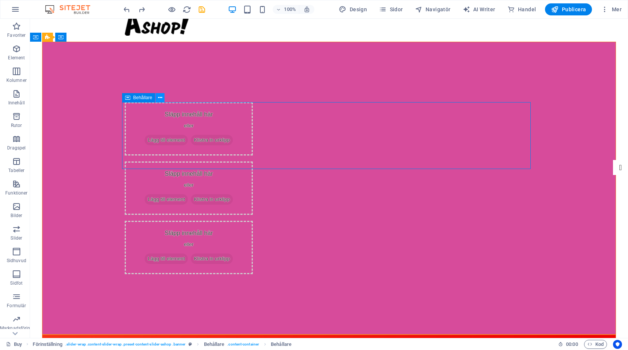
click at [160, 97] on icon at bounding box center [160, 98] width 4 height 8
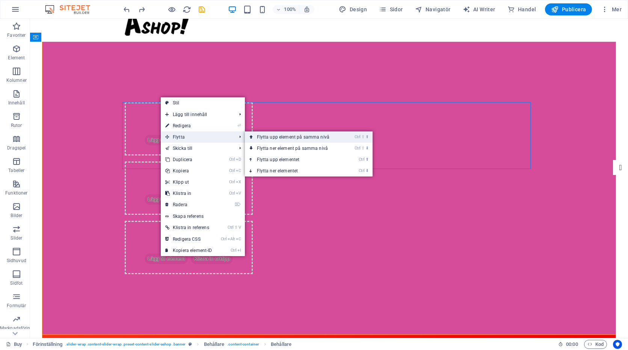
click at [280, 138] on link "Ctrl ⇧ ⬆ Flytta upp element på samma nivå" at bounding box center [295, 137] width 100 height 11
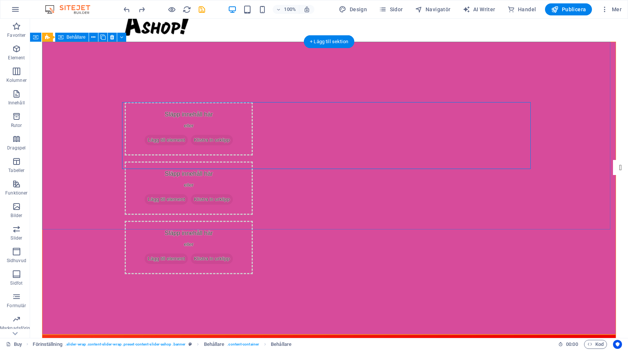
click at [95, 87] on div "Släpp innehåll här eller Lägg till element Klistra in urklipp Släpp innehåll hä…" at bounding box center [329, 188] width 574 height 293
click at [125, 107] on div "Släpp innehåll här eller Lägg till element Klistra in urklipp" at bounding box center [189, 128] width 128 height 53
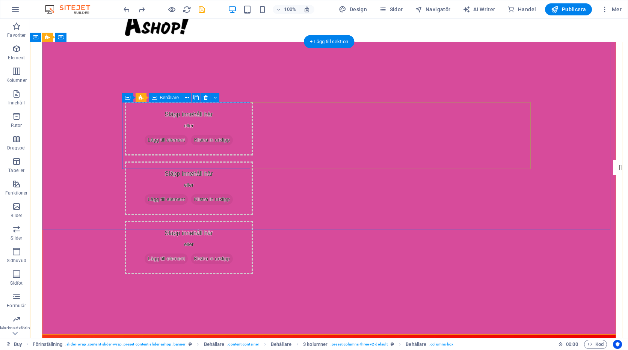
click at [125, 111] on div "Släpp innehåll här eller Lägg till element Klistra in urklipp" at bounding box center [189, 128] width 128 height 53
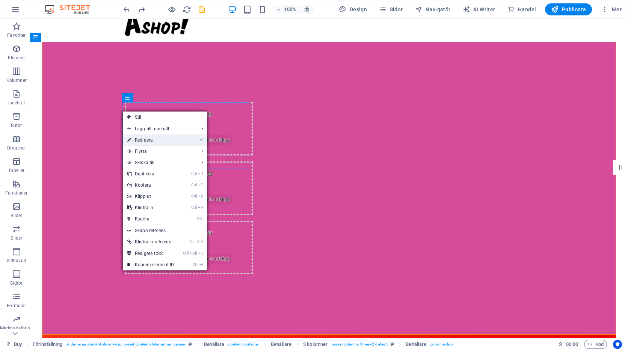
click at [148, 139] on link "⏎ Redigera" at bounding box center [151, 140] width 56 height 11
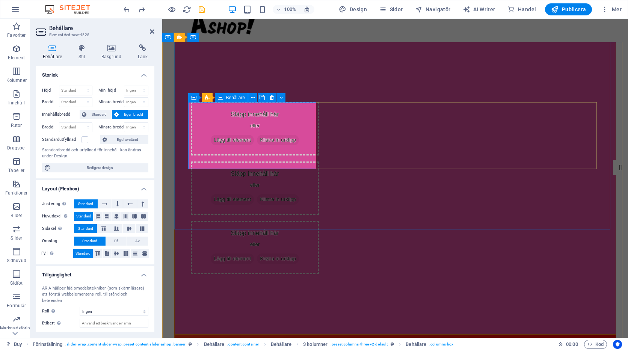
click at [191, 106] on div "Släpp innehåll här eller Lägg till element Klistra in urklipp" at bounding box center [255, 128] width 128 height 53
click at [142, 203] on icon at bounding box center [143, 204] width 2 height 9
click at [104, 204] on icon at bounding box center [104, 204] width 5 height 9
click at [191, 156] on div "Släpp innehåll här eller Lägg till element Klistra in urklipp" at bounding box center [255, 128] width 128 height 53
click at [322, 168] on div "Släpp innehåll här eller Lägg till element Klistra in urklipp Släpp innehåll hä…" at bounding box center [395, 188] width 409 height 172
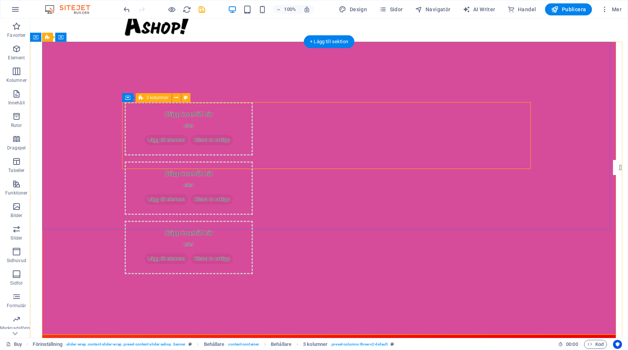
click at [259, 168] on div "Släpp innehåll här eller Lägg till element Klistra in urklipp Släpp innehåll hä…" at bounding box center [329, 188] width 409 height 172
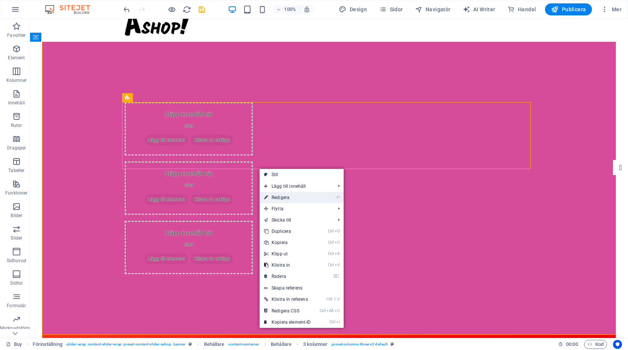
drag, startPoint x: 279, startPoint y: 199, endPoint x: 117, endPoint y: 180, distance: 163.1
click at [279, 199] on link "⏎ Redigera" at bounding box center [288, 197] width 56 height 11
select select "rem"
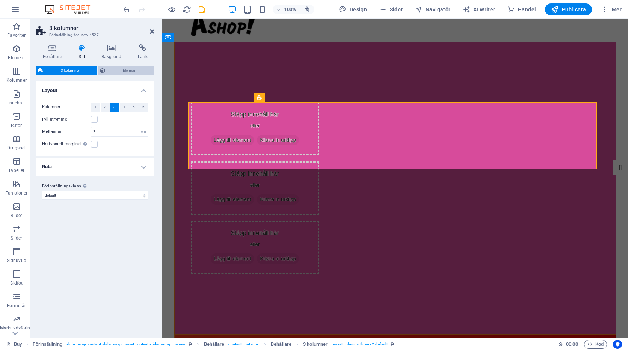
click at [122, 70] on span "Element" at bounding box center [129, 70] width 44 height 9
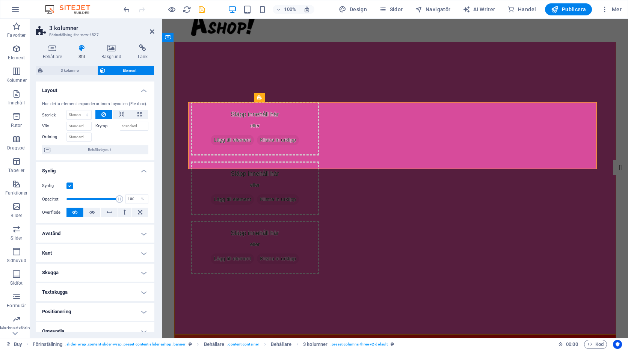
click at [72, 255] on h4 "Kant" at bounding box center [95, 253] width 118 height 18
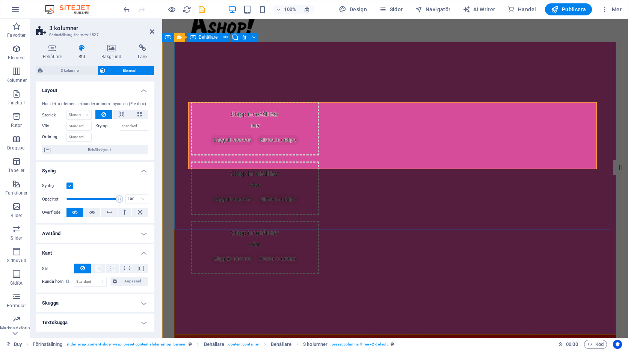
click at [207, 210] on div "Släpp innehåll här eller Lägg till element Klistra in urklipp Släpp innehåll hä…" at bounding box center [395, 188] width 442 height 293
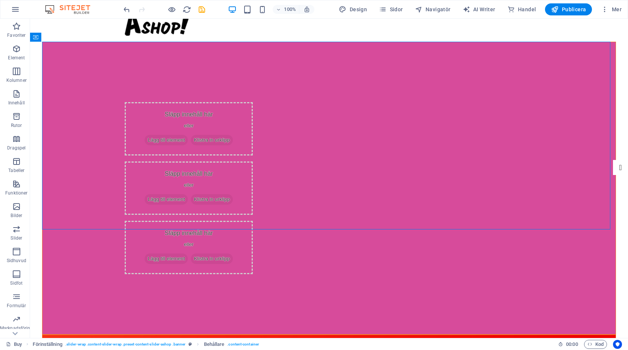
click at [191, 194] on div "Släpp innehåll här eller Lägg till element Klistra in urklipp Släpp innehåll hä…" at bounding box center [329, 188] width 574 height 293
click at [186, 135] on span "Lägg till element" at bounding box center [166, 140] width 43 height 11
click at [127, 9] on icon "undo" at bounding box center [127, 9] width 9 height 9
click at [138, 121] on div "Släpp innehåll här eller Lägg till element Klistra in urklipp" at bounding box center [189, 128] width 128 height 53
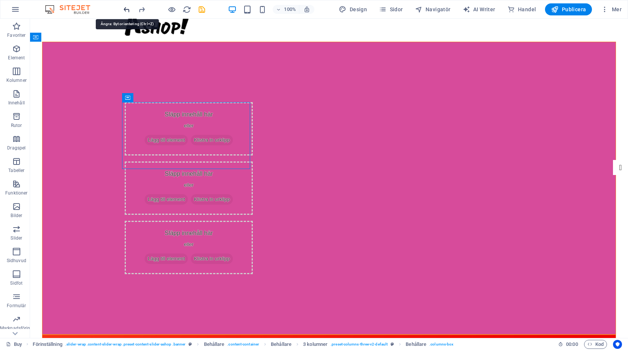
click at [125, 10] on icon "undo" at bounding box center [127, 9] width 9 height 9
click at [126, 8] on icon "undo" at bounding box center [127, 9] width 9 height 9
click at [127, 8] on icon "undo" at bounding box center [127, 9] width 9 height 9
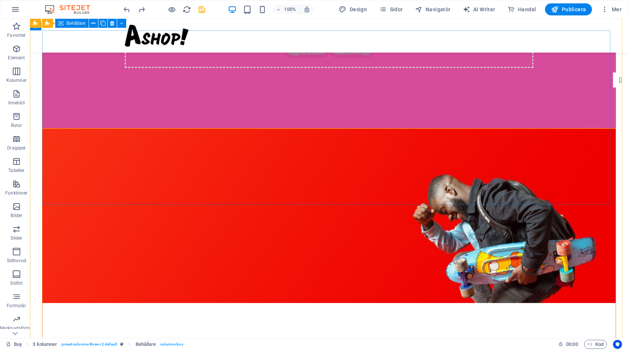
scroll to position [0, 0]
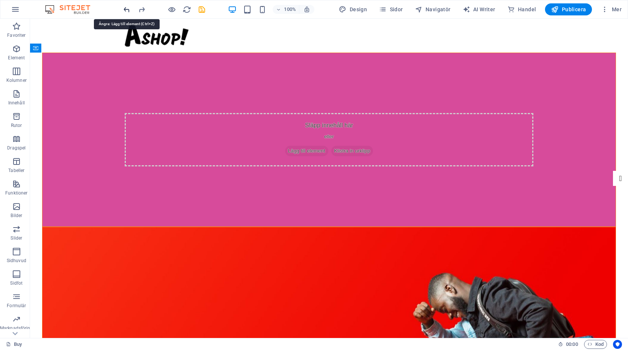
click at [127, 9] on icon "undo" at bounding box center [127, 9] width 9 height 9
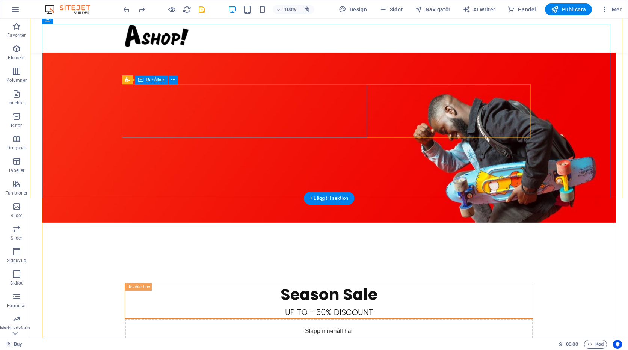
scroll to position [174, 0]
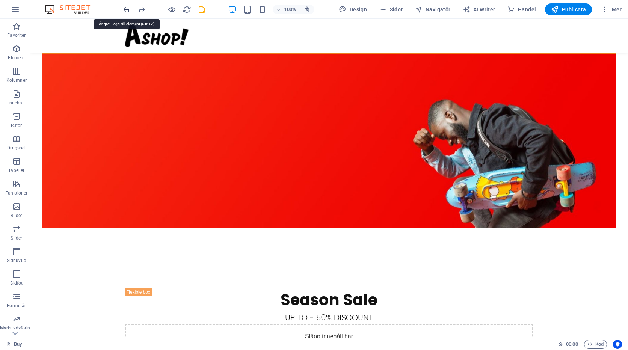
click at [129, 11] on icon "undo" at bounding box center [127, 9] width 9 height 9
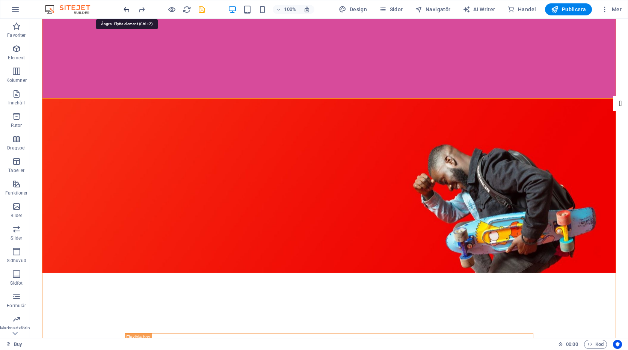
scroll to position [0, 0]
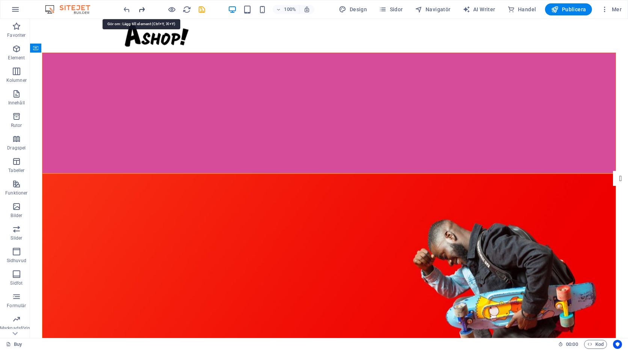
click at [140, 11] on icon "redo" at bounding box center [142, 9] width 9 height 9
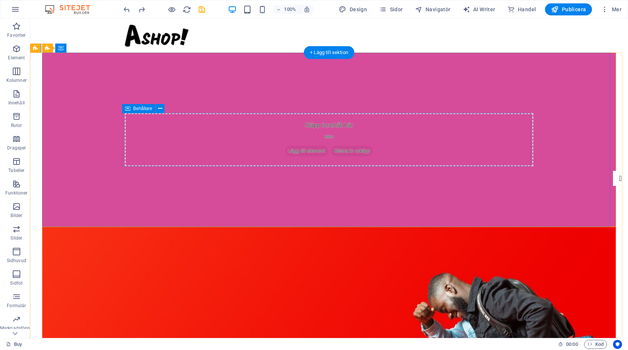
click at [221, 141] on div "Släpp innehåll här eller Lägg till element Klistra in urklipp" at bounding box center [329, 139] width 409 height 53
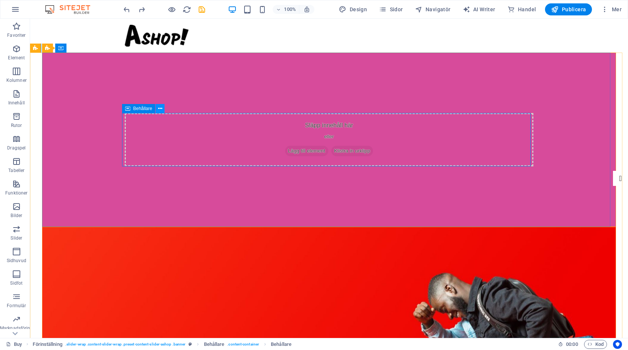
click at [161, 108] on icon at bounding box center [160, 109] width 4 height 8
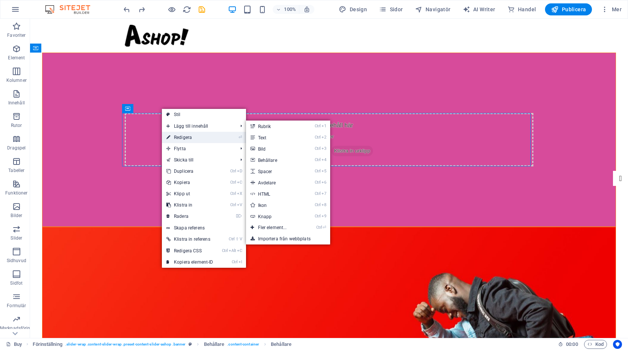
click at [182, 139] on link "⏎ Redigera" at bounding box center [190, 137] width 56 height 11
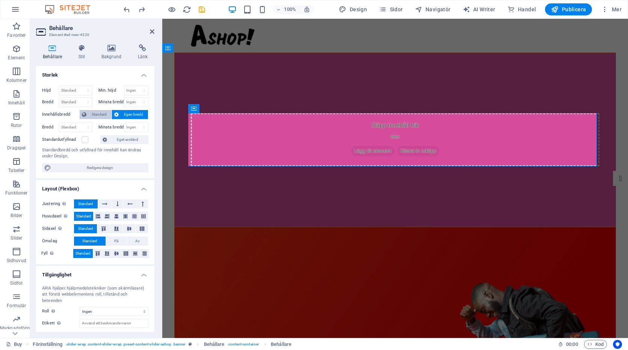
click at [98, 114] on span "Standard" at bounding box center [99, 114] width 21 height 9
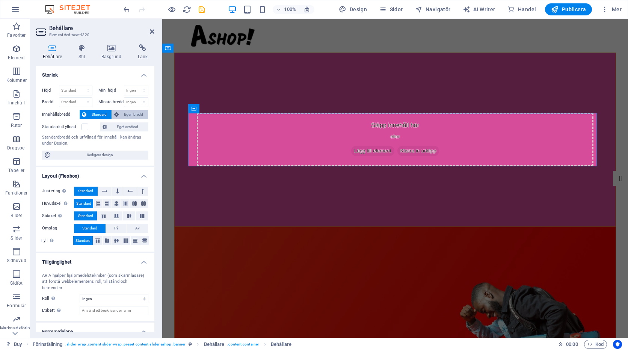
click at [126, 114] on span "Egen bredd" at bounding box center [133, 114] width 25 height 9
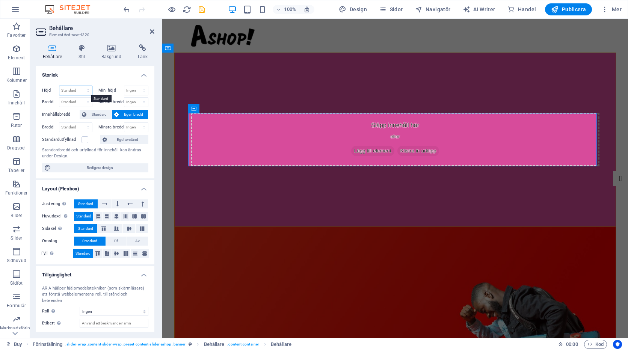
click at [88, 91] on select "Standard px rem % vh vw" at bounding box center [75, 90] width 33 height 9
click at [59, 86] on select "Standard px rem % vh vw" at bounding box center [75, 90] width 33 height 9
click at [86, 87] on select "Standard px rem % vh vw" at bounding box center [75, 90] width 33 height 9
click at [59, 86] on select "Standard px rem % vh vw" at bounding box center [75, 90] width 33 height 9
select select "DISABLED_OPTION_VALUE"
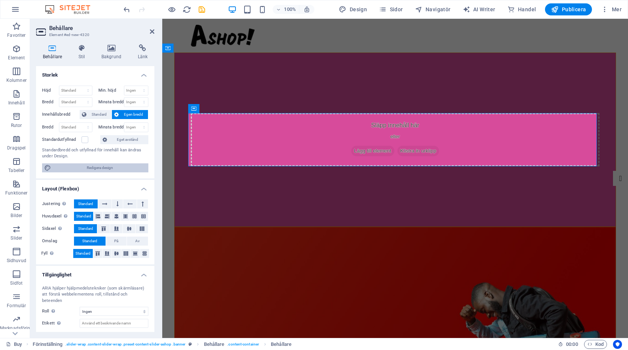
drag, startPoint x: 86, startPoint y: 167, endPoint x: 154, endPoint y: 106, distance: 91.3
click at [86, 167] on span "Redigera design" at bounding box center [99, 168] width 93 height 9
select select "rem"
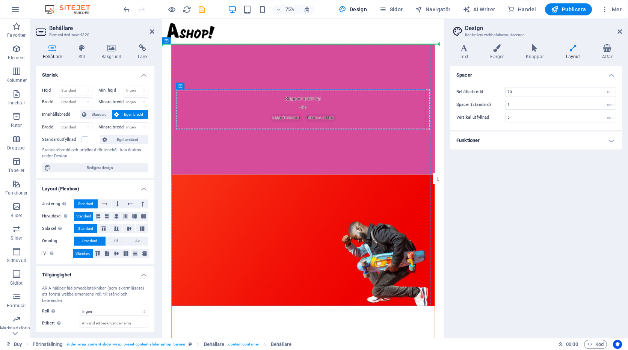
drag, startPoint x: 312, startPoint y: 123, endPoint x: 226, endPoint y: 68, distance: 102.6
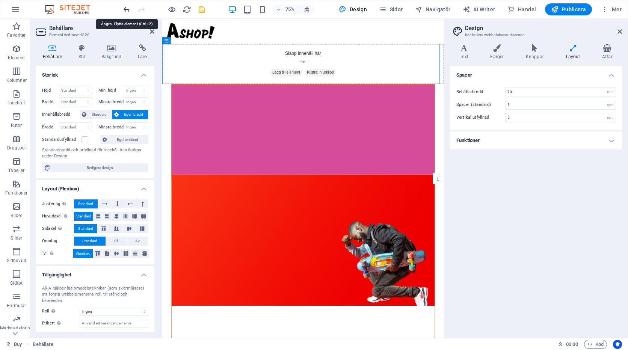
click at [127, 9] on icon "undo" at bounding box center [127, 9] width 9 height 9
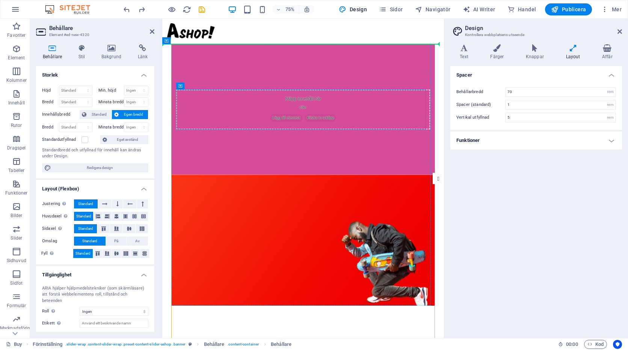
drag, startPoint x: 260, startPoint y: 131, endPoint x: 239, endPoint y: 73, distance: 61.2
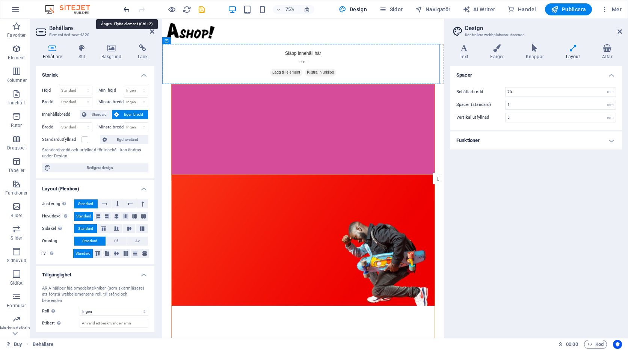
click at [126, 10] on icon "undo" at bounding box center [127, 9] width 9 height 9
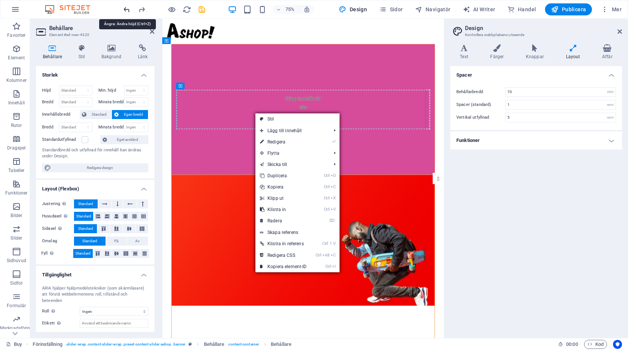
click at [126, 10] on icon "undo" at bounding box center [127, 9] width 9 height 9
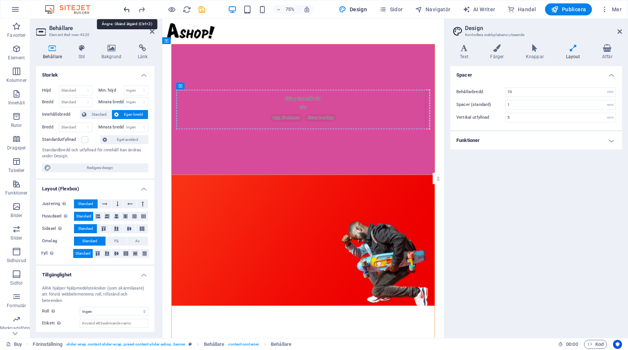
click at [126, 10] on icon "undo" at bounding box center [127, 9] width 9 height 9
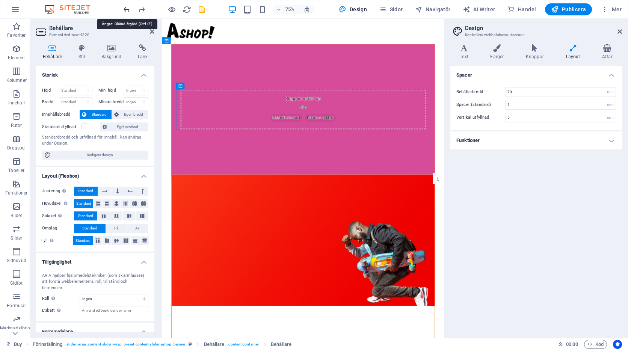
click at [126, 10] on icon "undo" at bounding box center [127, 9] width 9 height 9
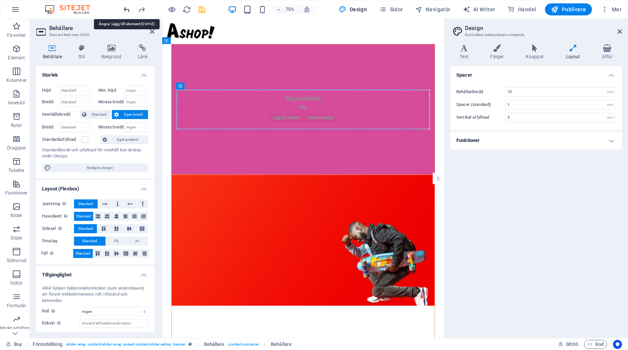
click at [126, 10] on icon "undo" at bounding box center [127, 9] width 9 height 9
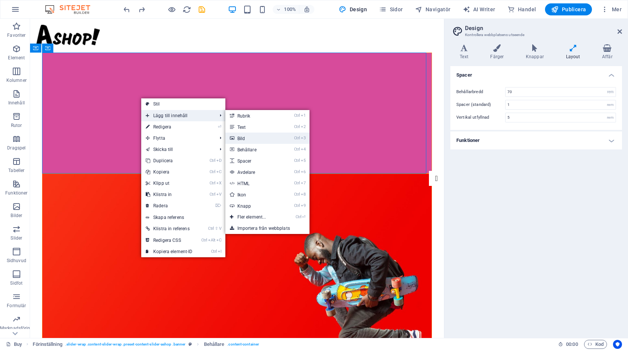
click at [244, 139] on link "Ctrl 3 Bild" at bounding box center [254, 138] width 56 height 11
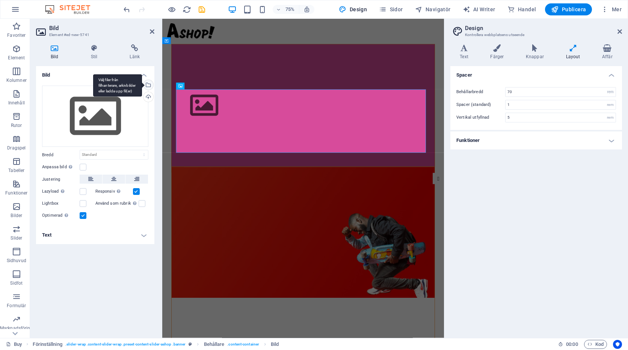
click at [142, 85] on div "Välj filer från filhanterare, arkivbilder eller ladda upp fil(er)" at bounding box center [117, 85] width 49 height 23
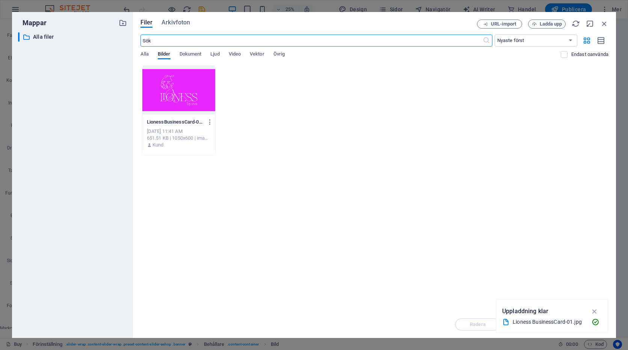
click at [171, 93] on div at bounding box center [178, 90] width 73 height 49
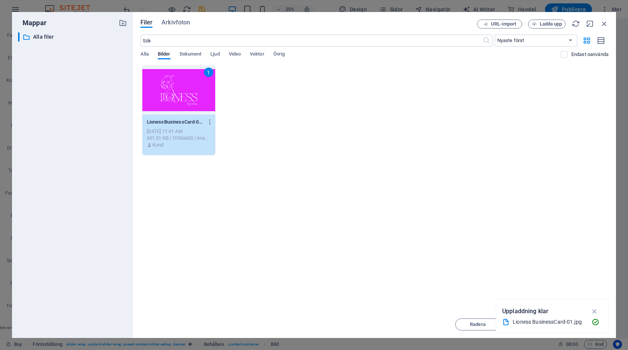
click at [171, 93] on div "1" at bounding box center [178, 90] width 73 height 49
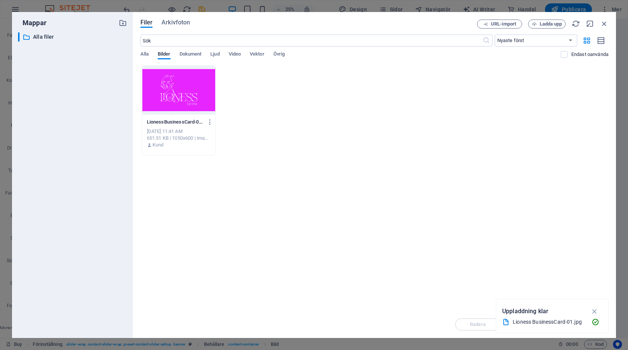
click at [171, 93] on div at bounding box center [178, 90] width 73 height 49
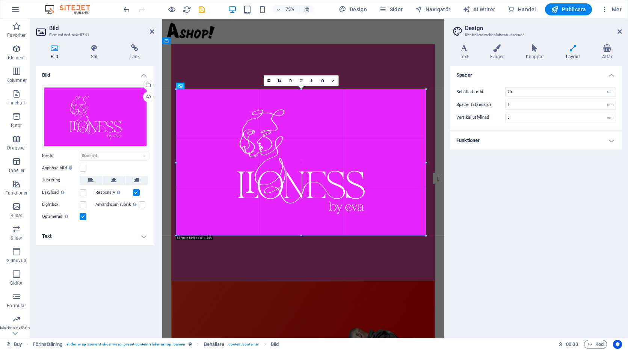
drag, startPoint x: 176, startPoint y: 89, endPoint x: 17, endPoint y: 99, distance: 159.6
click at [175, 93] on div "Dra hit för att ersätta det befintliga innehållet. Tryck på "Ctrl" om du vill s…" at bounding box center [303, 178] width 282 height 319
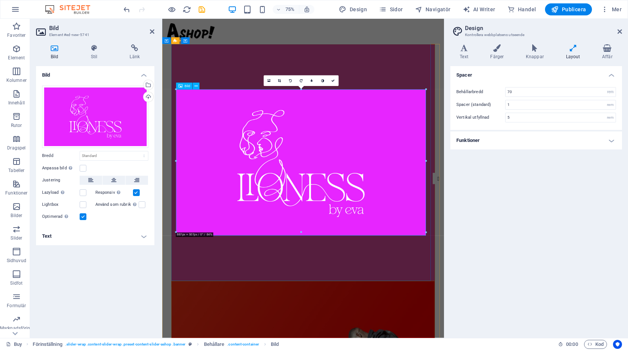
click at [280, 185] on figure at bounding box center [350, 210] width 339 height 195
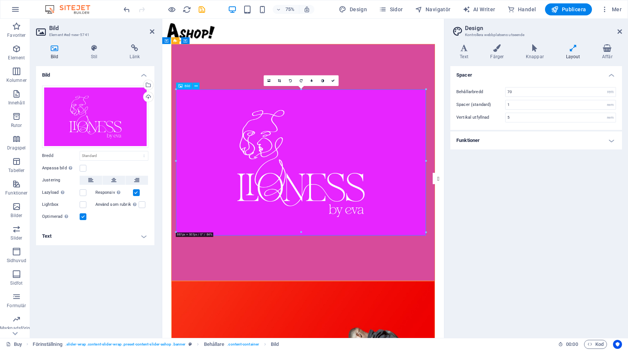
drag, startPoint x: 312, startPoint y: 188, endPoint x: 298, endPoint y: 123, distance: 66.1
click at [298, 123] on figure at bounding box center [350, 210] width 339 height 195
click at [271, 339] on div at bounding box center [350, 211] width 352 height 316
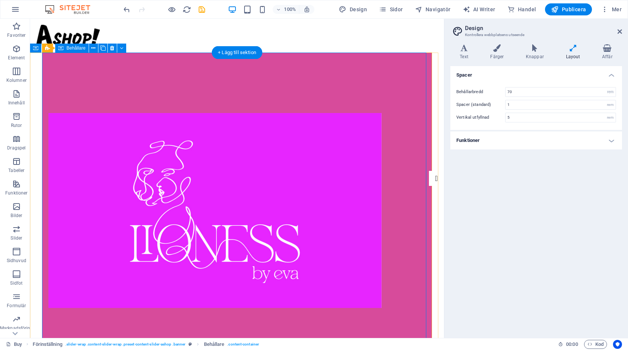
click at [240, 75] on div at bounding box center [237, 211] width 390 height 316
click at [359, 267] on figure at bounding box center [236, 210] width 377 height 195
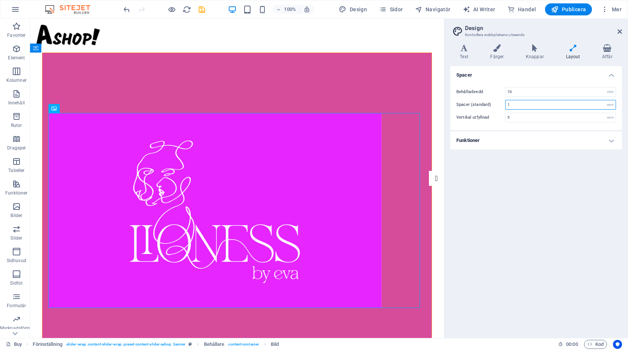
drag, startPoint x: 532, startPoint y: 104, endPoint x: 491, endPoint y: 103, distance: 41.0
click at [491, 103] on div "Spacer (standard) 1 rem" at bounding box center [537, 105] width 160 height 10
type input "0"
click at [531, 115] on input "5" at bounding box center [561, 117] width 110 height 9
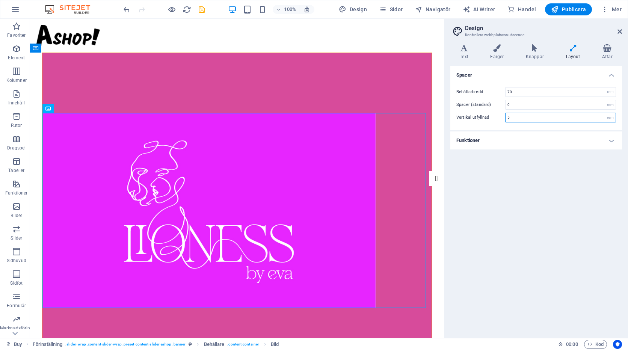
drag, startPoint x: 520, startPoint y: 115, endPoint x: 484, endPoint y: 118, distance: 35.8
click at [484, 118] on div "Vertikal utfyllnad 5 rem" at bounding box center [537, 118] width 160 height 10
type input "0"
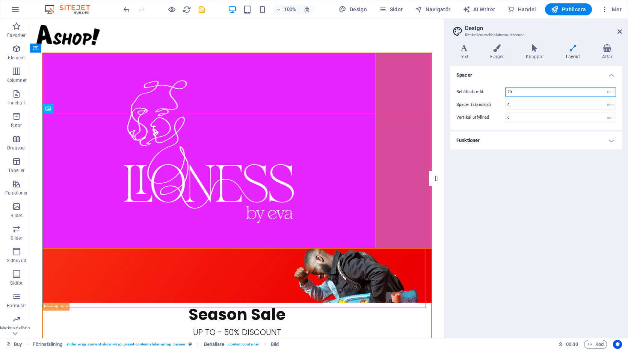
click at [524, 92] on input "70" at bounding box center [561, 92] width 110 height 9
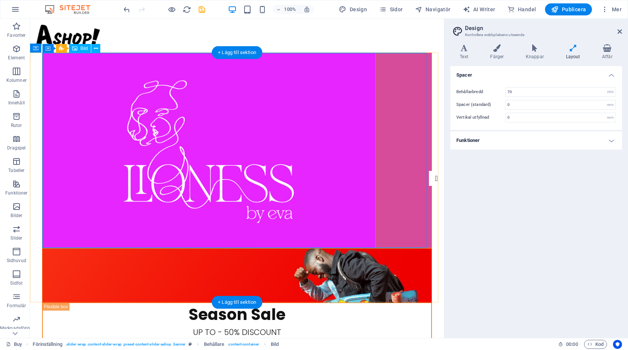
click at [357, 225] on figure at bounding box center [236, 150] width 389 height 195
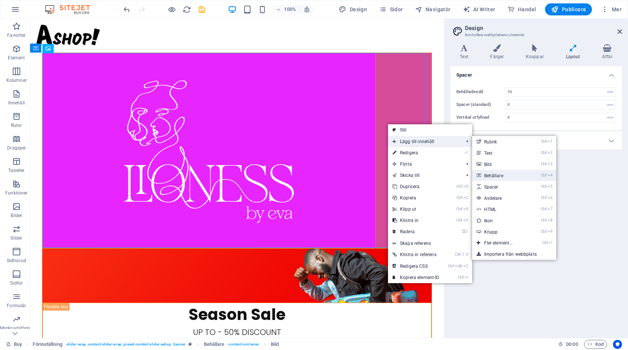
drag, startPoint x: 489, startPoint y: 176, endPoint x: 51, endPoint y: 138, distance: 439.1
click at [489, 176] on link "Ctrl 4 Behållare" at bounding box center [500, 175] width 56 height 11
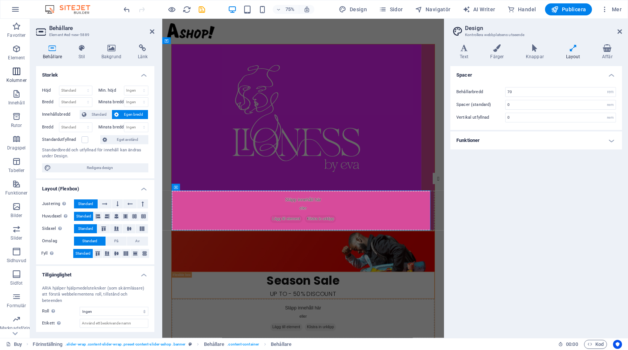
click at [11, 70] on span "Kolumner" at bounding box center [16, 76] width 33 height 18
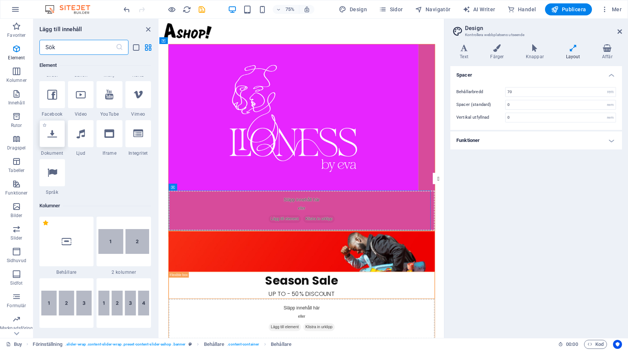
scroll to position [263, 0]
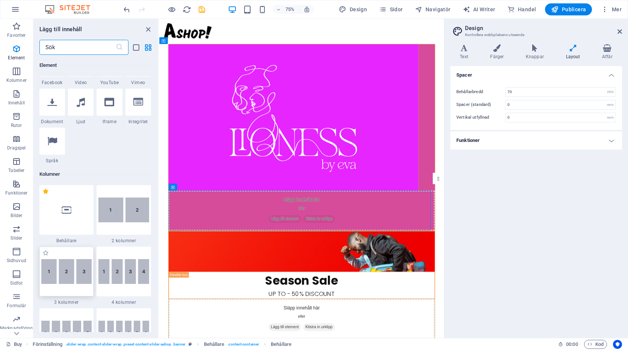
click at [69, 277] on img at bounding box center [66, 271] width 51 height 25
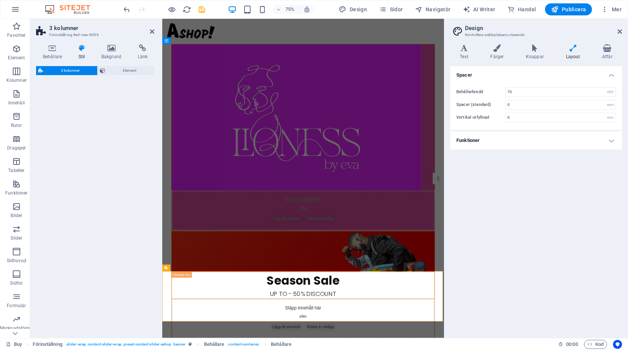
select select "rem"
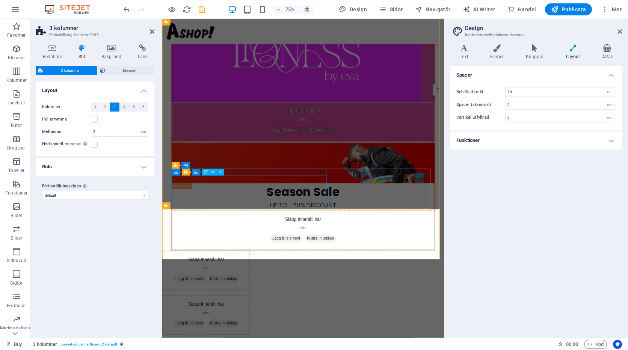
scroll to position [75, 0]
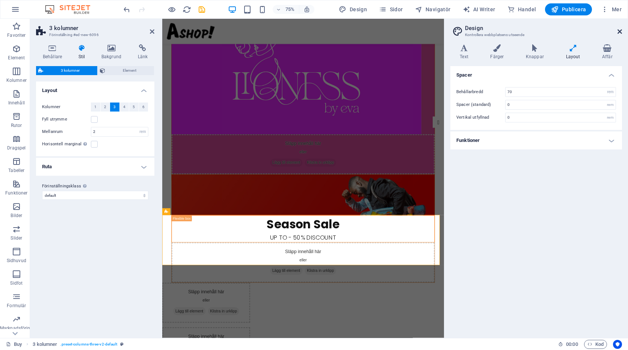
drag, startPoint x: 457, startPoint y: 12, endPoint x: 620, endPoint y: 30, distance: 163.4
click at [620, 30] on icon at bounding box center [620, 32] width 5 height 6
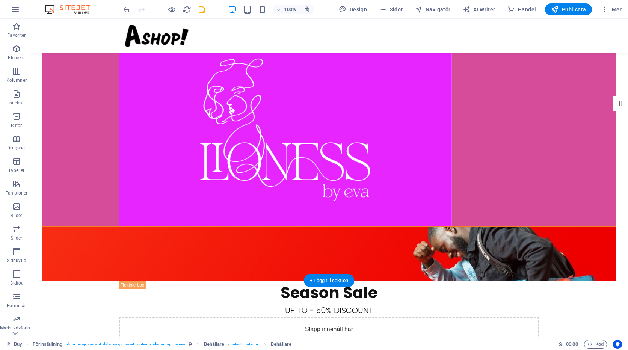
drag, startPoint x: 194, startPoint y: 200, endPoint x: 337, endPoint y: 136, distance: 157.1
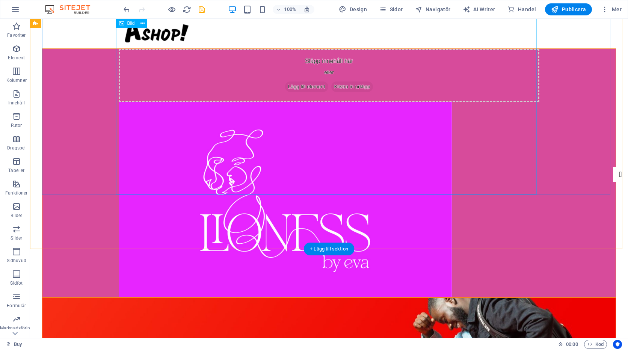
scroll to position [0, 0]
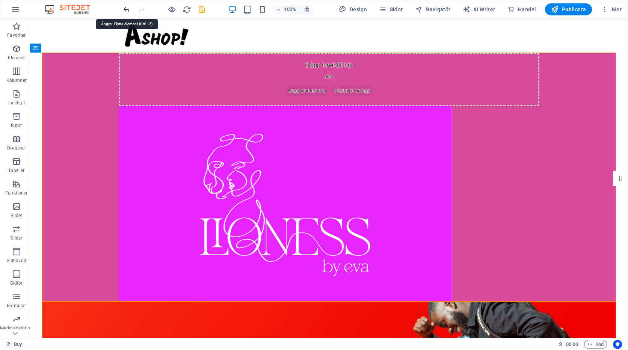
click at [128, 9] on icon "undo" at bounding box center [127, 9] width 9 height 9
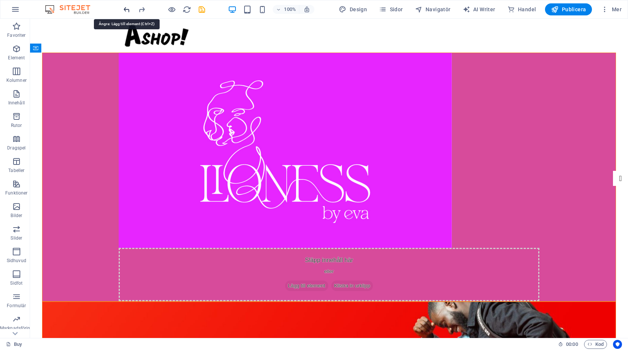
click at [128, 9] on icon "undo" at bounding box center [127, 9] width 9 height 9
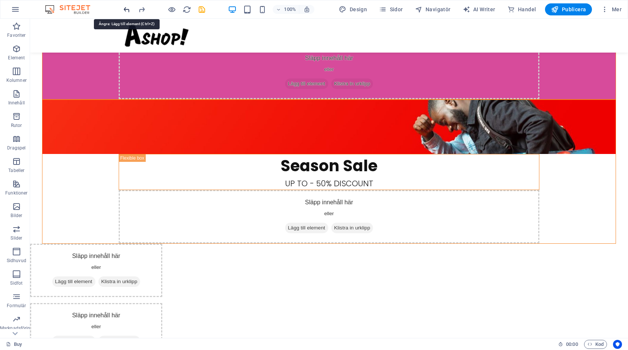
scroll to position [204, 0]
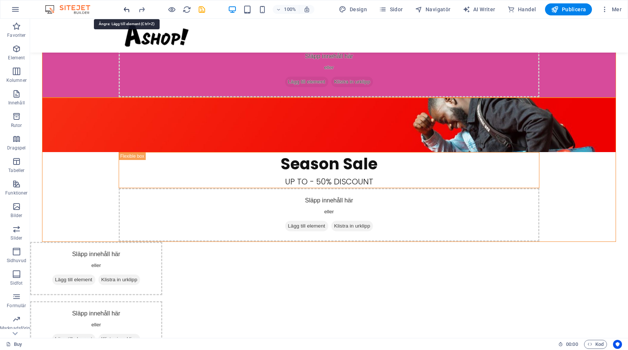
click at [128, 9] on icon "undo" at bounding box center [127, 9] width 9 height 9
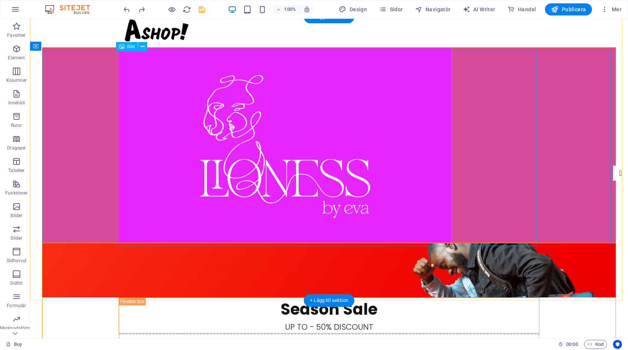
scroll to position [0, 0]
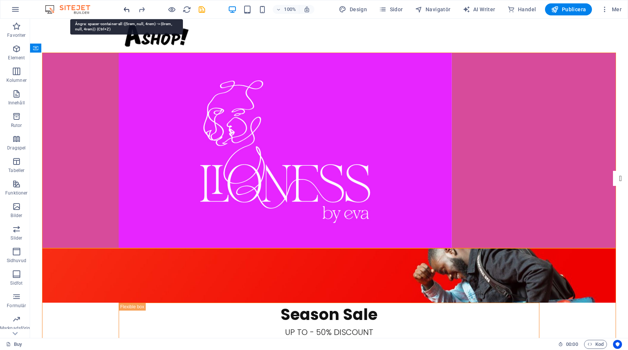
click at [125, 11] on icon "undo" at bounding box center [127, 9] width 9 height 9
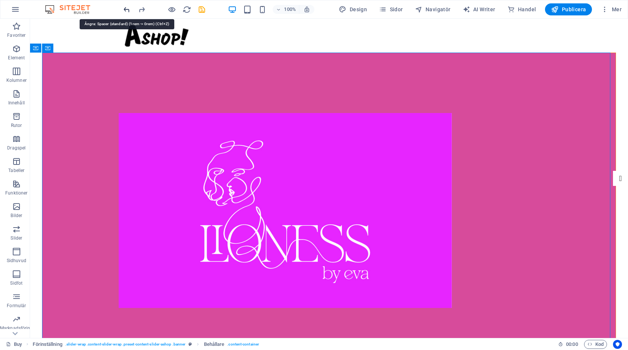
click at [127, 9] on icon "undo" at bounding box center [127, 9] width 9 height 9
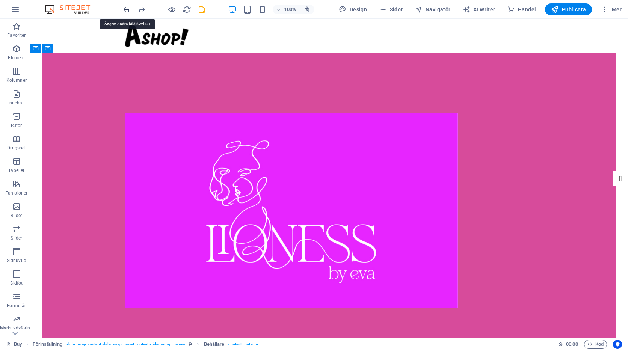
click at [127, 9] on icon "undo" at bounding box center [127, 9] width 9 height 9
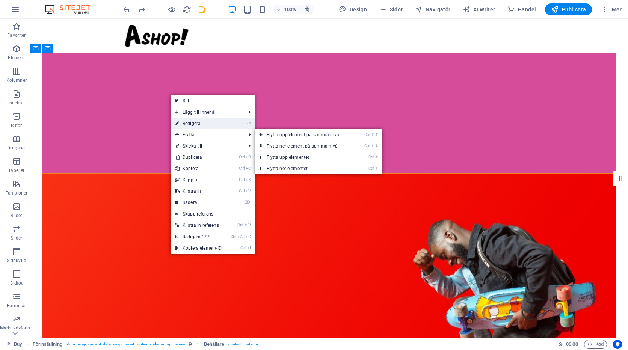
click at [191, 124] on link "⏎ Redigera" at bounding box center [199, 123] width 56 height 11
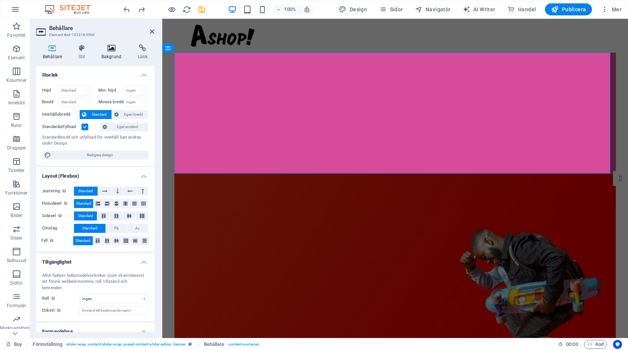
click at [115, 48] on icon at bounding box center [111, 48] width 33 height 8
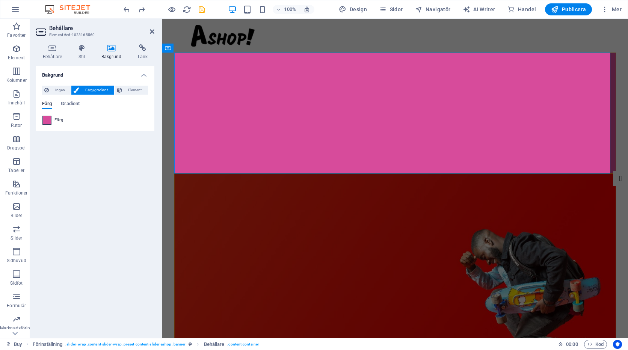
click at [48, 120] on span at bounding box center [47, 120] width 8 height 8
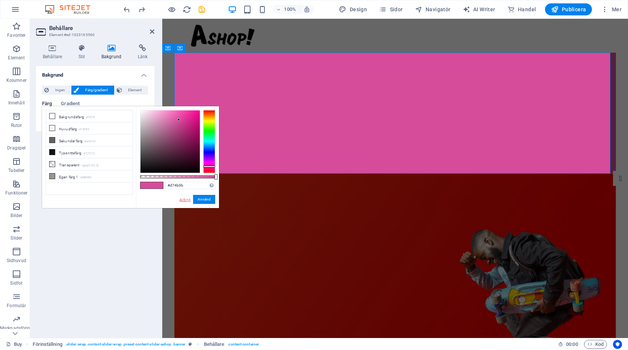
click at [186, 198] on link "Avbryt" at bounding box center [185, 200] width 12 height 6
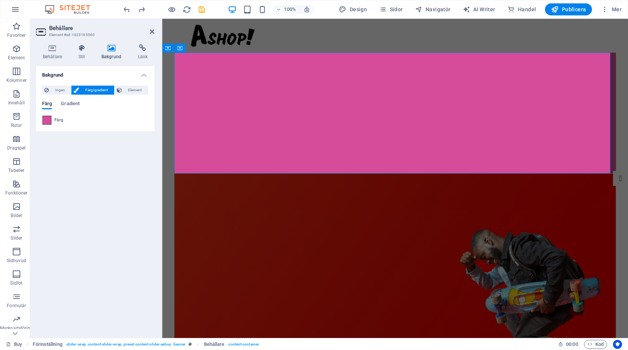
click at [47, 120] on span at bounding box center [47, 120] width 8 height 8
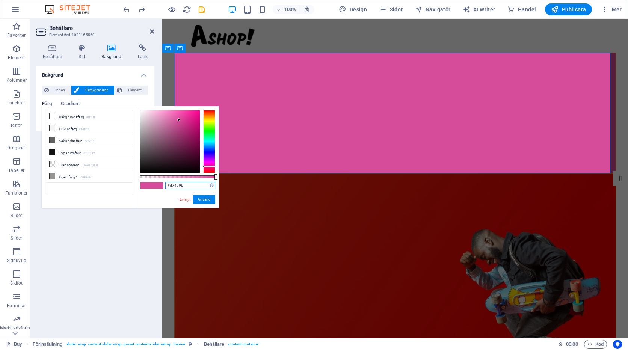
click at [193, 188] on input "#d74b9b" at bounding box center [190, 186] width 50 height 8
drag, startPoint x: 195, startPoint y: 185, endPoint x: 145, endPoint y: 182, distance: 50.1
click at [145, 182] on div "#d74b9b Format som stöds #0852ed rgb(8, 82, 237) rgba(8, 82, 237, 90%) hsv(221,…" at bounding box center [177, 211] width 83 height 211
paste input "D74B9B"
click at [203, 198] on button "Använd" at bounding box center [204, 199] width 22 height 9
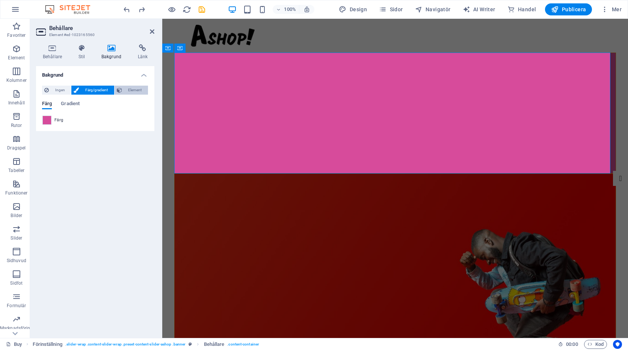
click at [130, 91] on span "Element" at bounding box center [134, 90] width 21 height 9
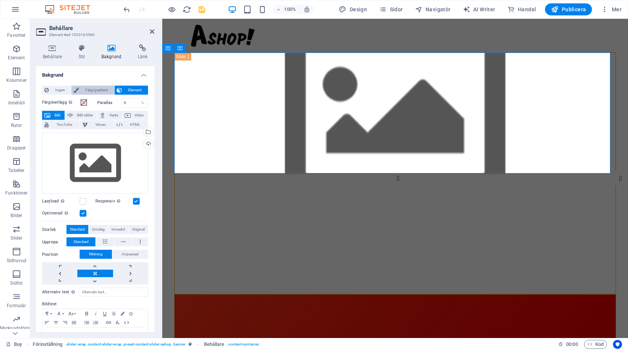
click at [101, 89] on span "Färg/gradient" at bounding box center [96, 90] width 30 height 9
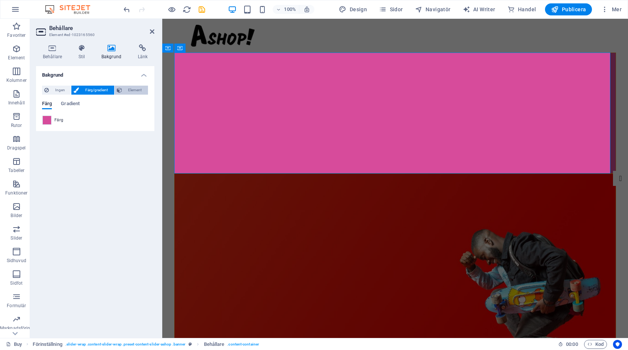
click at [131, 91] on span "Element" at bounding box center [134, 90] width 21 height 9
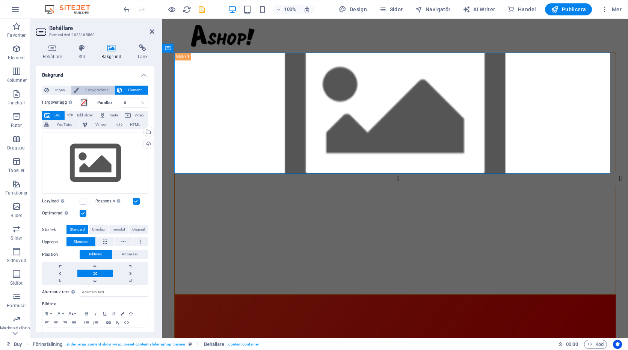
click at [88, 88] on span "Färg/gradient" at bounding box center [96, 90] width 30 height 9
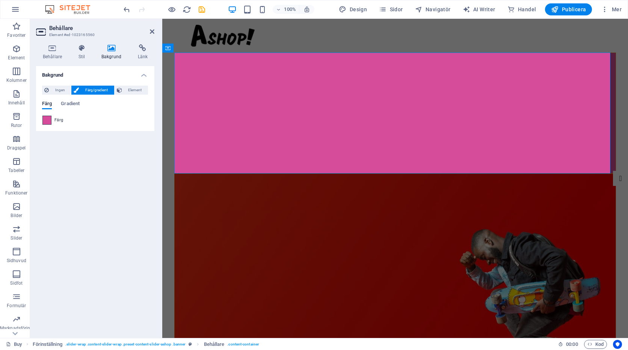
click at [45, 120] on span at bounding box center [47, 120] width 8 height 8
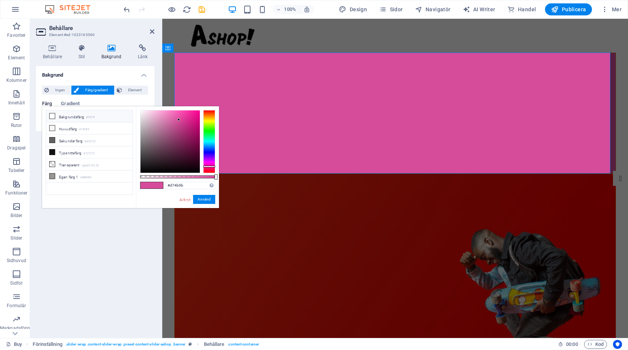
click at [53, 115] on icon at bounding box center [52, 116] width 5 height 5
type input "#ffffff"
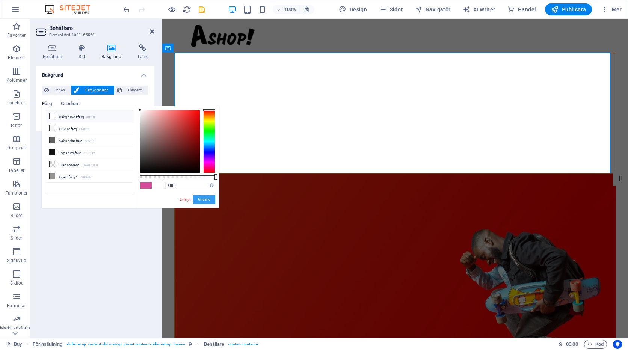
click at [208, 198] on button "Använd" at bounding box center [204, 199] width 22 height 9
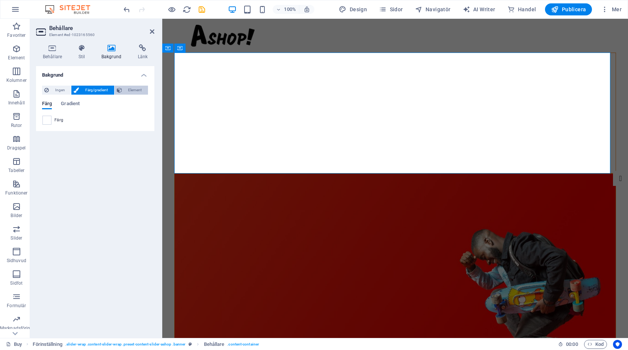
click at [135, 89] on span "Element" at bounding box center [134, 90] width 21 height 9
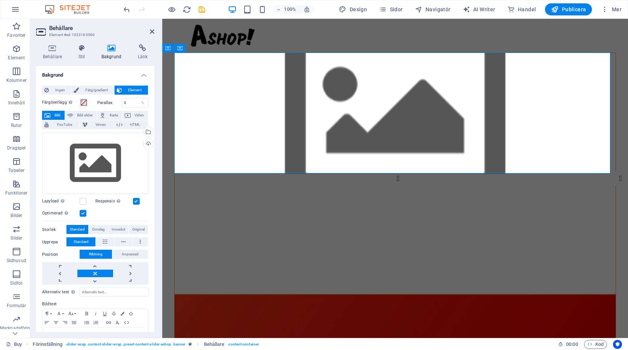
click at [204, 86] on figure at bounding box center [395, 113] width 441 height 121
click at [91, 89] on span "Färg/gradient" at bounding box center [96, 90] width 30 height 9
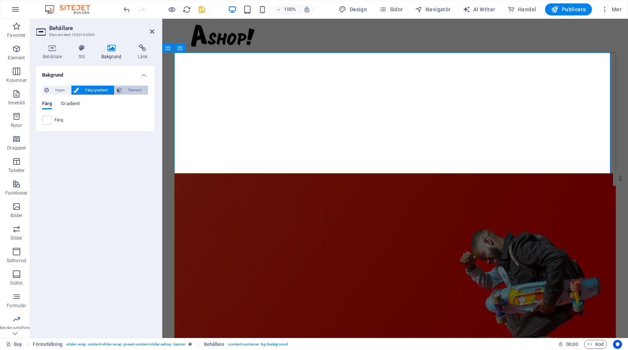
click at [129, 94] on span "Element" at bounding box center [134, 90] width 21 height 9
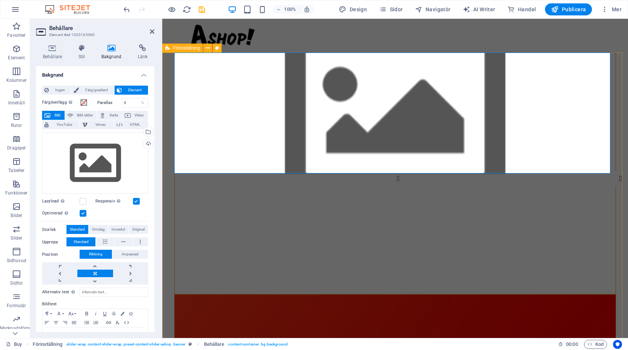
click at [201, 97] on figure at bounding box center [395, 113] width 441 height 121
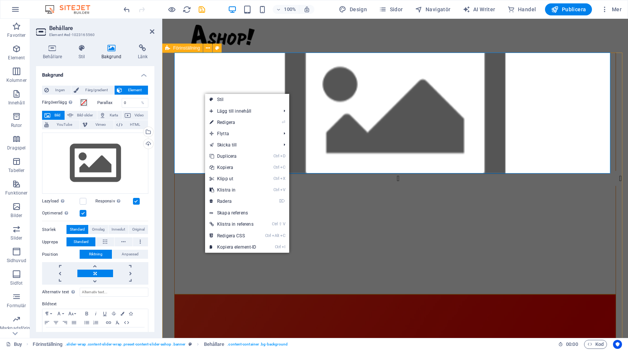
click at [196, 96] on figure at bounding box center [395, 113] width 441 height 121
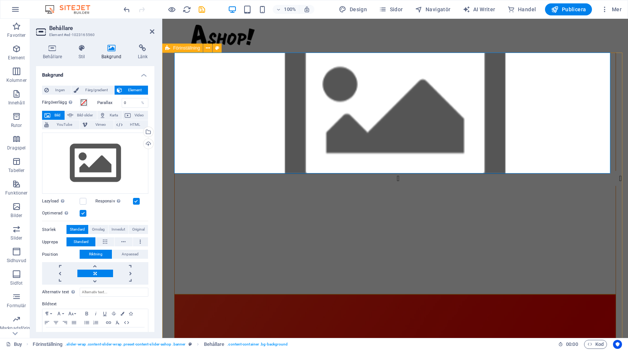
click at [212, 112] on figure at bounding box center [395, 113] width 441 height 121
click at [54, 115] on span "Bild" at bounding box center [58, 115] width 10 height 9
click at [193, 116] on figure at bounding box center [395, 113] width 441 height 121
click at [113, 50] on icon at bounding box center [111, 48] width 33 height 8
click at [94, 159] on div "Dra filer hit, klicka för att välja filer eller välj filer från Filer eller vår…" at bounding box center [95, 164] width 106 height 62
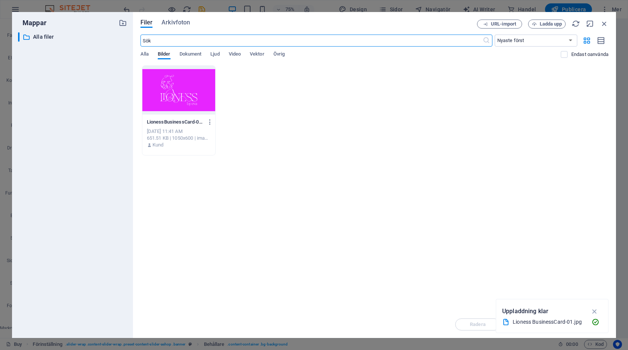
click at [156, 88] on div at bounding box center [178, 90] width 73 height 49
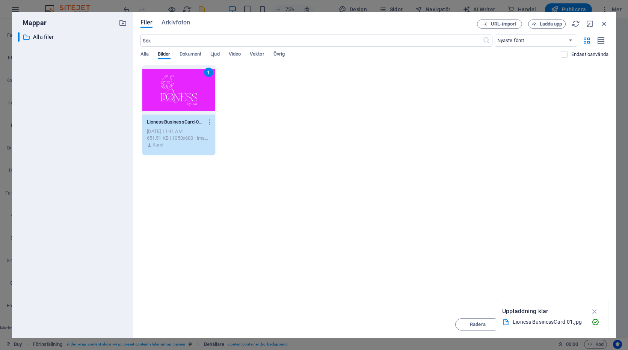
click at [163, 89] on div "1" at bounding box center [178, 90] width 73 height 49
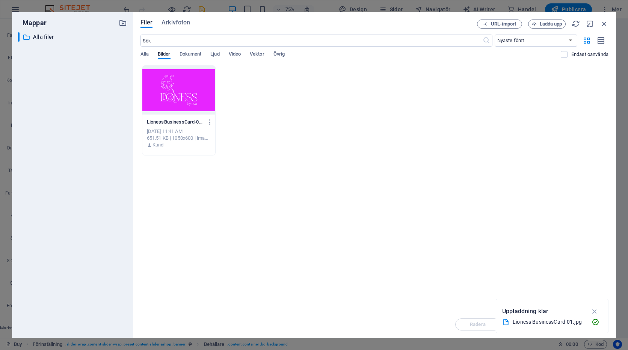
click at [163, 89] on div at bounding box center [178, 90] width 73 height 49
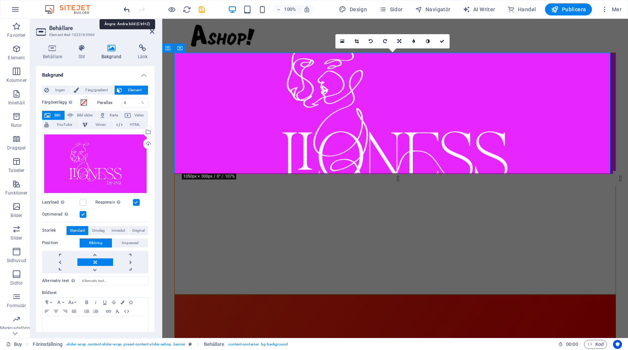
click at [127, 7] on icon "undo" at bounding box center [127, 9] width 9 height 9
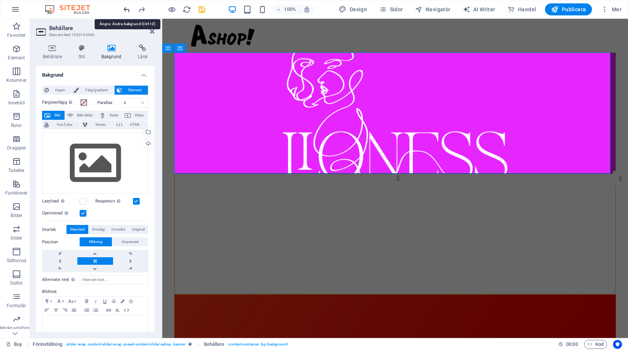
click at [127, 7] on icon "undo" at bounding box center [127, 9] width 9 height 9
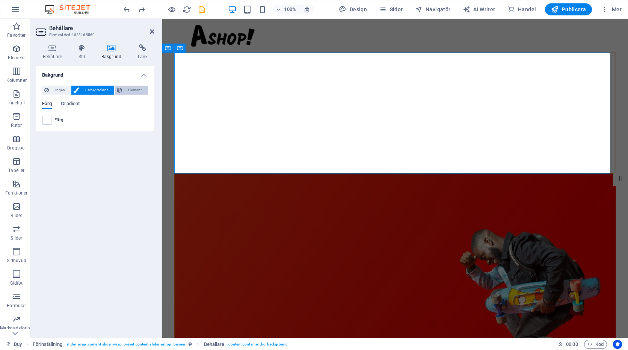
click at [128, 89] on span "Element" at bounding box center [134, 90] width 21 height 9
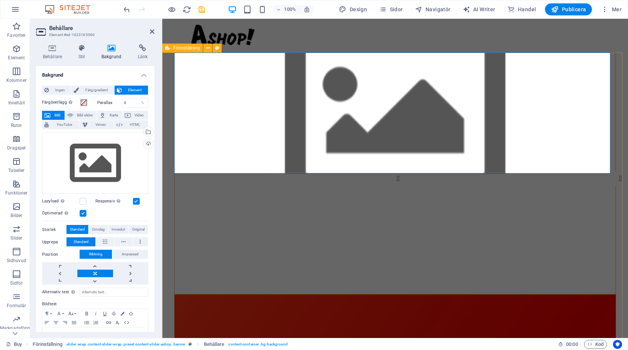
click at [214, 102] on figure at bounding box center [395, 113] width 441 height 121
click at [55, 53] on h4 "Behållare" at bounding box center [54, 52] width 36 height 16
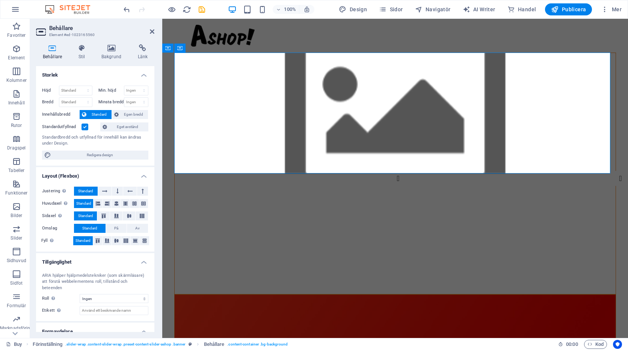
click at [227, 99] on figure at bounding box center [395, 113] width 441 height 121
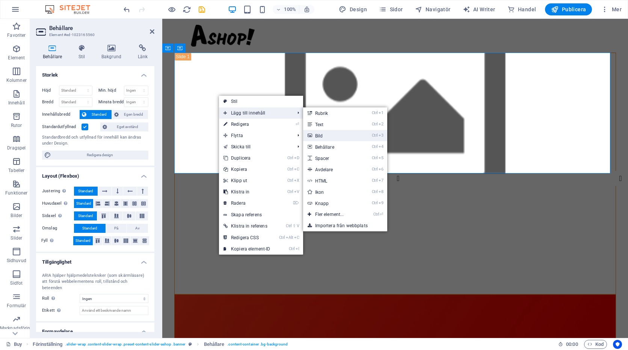
click at [327, 135] on link "Ctrl 3 Bild" at bounding box center [331, 135] width 56 height 11
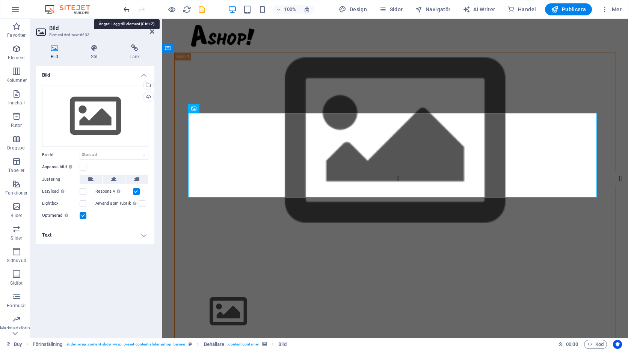
click at [126, 8] on icon "undo" at bounding box center [127, 9] width 9 height 9
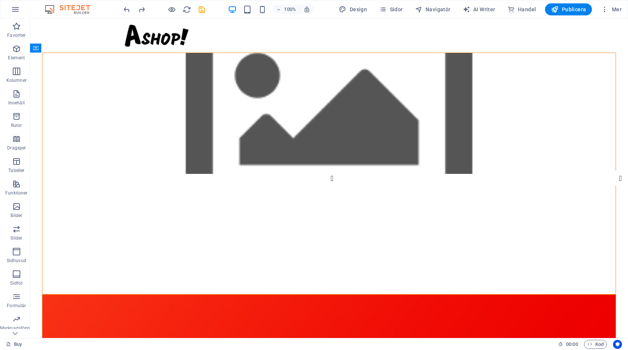
click at [154, 97] on figure at bounding box center [329, 113] width 574 height 121
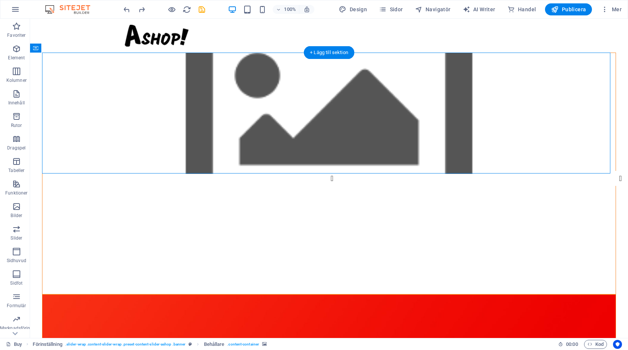
click at [304, 103] on figure at bounding box center [329, 113] width 574 height 121
click at [529, 103] on figure at bounding box center [329, 113] width 574 height 121
click at [128, 8] on icon "undo" at bounding box center [127, 9] width 9 height 9
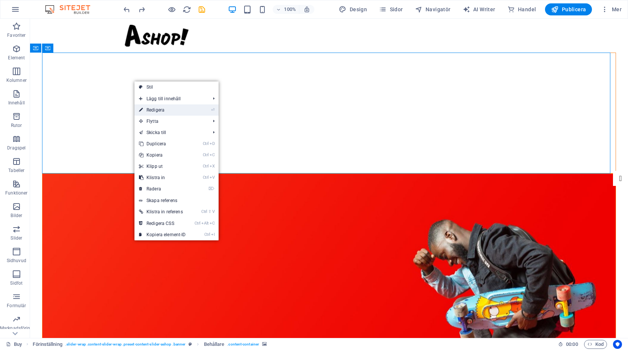
click at [153, 109] on link "⏎ Redigera" at bounding box center [163, 109] width 56 height 11
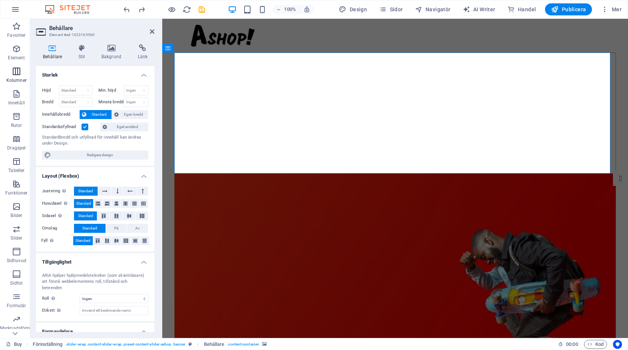
click at [14, 73] on icon "button" at bounding box center [16, 71] width 9 height 9
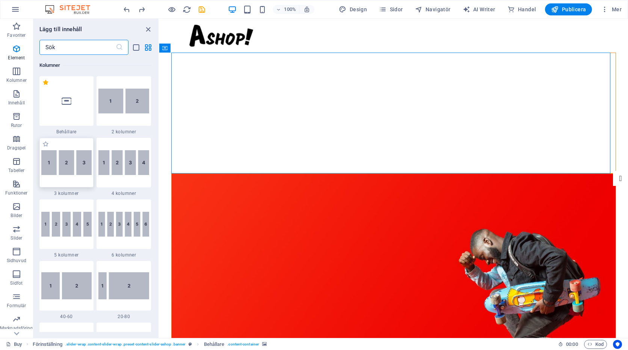
scroll to position [410, 0]
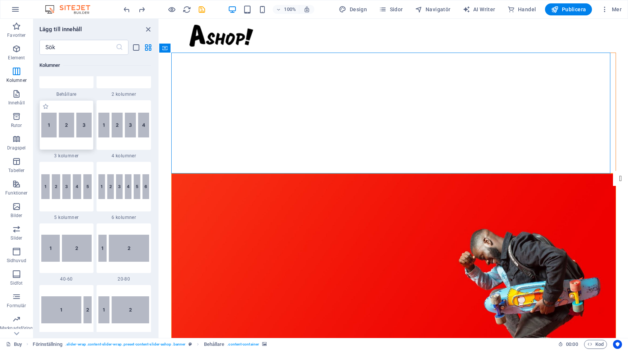
click at [51, 134] on img at bounding box center [66, 125] width 51 height 25
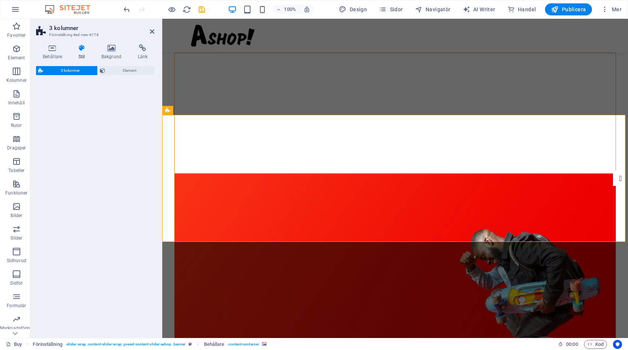
select select "rem"
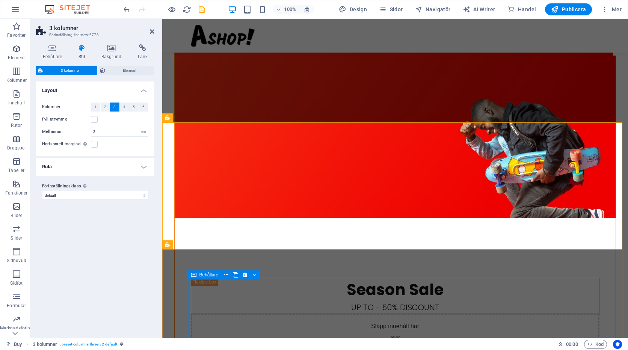
scroll to position [226, 0]
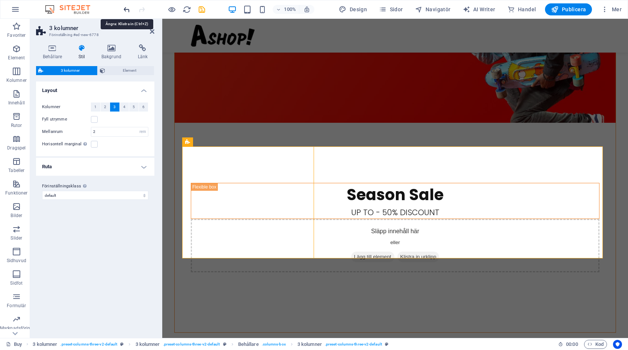
click at [128, 9] on icon "undo" at bounding box center [127, 9] width 9 height 9
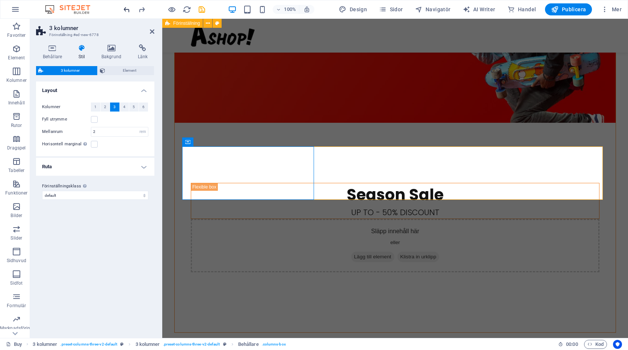
click at [129, 9] on icon "undo" at bounding box center [127, 9] width 9 height 9
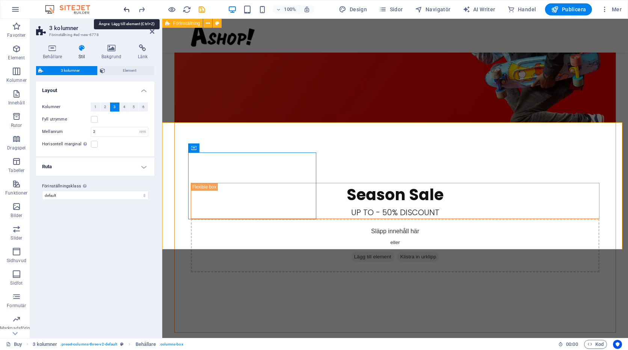
click at [129, 9] on icon "undo" at bounding box center [127, 9] width 9 height 9
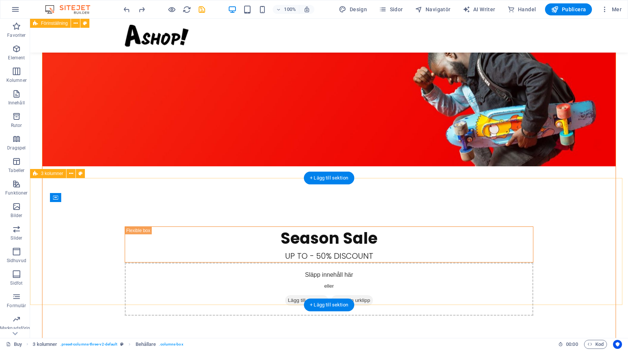
scroll to position [75, 0]
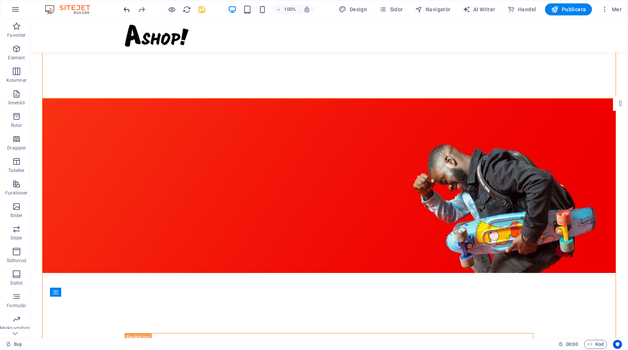
click at [127, 11] on icon "undo" at bounding box center [127, 9] width 9 height 9
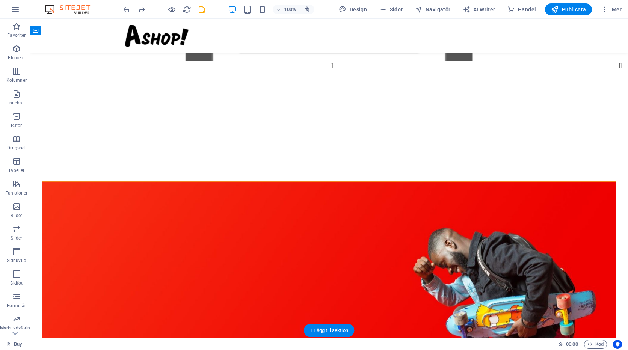
scroll to position [0, 0]
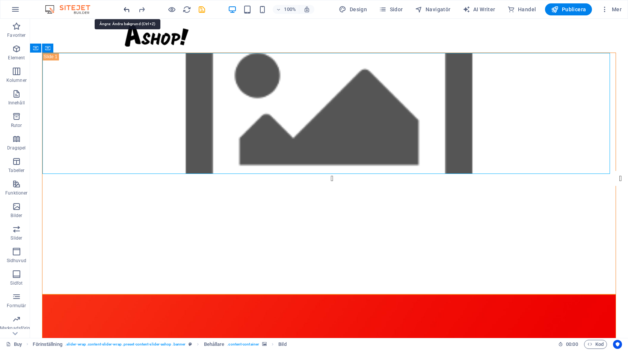
click at [128, 8] on icon "undo" at bounding box center [127, 9] width 9 height 9
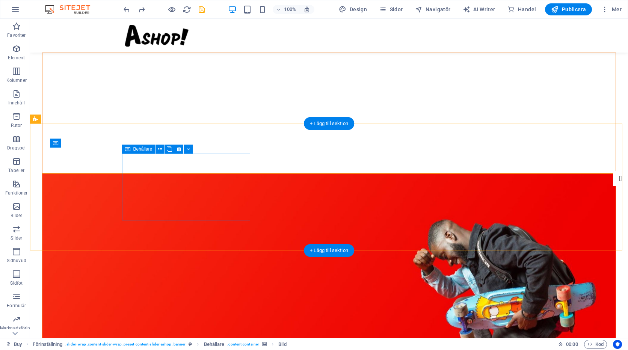
scroll to position [226, 0]
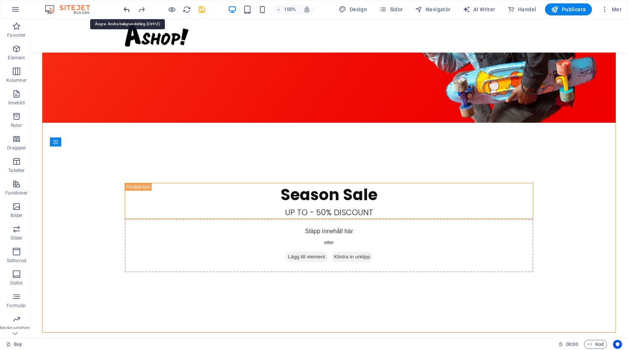
click at [126, 9] on icon "undo" at bounding box center [127, 9] width 9 height 9
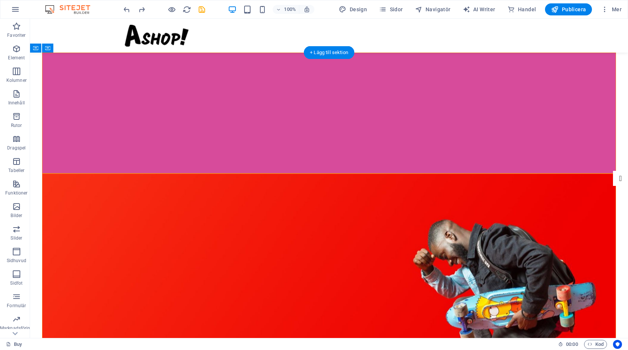
scroll to position [263, 0]
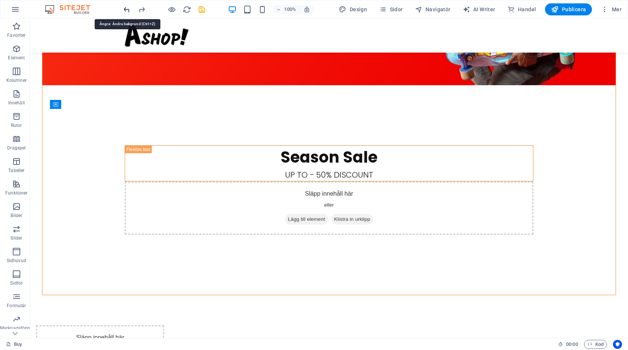
click at [127, 9] on icon "undo" at bounding box center [127, 9] width 9 height 9
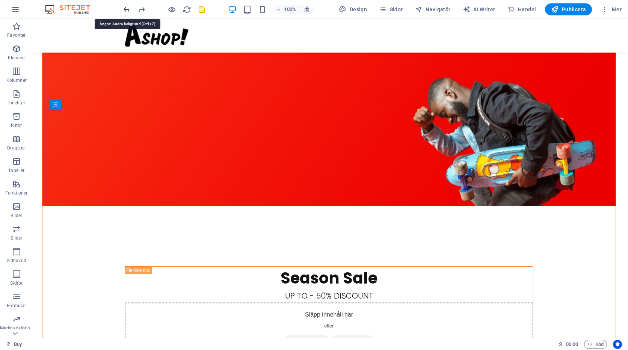
click at [126, 8] on icon "undo" at bounding box center [127, 9] width 9 height 9
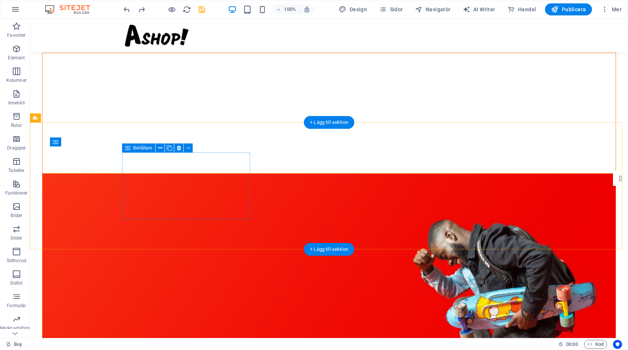
scroll to position [226, 0]
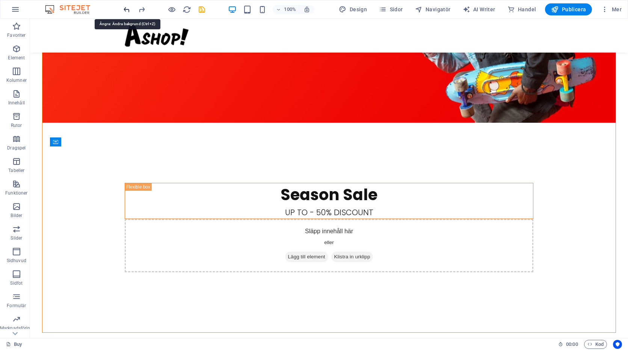
drag, startPoint x: 128, startPoint y: 8, endPoint x: 106, endPoint y: 32, distance: 33.2
click at [128, 8] on icon "undo" at bounding box center [127, 9] width 9 height 9
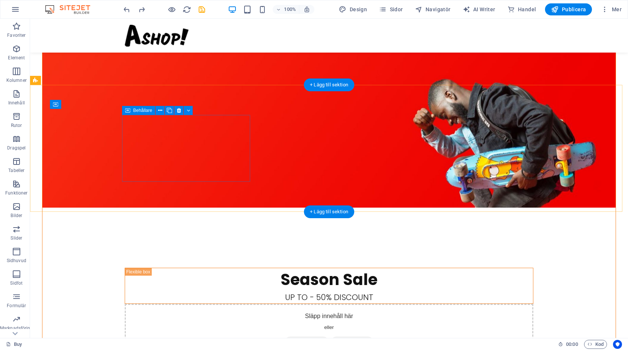
scroll to position [263, 0]
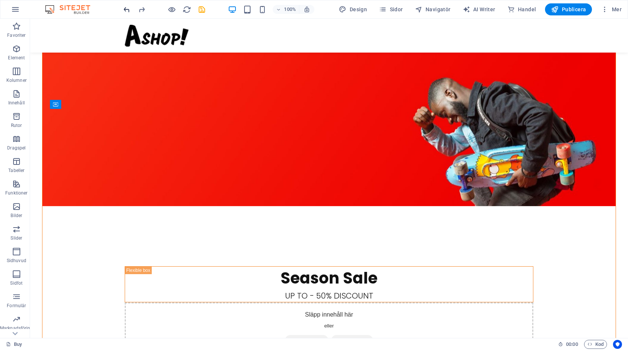
click at [127, 9] on icon "undo" at bounding box center [127, 9] width 9 height 9
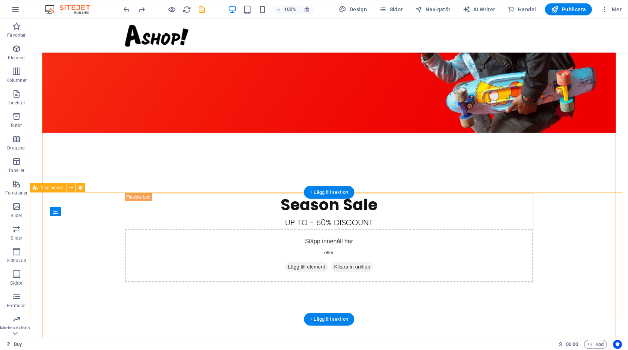
scroll to position [226, 0]
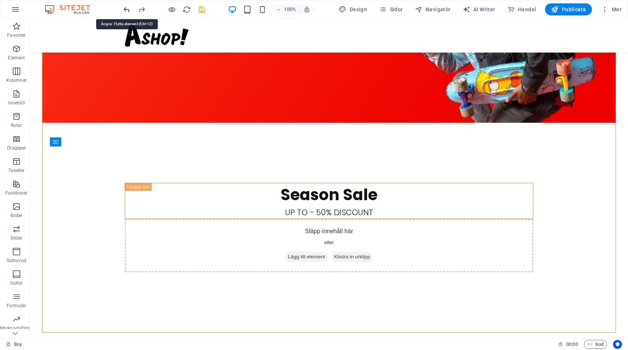
drag, startPoint x: 128, startPoint y: 9, endPoint x: 123, endPoint y: 144, distance: 135.8
click at [128, 9] on icon "undo" at bounding box center [127, 9] width 9 height 9
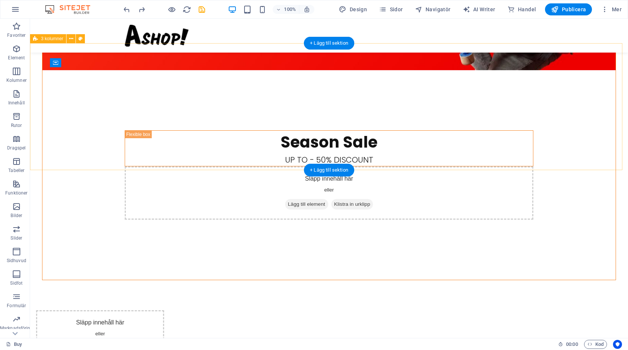
scroll to position [338, 0]
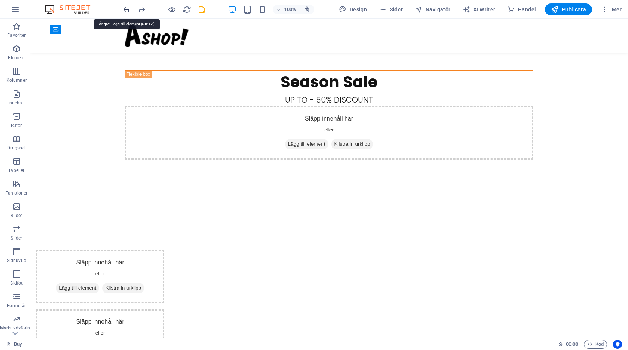
click at [126, 9] on icon "undo" at bounding box center [127, 9] width 9 height 9
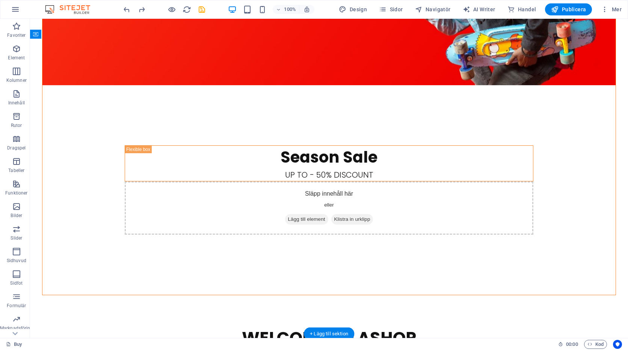
scroll to position [0, 0]
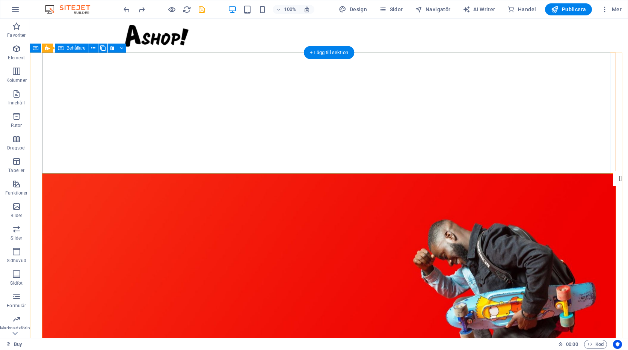
click at [182, 96] on div at bounding box center [329, 113] width 574 height 121
click at [44, 100] on div at bounding box center [329, 113] width 574 height 121
click at [146, 115] on div at bounding box center [329, 113] width 574 height 121
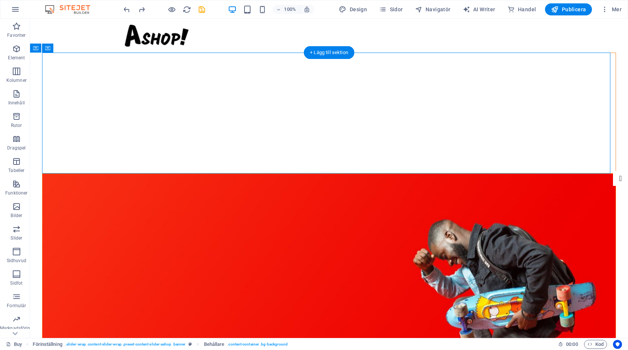
click at [145, 207] on figure at bounding box center [329, 261] width 574 height 174
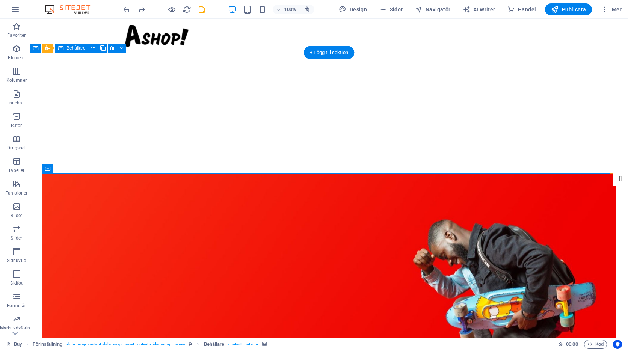
click at [179, 116] on div at bounding box center [329, 113] width 574 height 121
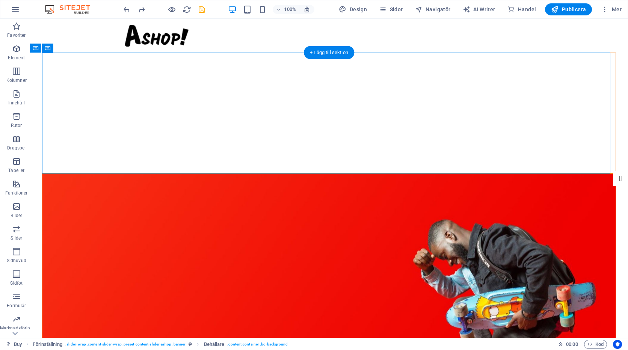
click at [163, 198] on figure at bounding box center [329, 261] width 574 height 174
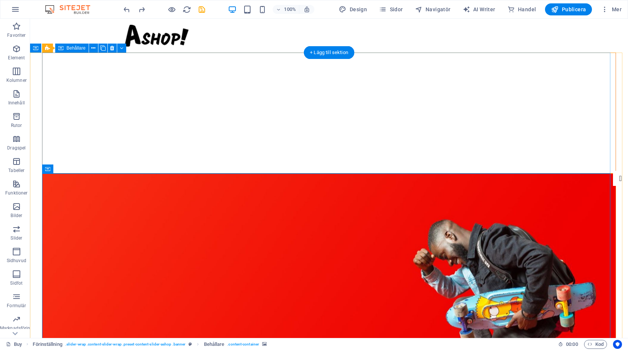
click at [242, 78] on div at bounding box center [329, 113] width 574 height 121
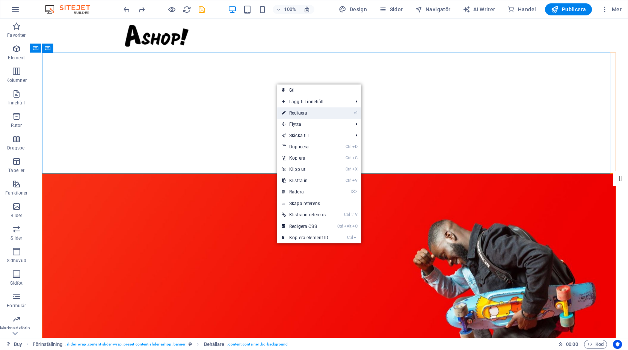
click at [301, 113] on link "⏎ Redigera" at bounding box center [305, 112] width 56 height 11
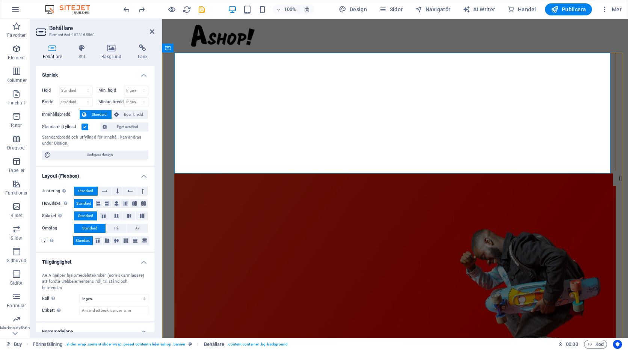
click at [256, 107] on div at bounding box center [395, 113] width 442 height 121
click at [15, 73] on icon "button" at bounding box center [16, 71] width 9 height 9
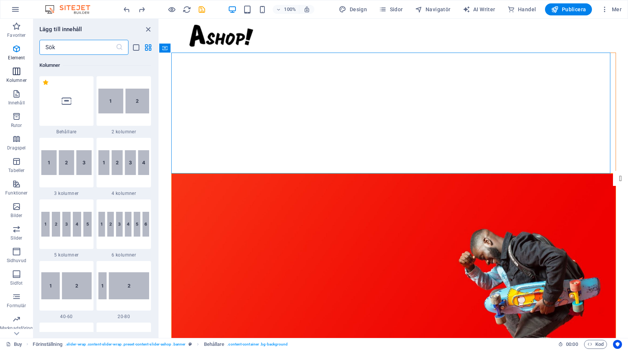
scroll to position [372, 0]
click at [68, 165] on img at bounding box center [66, 162] width 51 height 25
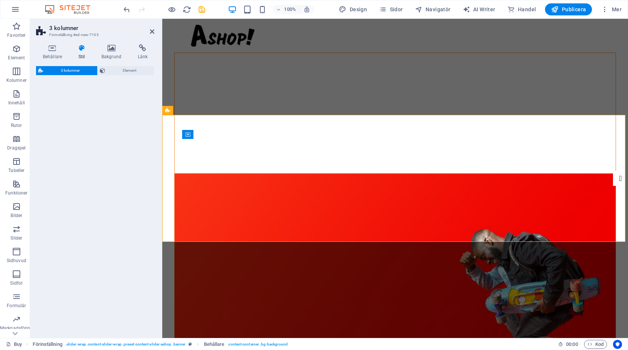
select select "rem"
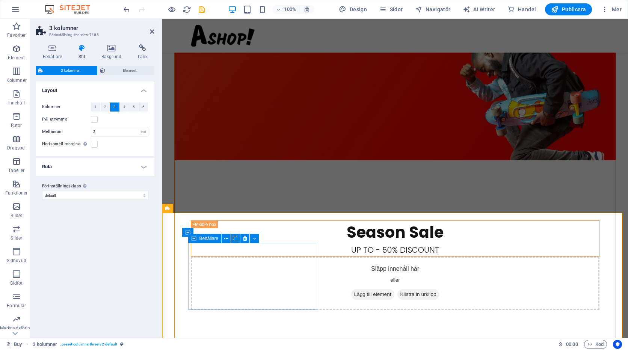
scroll to position [0, 0]
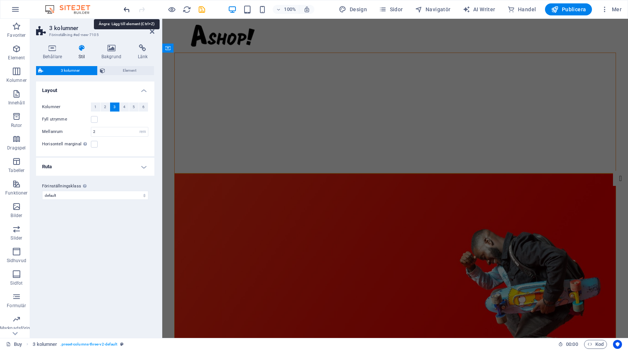
click at [127, 12] on icon "undo" at bounding box center [127, 9] width 9 height 9
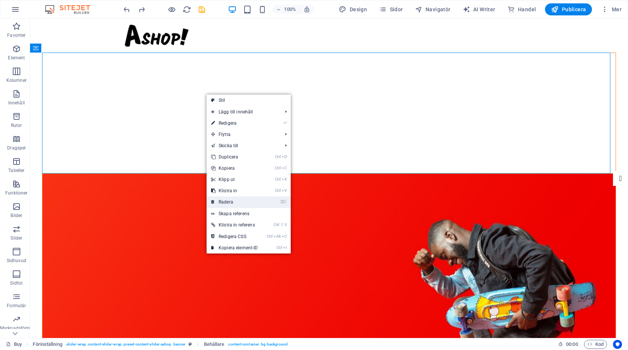
click at [236, 203] on link "⌦ Radera" at bounding box center [235, 202] width 56 height 11
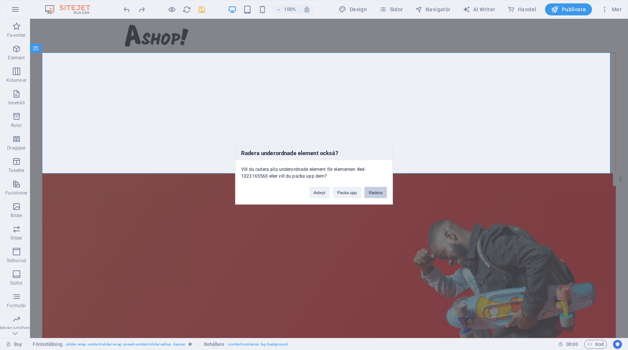
click at [366, 192] on button "Radera" at bounding box center [376, 192] width 23 height 11
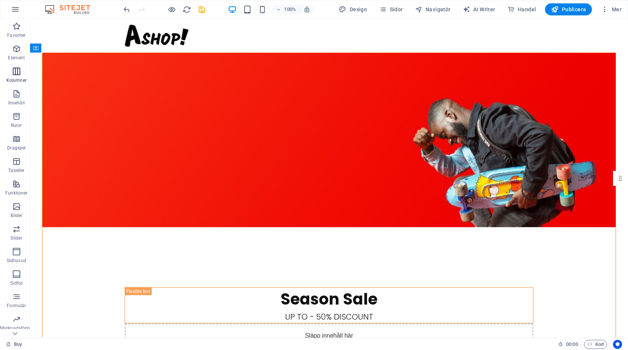
click at [16, 71] on icon "button" at bounding box center [16, 71] width 9 height 9
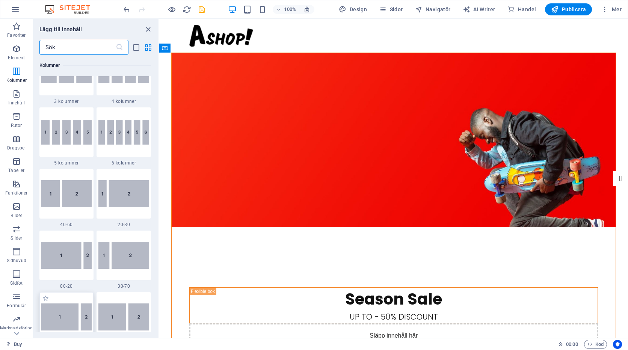
scroll to position [372, 0]
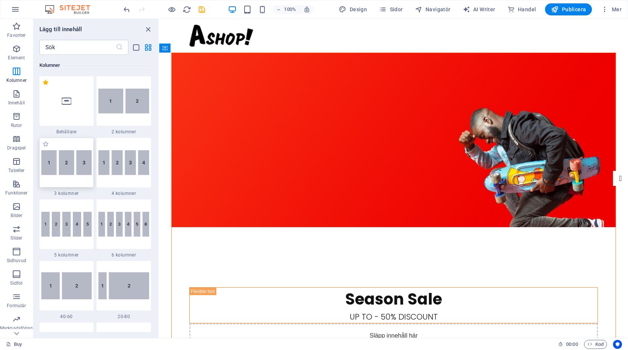
click at [65, 168] on img at bounding box center [66, 162] width 51 height 25
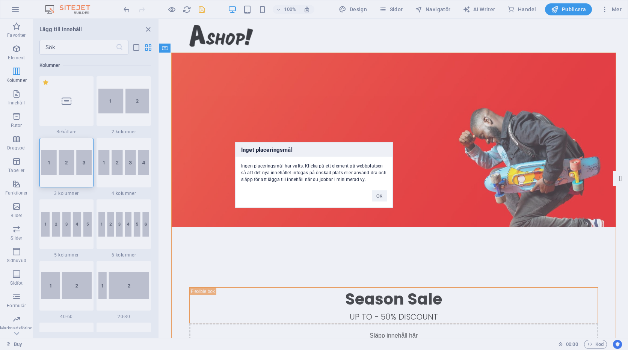
click at [285, 45] on div "Inget placeringsmål Ingen placeringsmål har valts. Klicka på ett element på web…" at bounding box center [314, 175] width 628 height 350
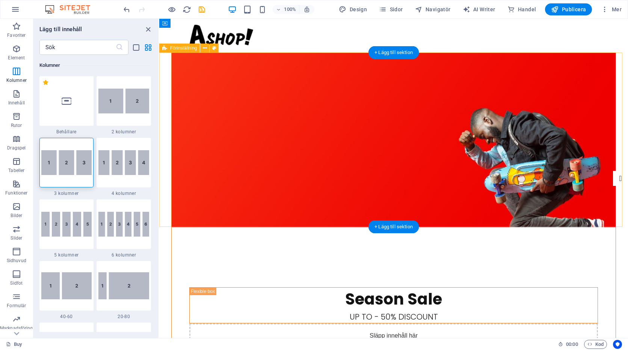
click at [166, 59] on div "Season Sale Up to - 50% Discount Släpp innehåll här eller Lägg till element Kli…" at bounding box center [393, 245] width 469 height 385
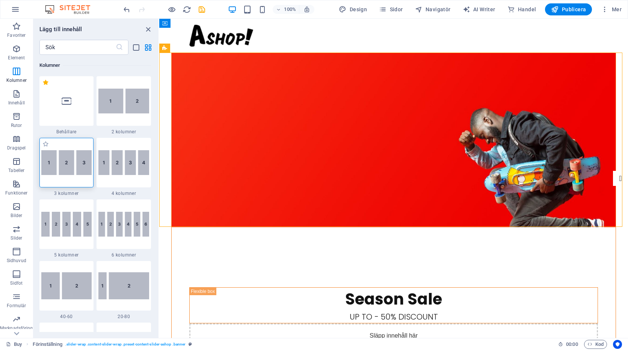
click at [79, 164] on img at bounding box center [66, 162] width 51 height 25
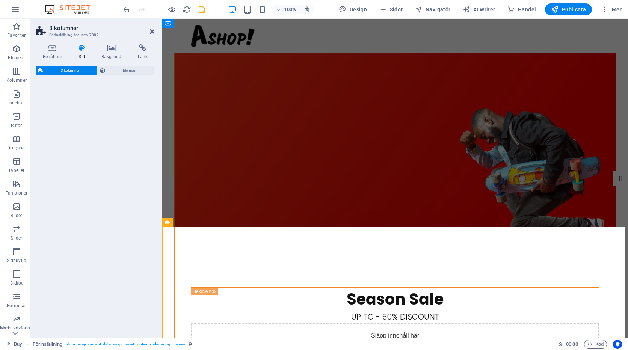
select select "rem"
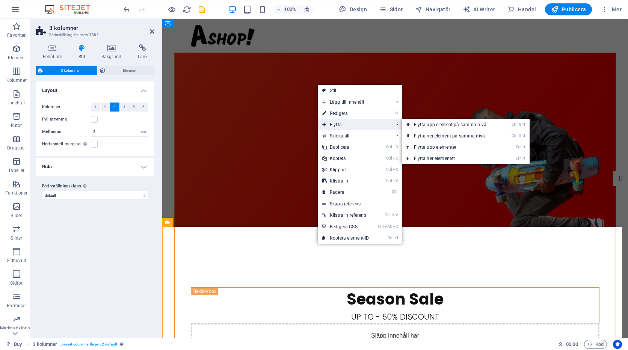
click at [335, 125] on span "Flytta" at bounding box center [354, 124] width 73 height 11
click at [437, 147] on link "Ctrl ⬆ Flytta upp elementet" at bounding box center [452, 147] width 100 height 11
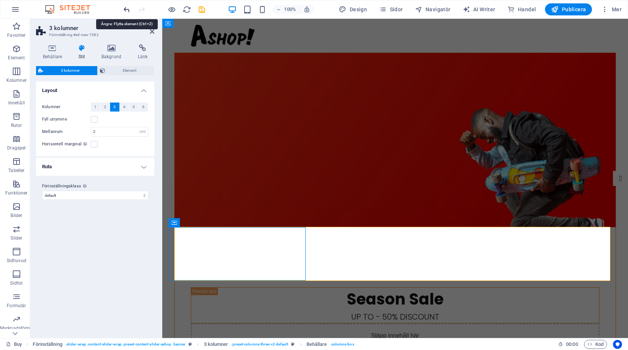
click at [128, 6] on icon "undo" at bounding box center [127, 9] width 9 height 9
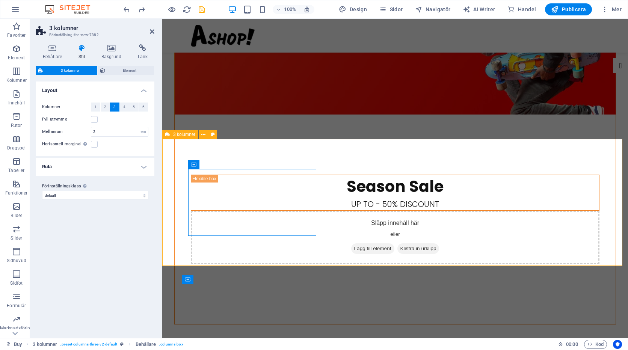
scroll to position [75, 0]
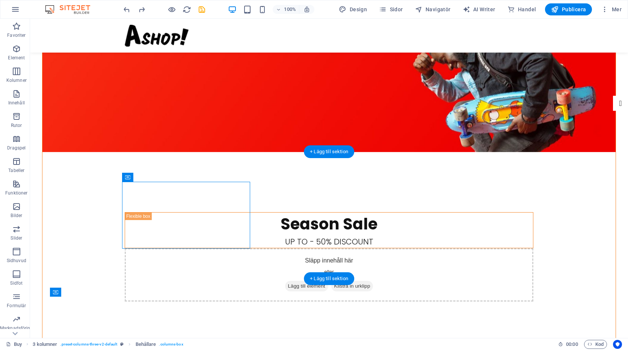
drag, startPoint x: 63, startPoint y: 196, endPoint x: 461, endPoint y: 215, distance: 398.9
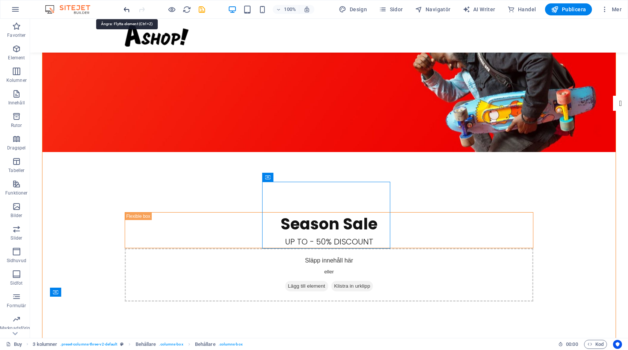
click at [130, 10] on icon "undo" at bounding box center [127, 9] width 9 height 9
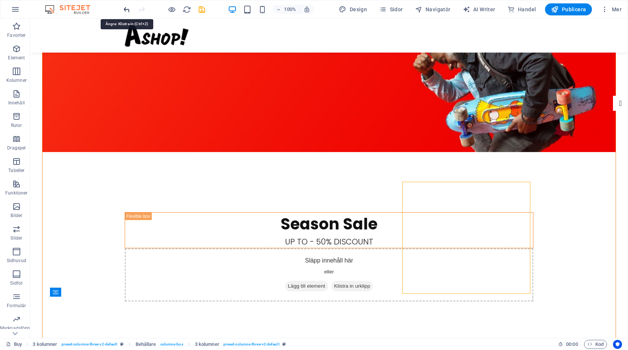
click at [129, 9] on icon "undo" at bounding box center [127, 9] width 9 height 9
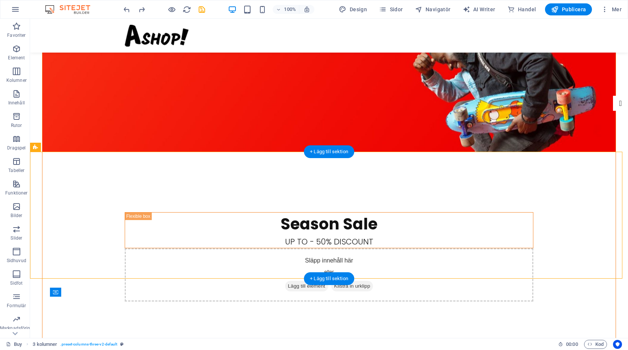
drag, startPoint x: 115, startPoint y: 174, endPoint x: 304, endPoint y: 223, distance: 194.6
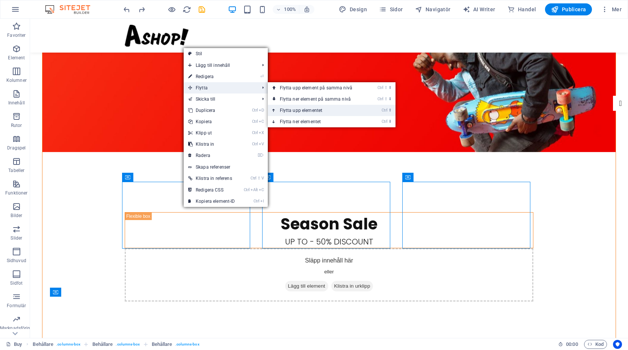
click at [306, 111] on link "Ctrl ⬆ Flytta upp elementet" at bounding box center [318, 110] width 100 height 11
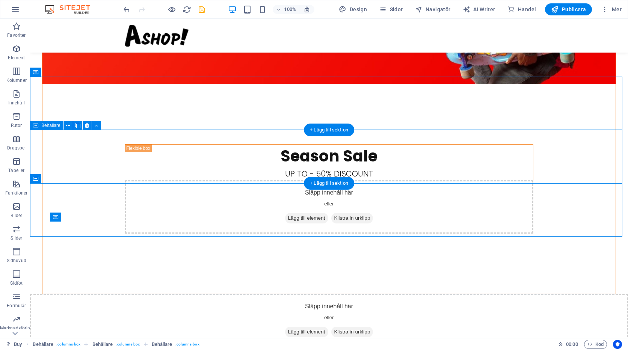
scroll to position [150, 0]
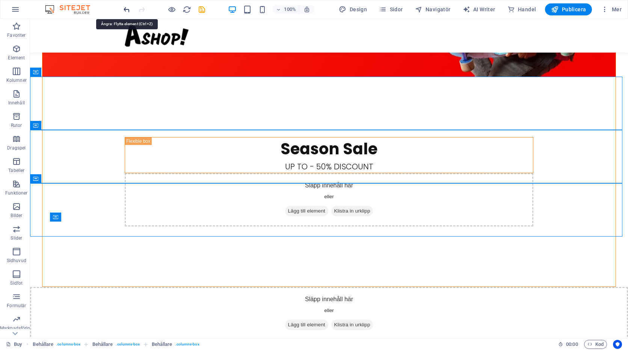
click at [127, 8] on icon "undo" at bounding box center [127, 9] width 9 height 9
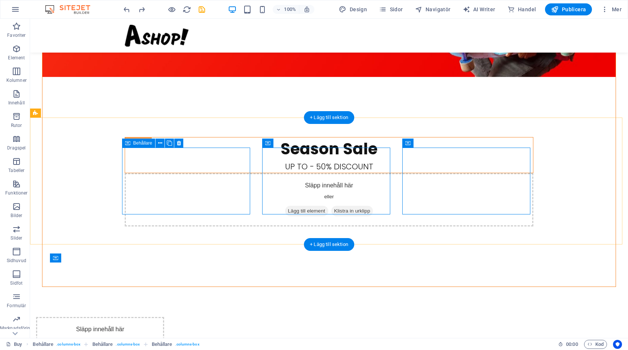
scroll to position [0, 0]
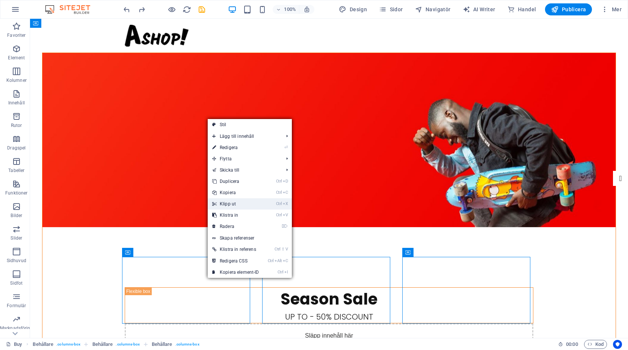
click at [223, 204] on link "Ctrl X Klipp ut" at bounding box center [236, 203] width 56 height 11
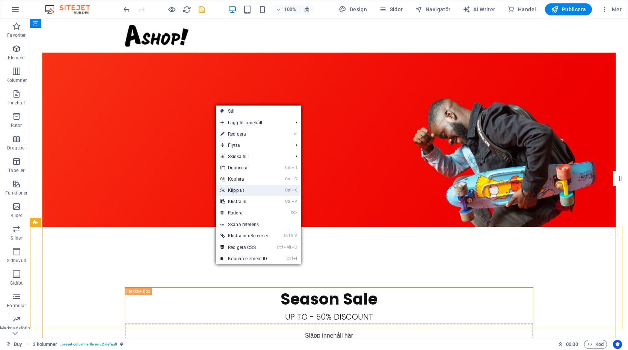
click at [233, 189] on link "Ctrl X Klipp ut" at bounding box center [244, 190] width 57 height 11
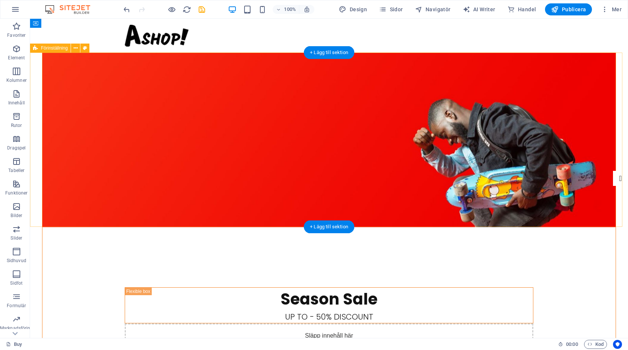
click at [37, 60] on div "Season Sale Up to - 50% Discount Släpp innehåll här eller Lägg till element Kli…" at bounding box center [329, 245] width 598 height 385
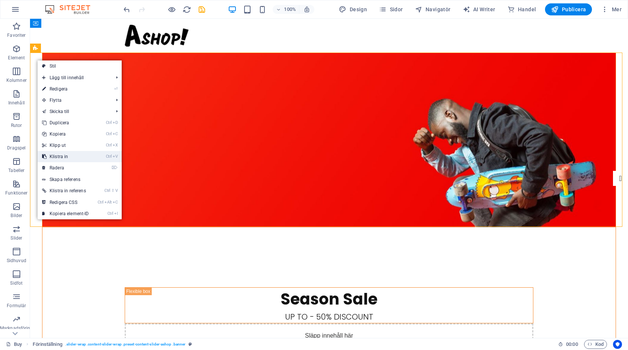
click at [61, 157] on link "Ctrl V Klistra in" at bounding box center [66, 156] width 56 height 11
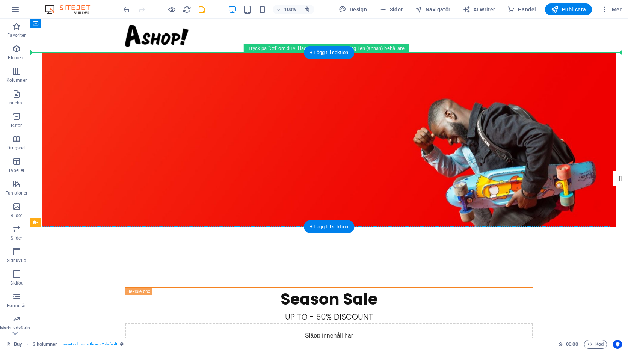
drag, startPoint x: 214, startPoint y: 281, endPoint x: 247, endPoint y: 63, distance: 220.8
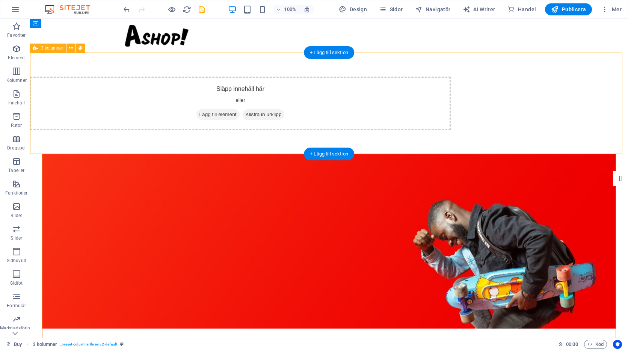
click at [223, 118] on div "Släpp innehåll här eller Lägg till element Klistra in urklipp" at bounding box center [240, 103] width 421 height 53
click at [200, 115] on icon at bounding box center [200, 115] width 0 height 0
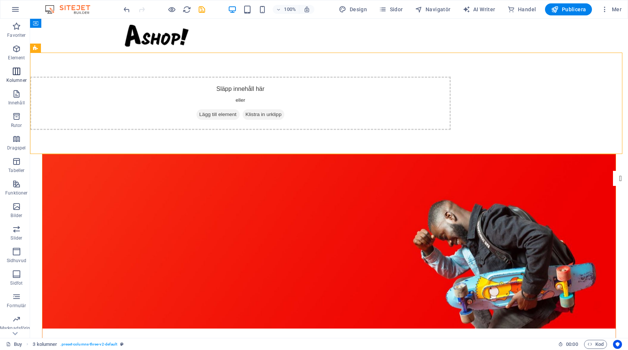
click at [11, 69] on span "Kolumner" at bounding box center [16, 76] width 33 height 18
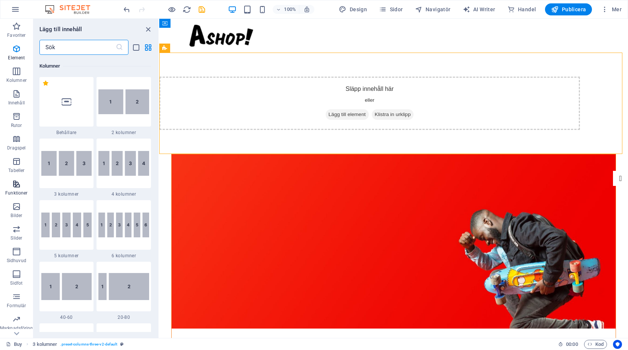
scroll to position [372, 0]
click at [64, 167] on img at bounding box center [66, 162] width 51 height 25
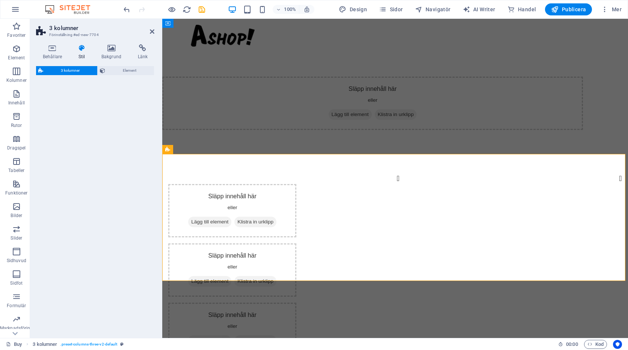
select select "rem"
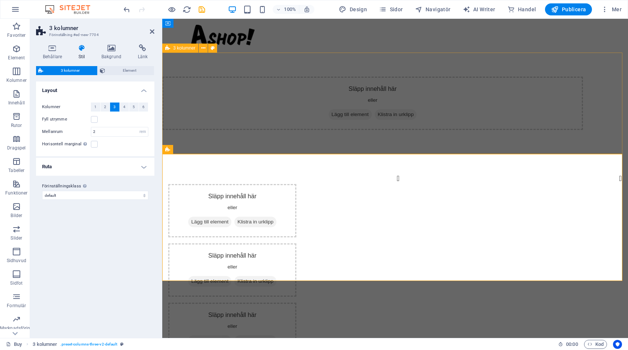
click at [276, 105] on div "Släpp innehåll här eller Lägg till element Klistra in urklipp" at bounding box center [372, 103] width 421 height 53
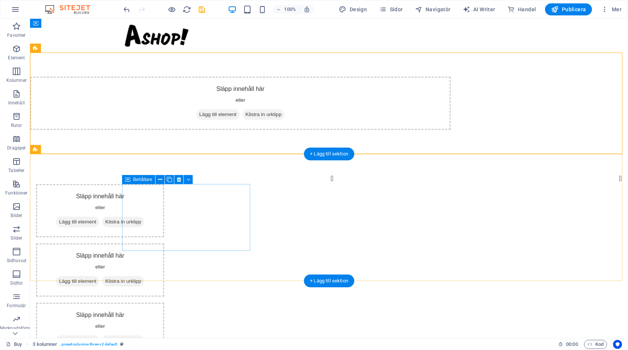
click at [164, 198] on div "Släpp innehåll här eller Lägg till element Klistra in urklipp" at bounding box center [100, 210] width 128 height 53
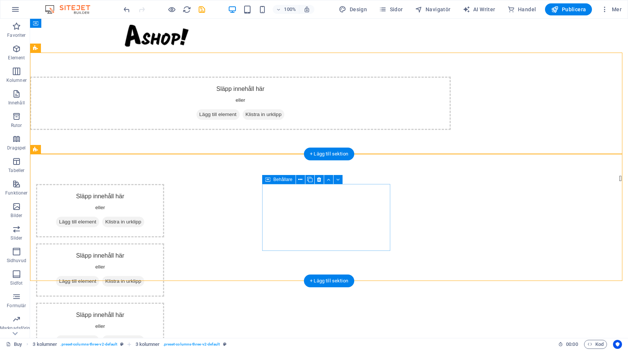
click at [164, 244] on div "Släpp innehåll här eller Lägg till element Klistra in urklipp" at bounding box center [100, 270] width 128 height 53
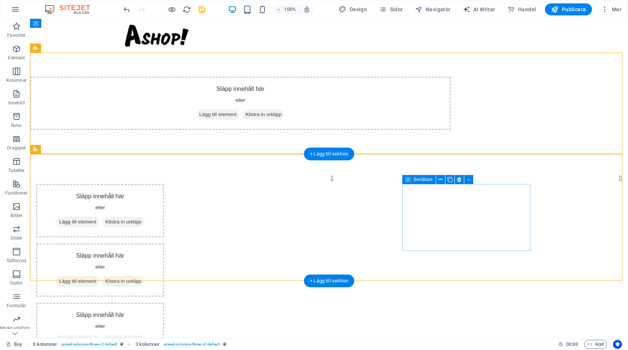
click at [99, 336] on span "Lägg till element" at bounding box center [77, 341] width 43 height 11
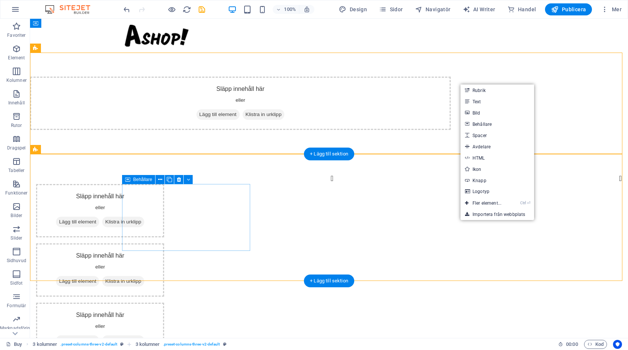
click at [164, 212] on div "Släpp innehåll här eller Lägg till element Klistra in urklipp" at bounding box center [100, 210] width 128 height 53
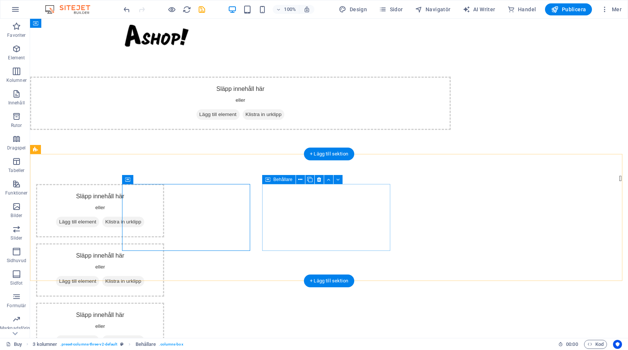
click at [164, 244] on div "Släpp innehåll här eller Lägg till element Klistra in urklipp" at bounding box center [100, 270] width 128 height 53
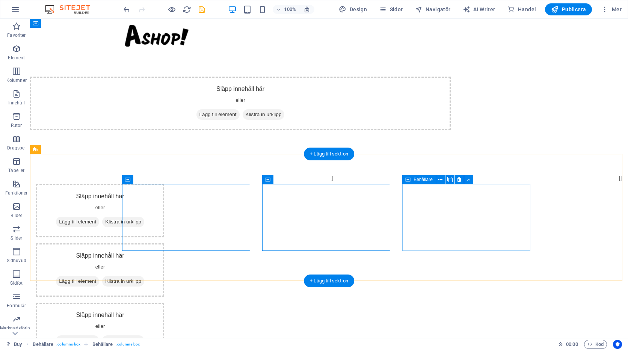
click at [164, 303] on div "Släpp innehåll här eller Lägg till element Klistra in urklipp" at bounding box center [100, 329] width 128 height 53
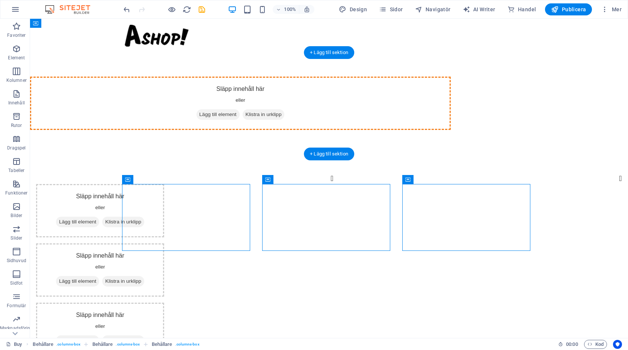
drag, startPoint x: 238, startPoint y: 213, endPoint x: 264, endPoint y: 105, distance: 110.9
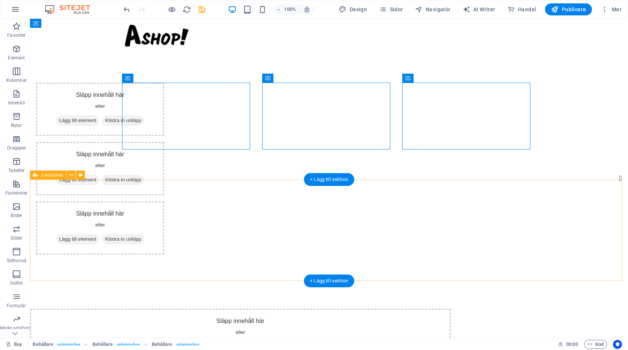
click at [251, 309] on div "Släpp innehåll här eller Lägg till element Klistra in urklipp" at bounding box center [240, 335] width 421 height 53
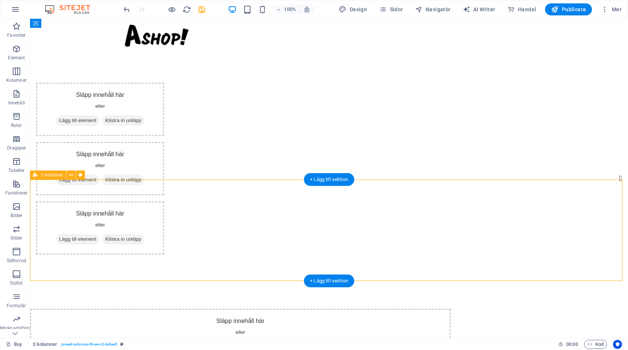
click at [234, 309] on div "Släpp innehåll här eller Lägg till element Klistra in urklipp" at bounding box center [240, 335] width 421 height 53
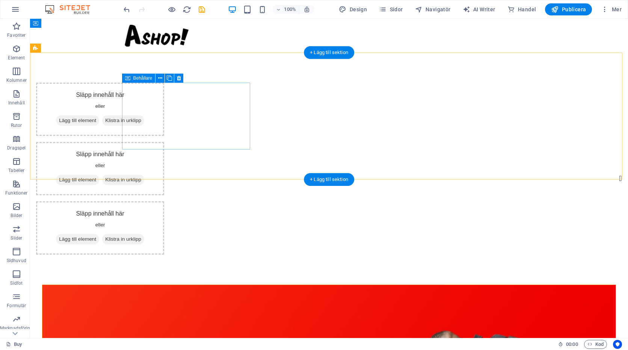
click at [142, 101] on div "Släpp innehåll här eller Lägg till element Klistra in urklipp" at bounding box center [100, 109] width 128 height 53
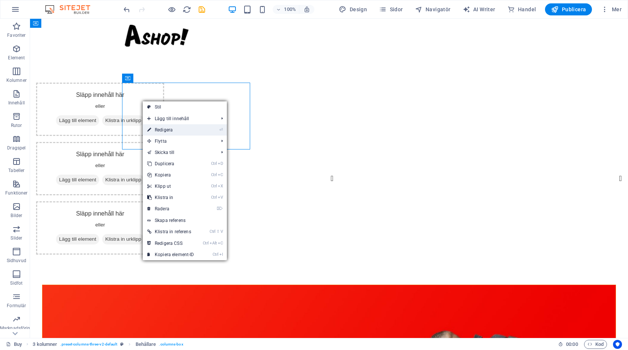
click at [163, 129] on link "⏎ Redigera" at bounding box center [171, 129] width 56 height 11
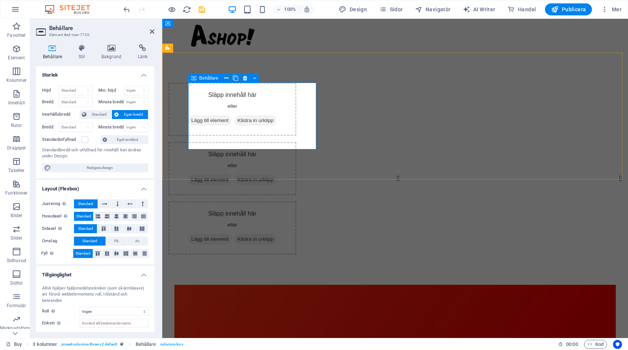
click at [229, 115] on div "Släpp innehåll här eller Lägg till element Klistra in urklipp" at bounding box center [232, 109] width 128 height 53
click at [218, 123] on div "Släpp innehåll här eller Lägg till element Klistra in urklipp" at bounding box center [232, 109] width 128 height 53
click at [174, 75] on div "Släpp innehåll här eller Lägg till element Klistra in urklipp Släpp innehåll hä…" at bounding box center [395, 169] width 466 height 232
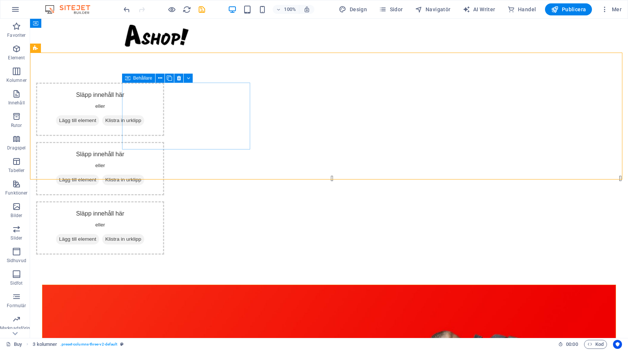
click at [164, 115] on div "Släpp innehåll här eller Lägg till element Klistra in urklipp" at bounding box center [100, 109] width 128 height 53
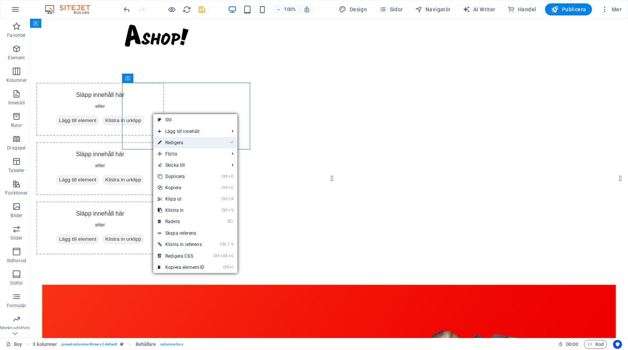
click at [172, 144] on link "⏎ Redigera" at bounding box center [181, 142] width 56 height 11
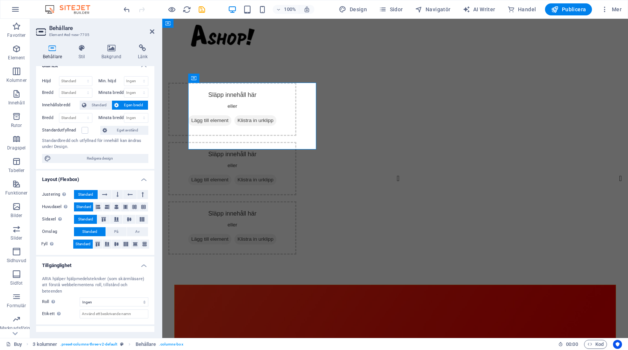
scroll to position [0, 0]
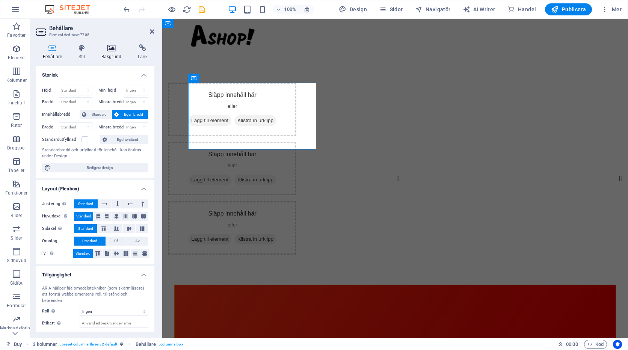
click at [115, 55] on h4 "Bakgrund" at bounding box center [113, 52] width 36 height 16
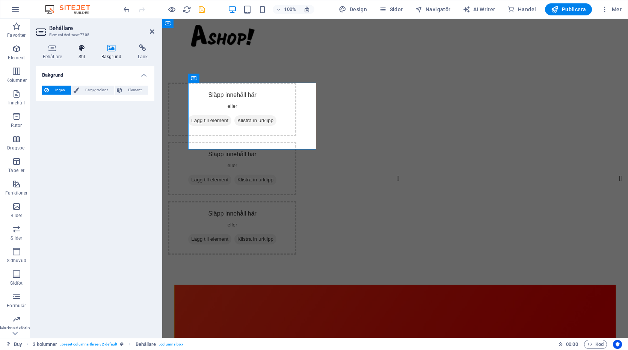
click at [80, 53] on h4 "Stil" at bounding box center [83, 52] width 23 height 16
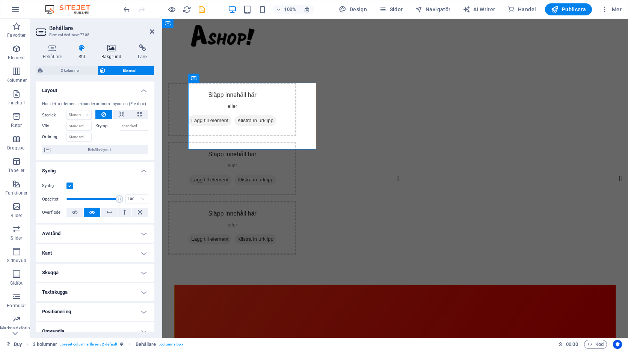
click at [111, 52] on h4 "Bakgrund" at bounding box center [113, 52] width 36 height 16
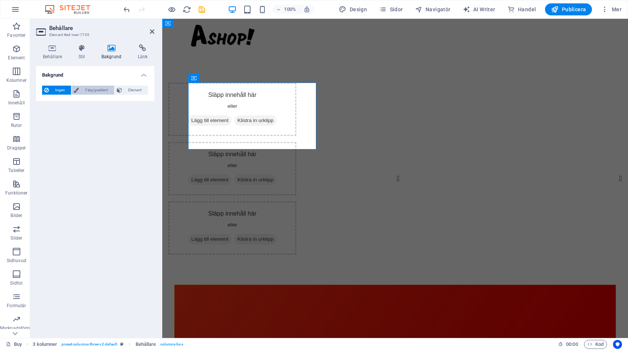
click at [96, 91] on span "Färg/gradient" at bounding box center [96, 90] width 30 height 9
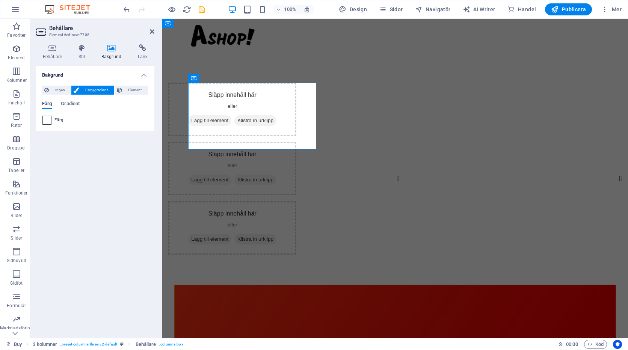
click at [46, 121] on span at bounding box center [47, 120] width 8 height 8
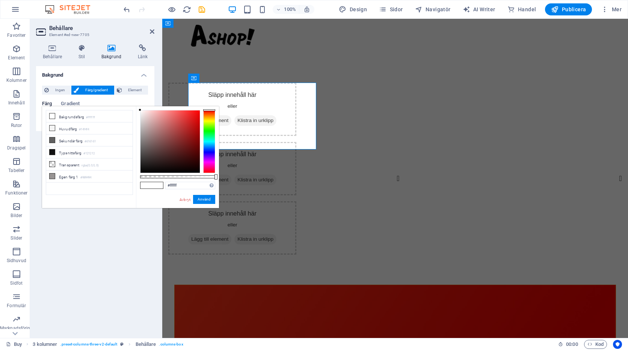
click at [152, 186] on span at bounding box center [157, 185] width 11 height 6
click at [159, 185] on span at bounding box center [157, 185] width 11 height 6
click at [158, 186] on span at bounding box center [157, 185] width 11 height 6
click at [193, 185] on input "#ffffff" at bounding box center [190, 186] width 50 height 8
drag, startPoint x: 196, startPoint y: 186, endPoint x: 154, endPoint y: 187, distance: 41.7
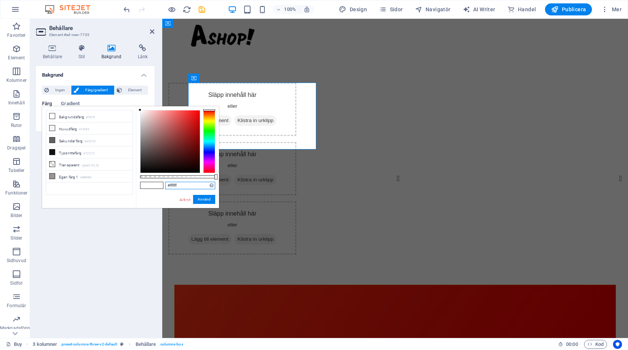
click at [156, 186] on div "#ffffff Format som stöds #0852ed rgb(8, 82, 237) rgba(8, 82, 237, 90%) hsv(221,…" at bounding box center [177, 211] width 83 height 211
paste input "D74B9B"
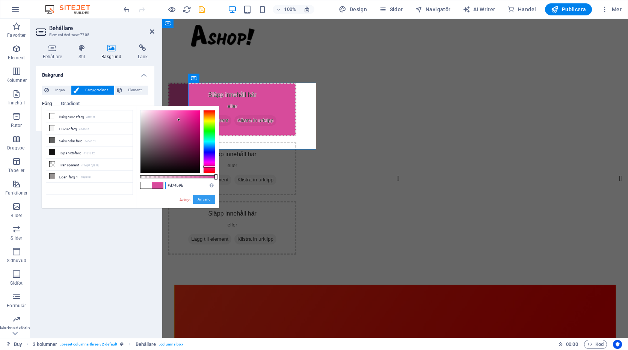
type input "#d74b9b"
click at [201, 201] on button "Använd" at bounding box center [204, 199] width 22 height 9
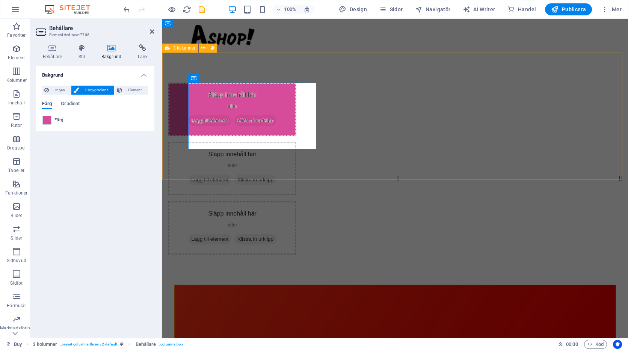
click at [177, 148] on div "Släpp innehåll här eller Lägg till element Klistra in urklipp Släpp innehåll hä…" at bounding box center [395, 169] width 466 height 232
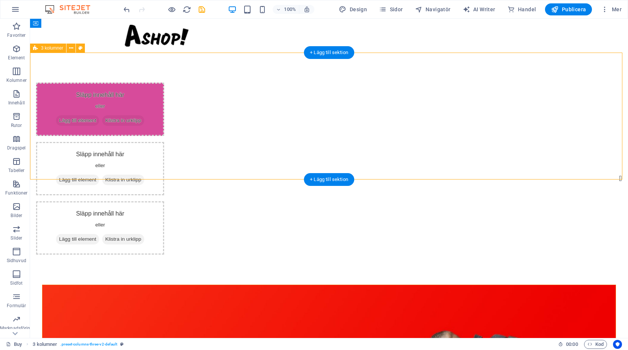
click at [75, 121] on div "Släpp innehåll här eller Lägg till element Klistra in urklipp Släpp innehåll hä…" at bounding box center [329, 169] width 598 height 232
